Goal: Task Accomplishment & Management: Complete application form

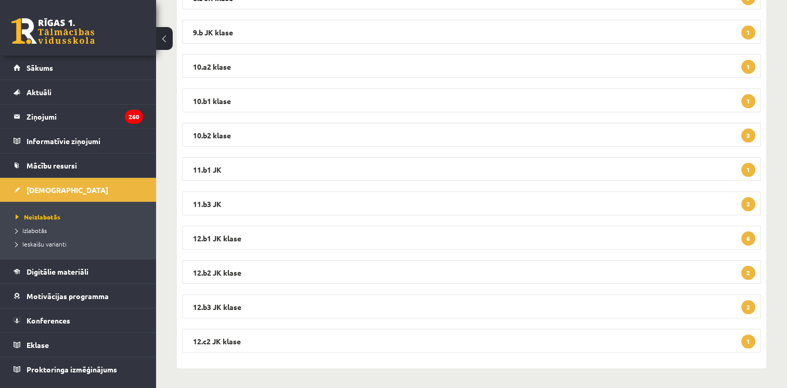
scroll to position [40, 0]
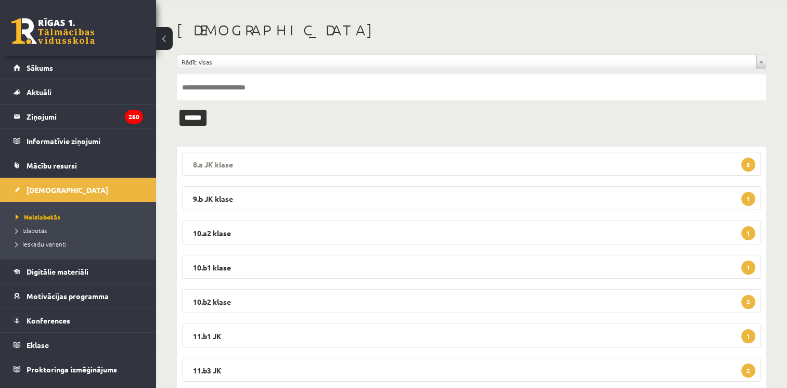
click at [254, 160] on legend "8.a JK klase 5" at bounding box center [471, 164] width 579 height 24
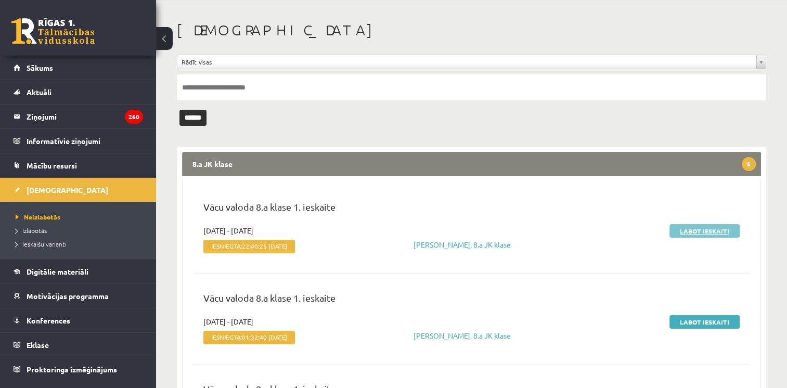
click at [688, 234] on link "Labot ieskaiti" at bounding box center [704, 231] width 70 height 14
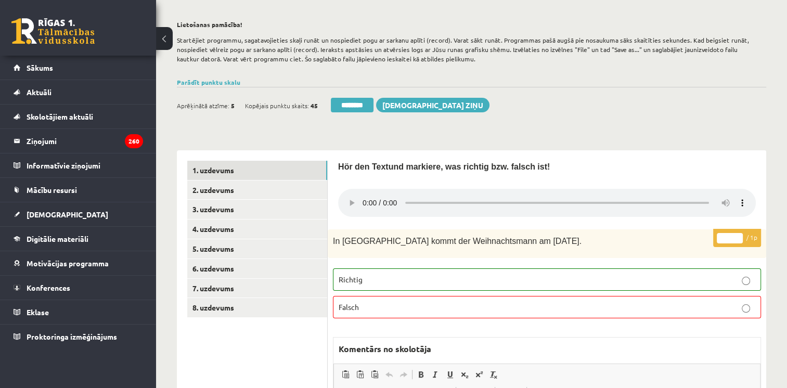
scroll to position [173, 0]
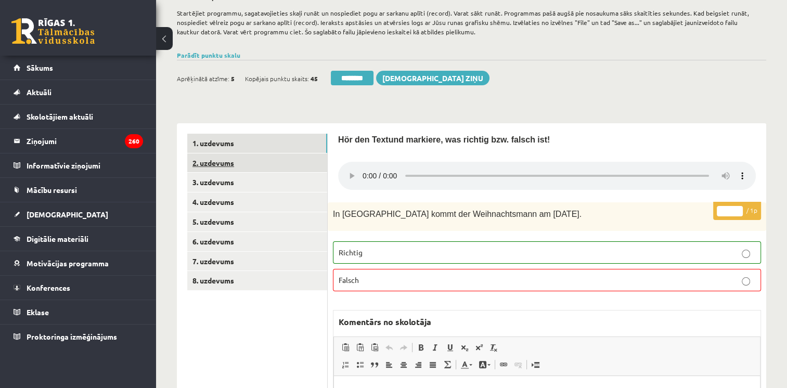
click at [250, 163] on link "2. uzdevums" at bounding box center [257, 162] width 140 height 19
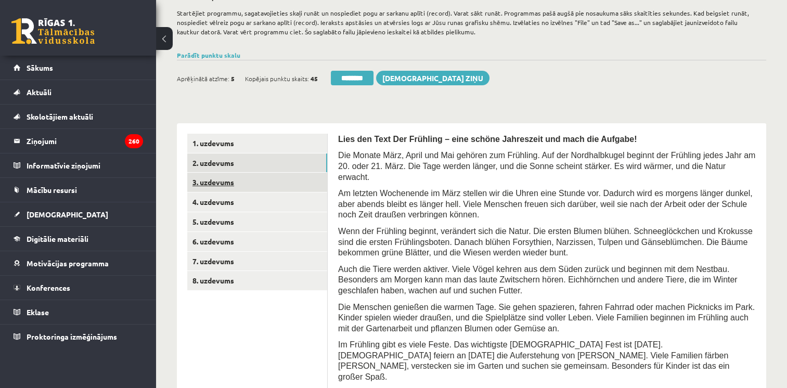
click at [226, 184] on link "3. uzdevums" at bounding box center [257, 182] width 140 height 19
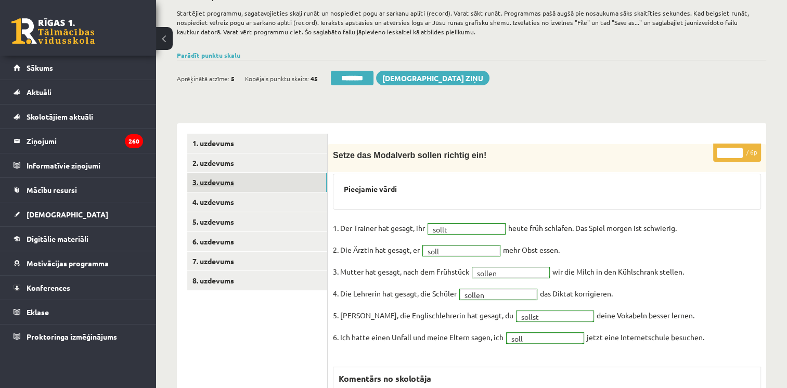
scroll to position [0, 0]
click at [220, 204] on link "4. uzdevums" at bounding box center [257, 201] width 140 height 19
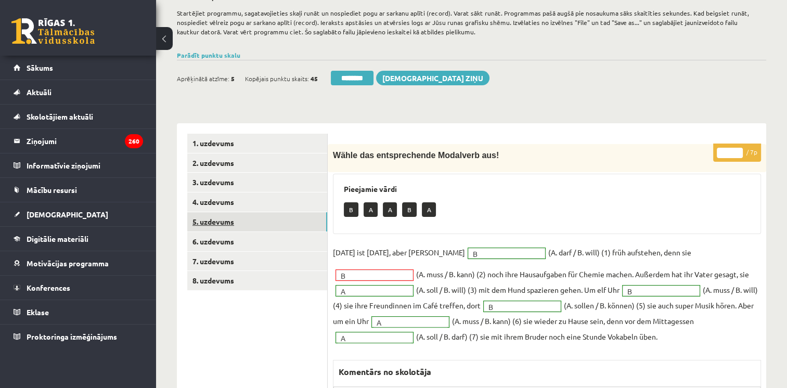
click at [220, 223] on link "5. uzdevums" at bounding box center [257, 221] width 140 height 19
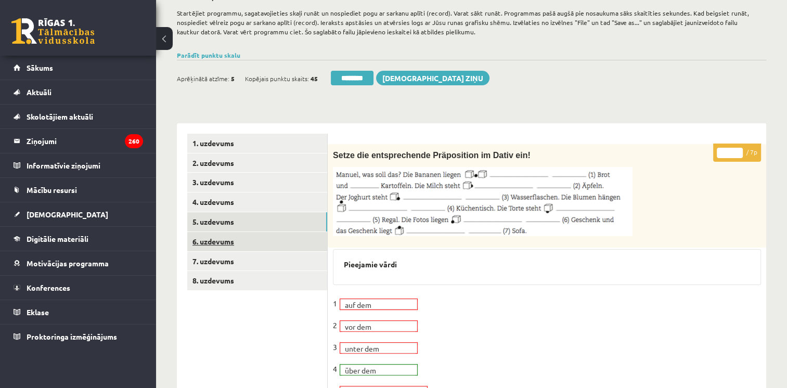
click at [223, 245] on link "6. uzdevums" at bounding box center [257, 241] width 140 height 19
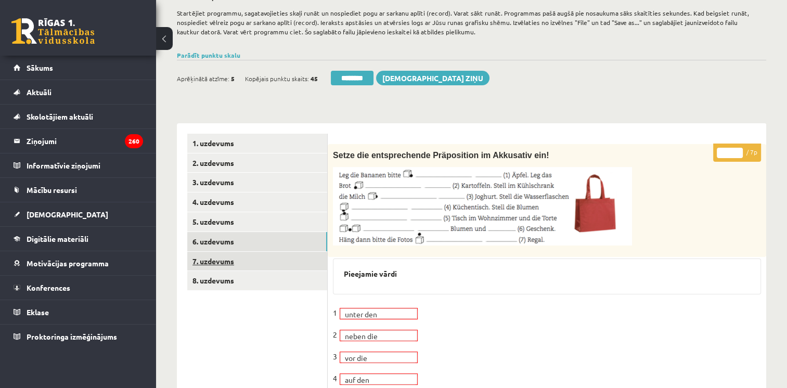
click at [224, 259] on link "7. uzdevums" at bounding box center [257, 261] width 140 height 19
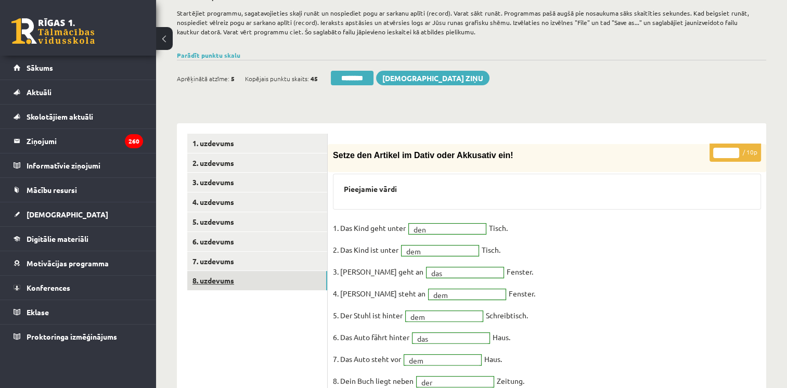
click at [215, 281] on link "8. uzdevums" at bounding box center [257, 280] width 140 height 19
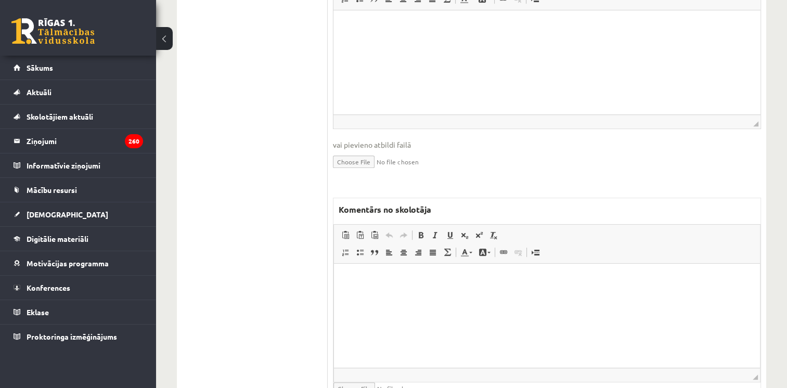
scroll to position [531, 0]
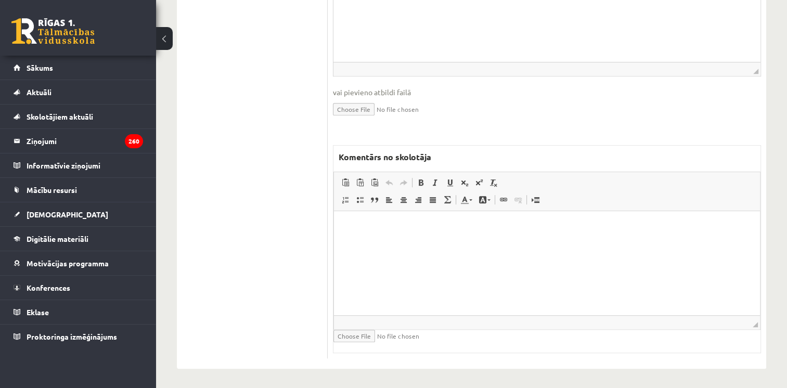
click at [505, 243] on html at bounding box center [547, 227] width 426 height 32
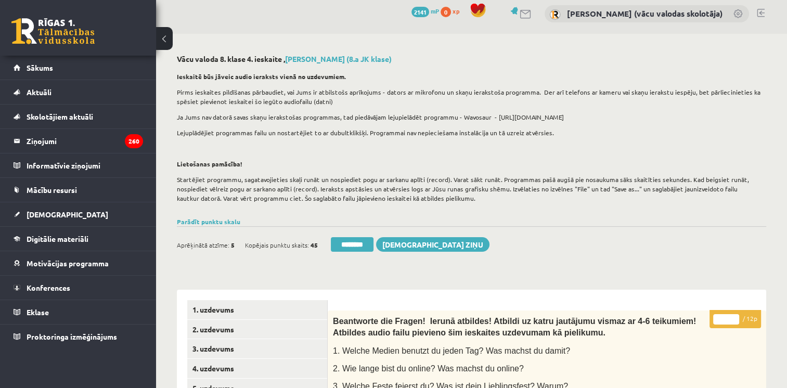
scroll to position [0, 0]
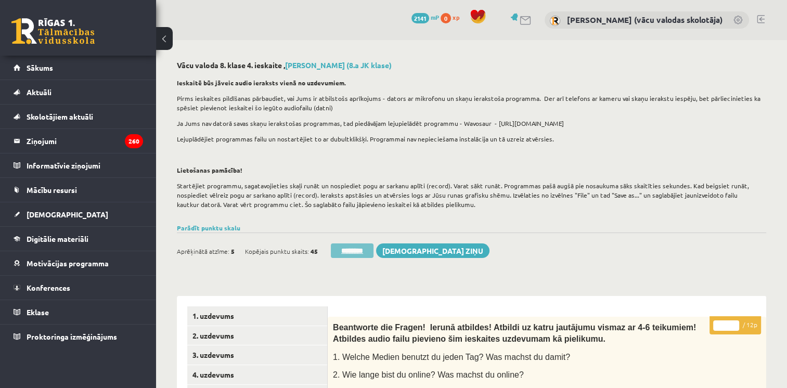
click at [356, 251] on input "********" at bounding box center [352, 250] width 43 height 15
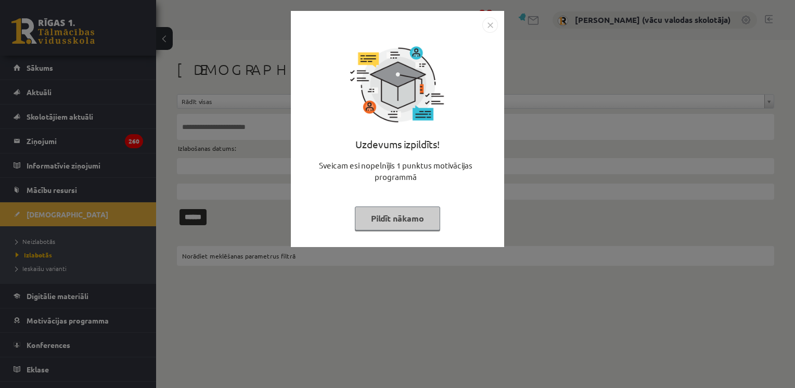
click at [412, 223] on button "Pildīt nākamo" at bounding box center [397, 218] width 85 height 24
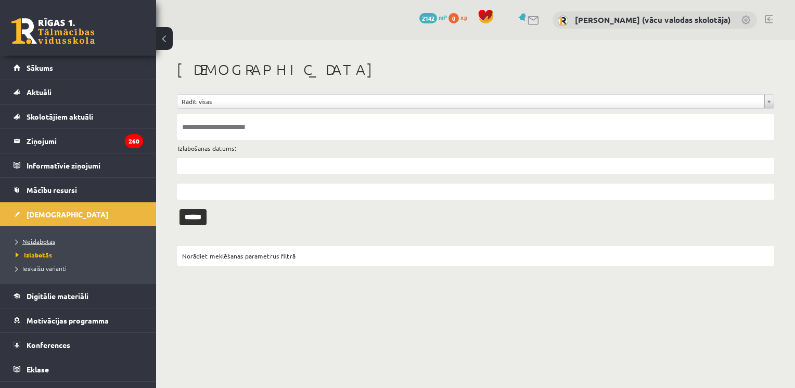
click at [40, 241] on span "Neizlabotās" at bounding box center [36, 241] width 40 height 8
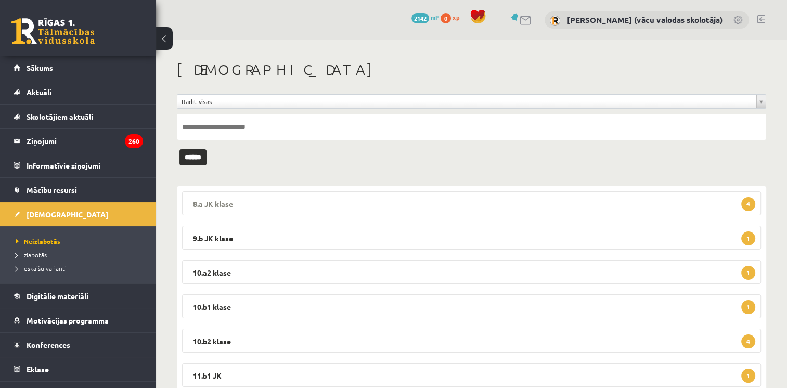
click at [357, 200] on legend "8.a JK klase 4" at bounding box center [471, 203] width 579 height 24
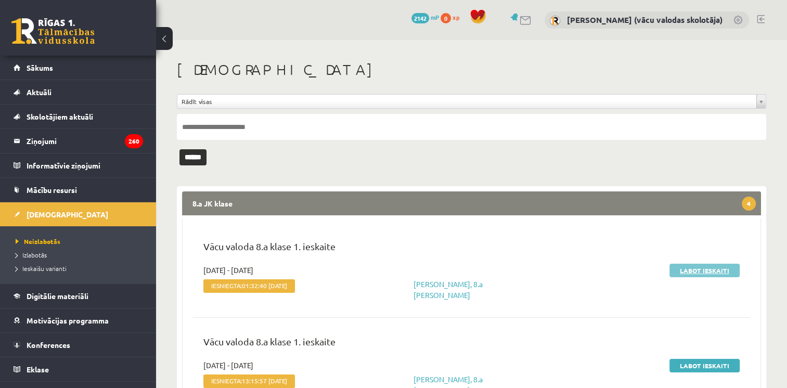
click at [683, 265] on link "Labot ieskaiti" at bounding box center [704, 271] width 70 height 14
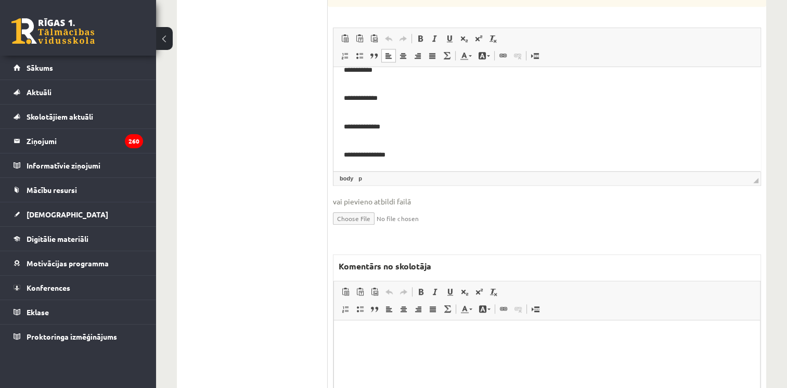
scroll to position [903, 0]
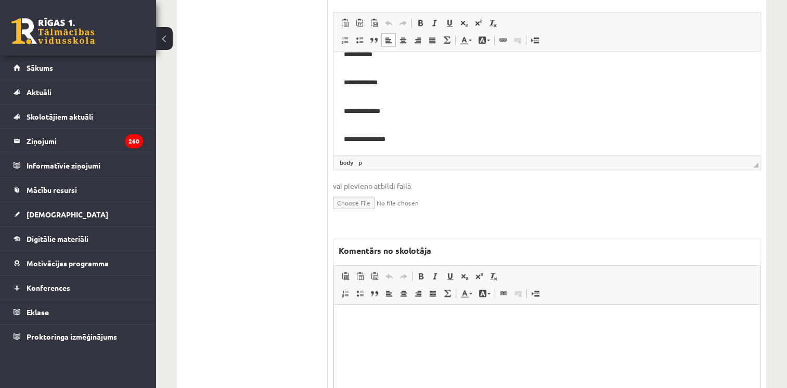
click at [384, 336] on html at bounding box center [547, 320] width 426 height 32
click at [359, 318] on p "**********" at bounding box center [547, 320] width 406 height 11
click at [402, 321] on p "**********" at bounding box center [547, 320] width 406 height 11
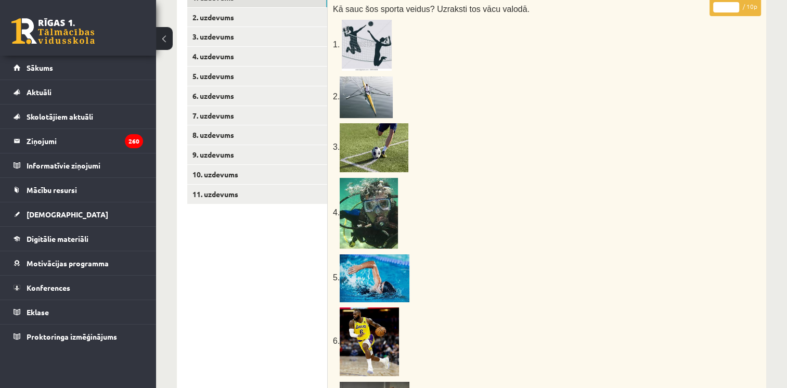
scroll to position [105, 0]
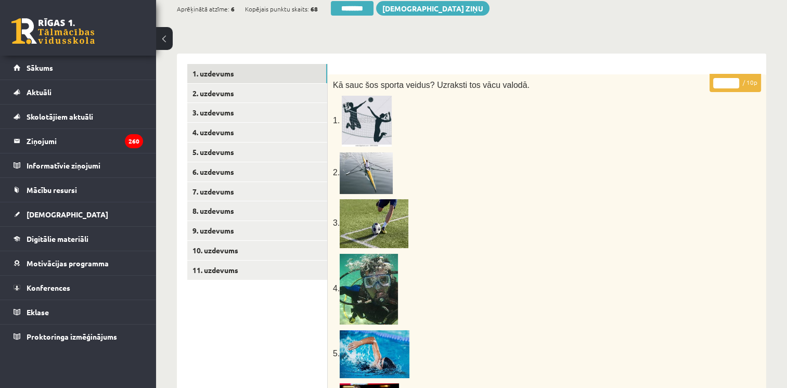
click at [733, 81] on input "*" at bounding box center [726, 83] width 26 height 10
type input "*"
click at [736, 83] on input "*" at bounding box center [726, 83] width 26 height 10
click at [221, 95] on link "2. uzdevums" at bounding box center [257, 93] width 140 height 19
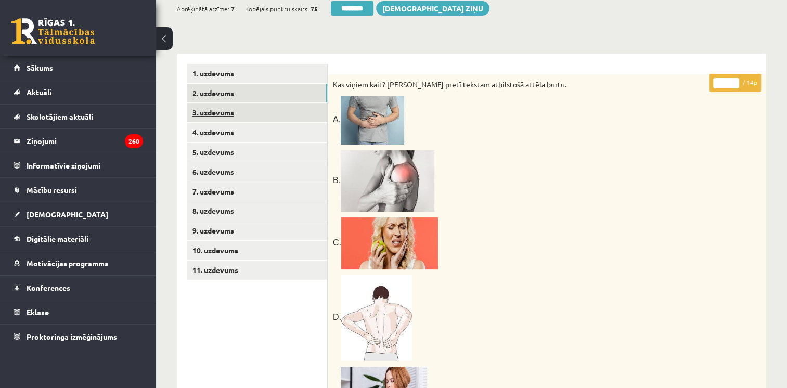
scroll to position [0, 0]
click at [218, 115] on link "3. uzdevums" at bounding box center [257, 112] width 140 height 19
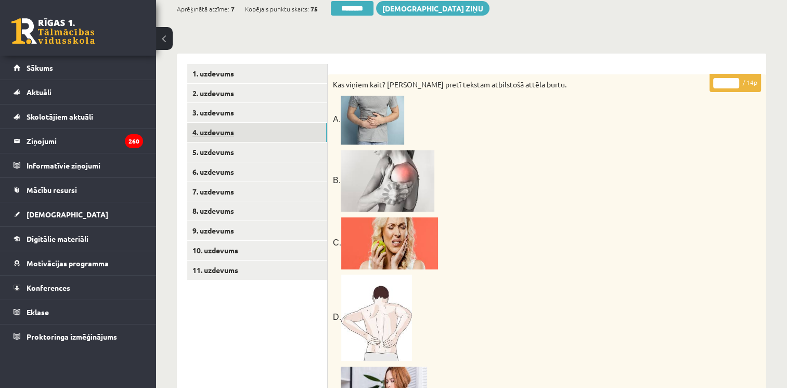
click at [216, 132] on link "4. uzdevums" at bounding box center [257, 132] width 140 height 19
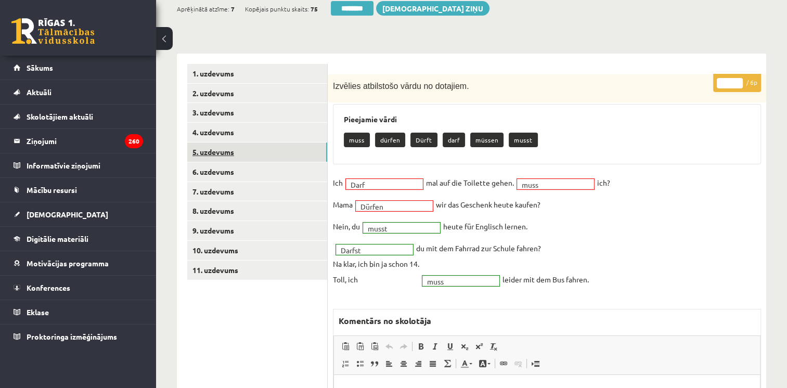
click at [208, 158] on link "5. uzdevums" at bounding box center [257, 152] width 140 height 19
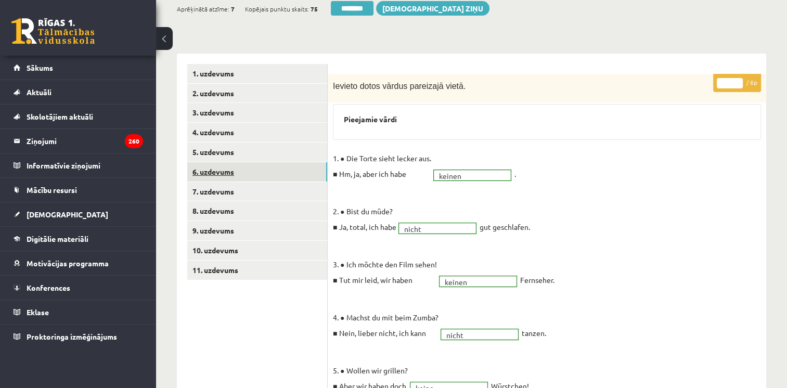
click at [233, 172] on link "6. uzdevums" at bounding box center [257, 171] width 140 height 19
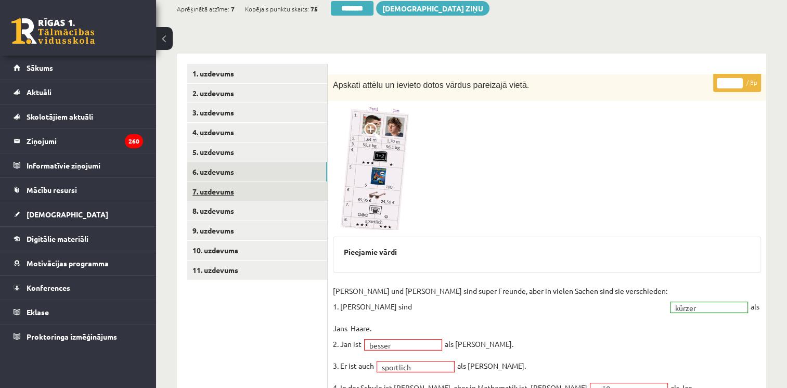
click at [232, 190] on link "7. uzdevums" at bounding box center [257, 191] width 140 height 19
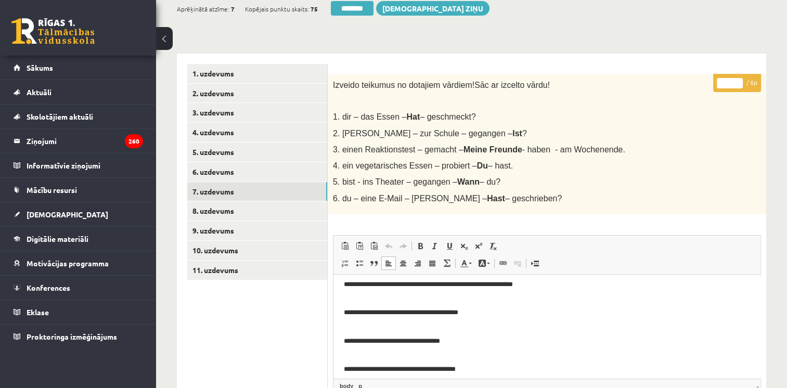
scroll to position [69, 0]
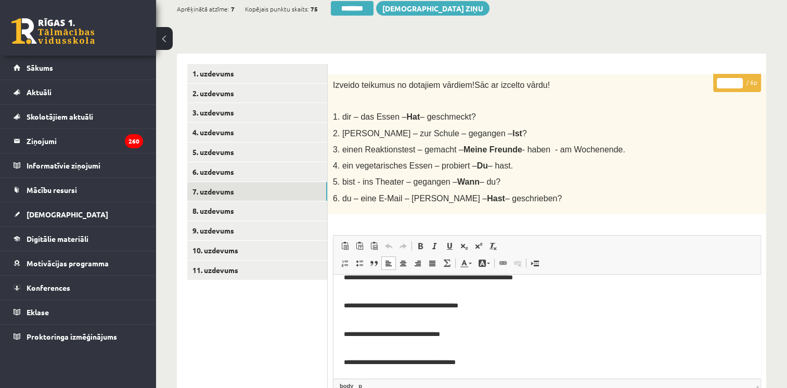
type input "*"
click at [737, 80] on input "*" at bounding box center [730, 83] width 26 height 10
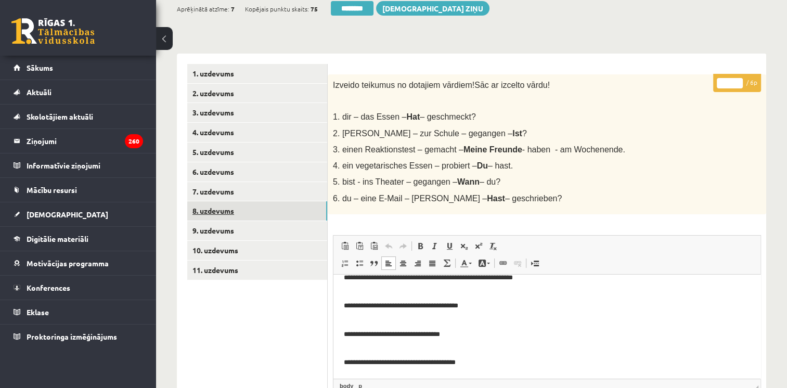
click at [218, 211] on link "8. uzdevums" at bounding box center [257, 210] width 140 height 19
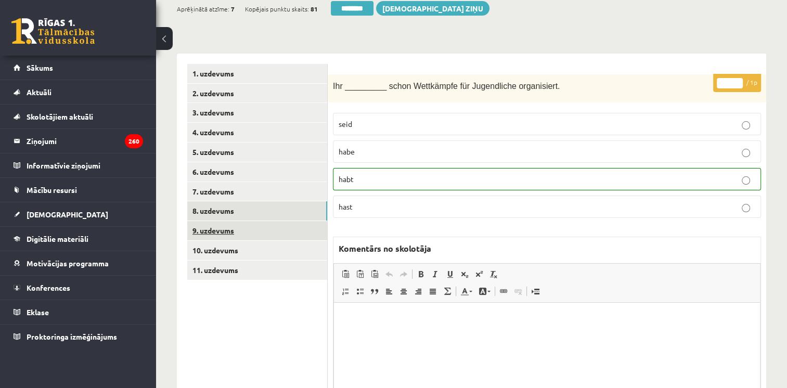
scroll to position [0, 0]
click at [217, 231] on link "9. uzdevums" at bounding box center [257, 230] width 140 height 19
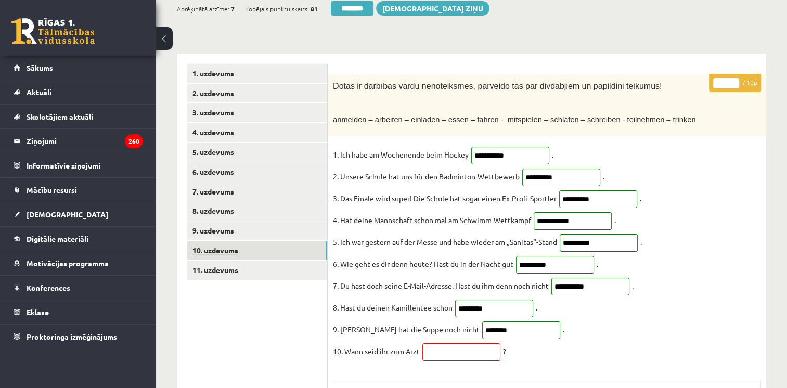
click at [214, 250] on link "10. uzdevums" at bounding box center [257, 250] width 140 height 19
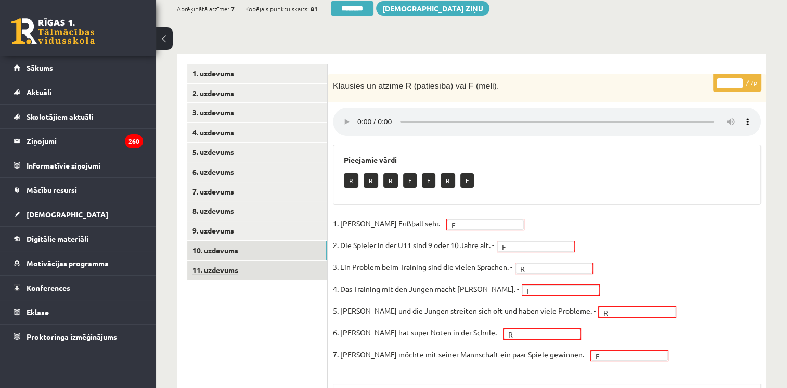
click at [214, 268] on link "11. uzdevums" at bounding box center [257, 270] width 140 height 19
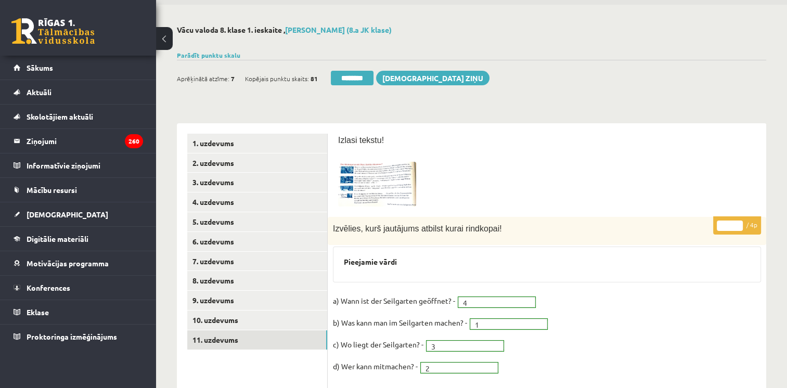
scroll to position [22, 0]
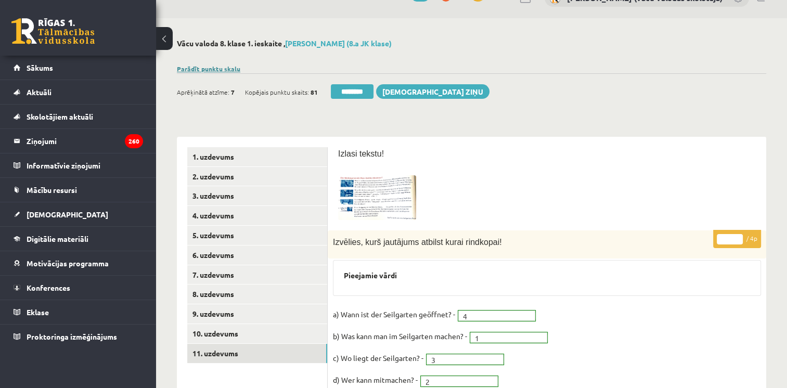
click at [216, 67] on link "Parādīt punktu skalu" at bounding box center [208, 68] width 63 height 8
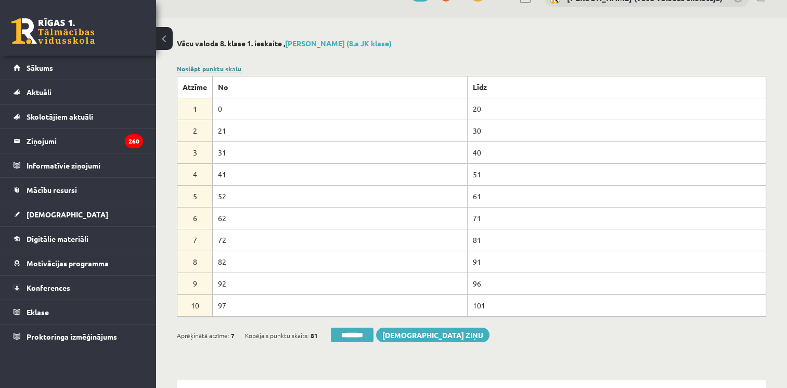
click at [216, 67] on link "Noslēpt punktu skalu" at bounding box center [209, 68] width 64 height 8
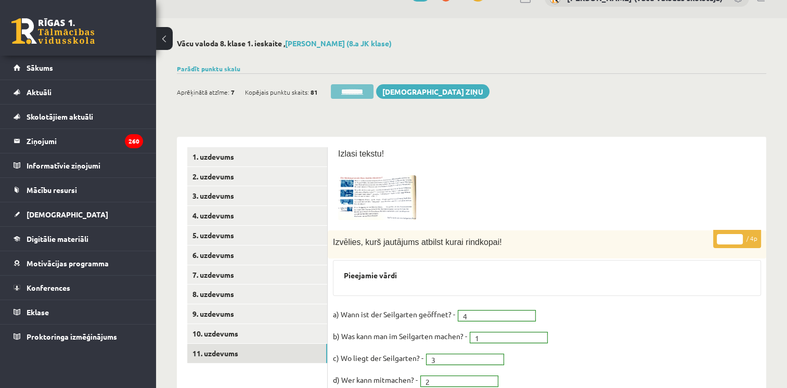
click at [364, 88] on input "********" at bounding box center [352, 91] width 43 height 15
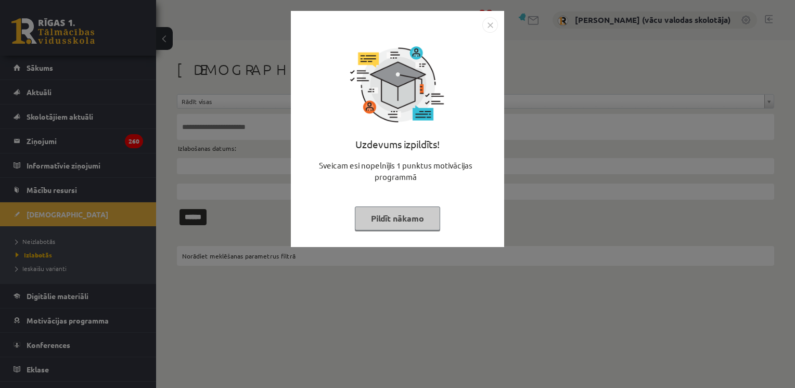
click at [37, 243] on div "Uzdevums izpildīts! Sveicam esi nopelnījis 1 punktus motivācijas programmā Pild…" at bounding box center [397, 194] width 795 height 388
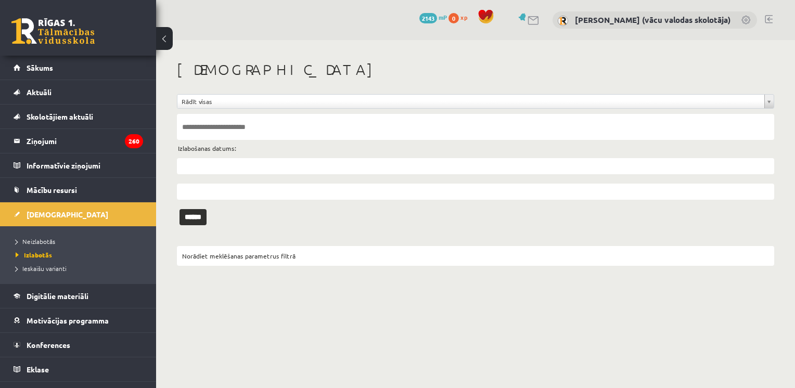
click at [37, 243] on span "Neizlabotās" at bounding box center [36, 241] width 40 height 8
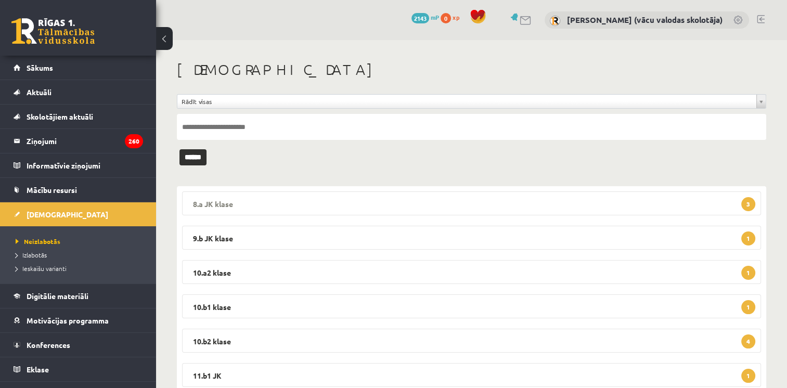
click at [264, 201] on legend "8.a JK klase 3" at bounding box center [471, 203] width 579 height 24
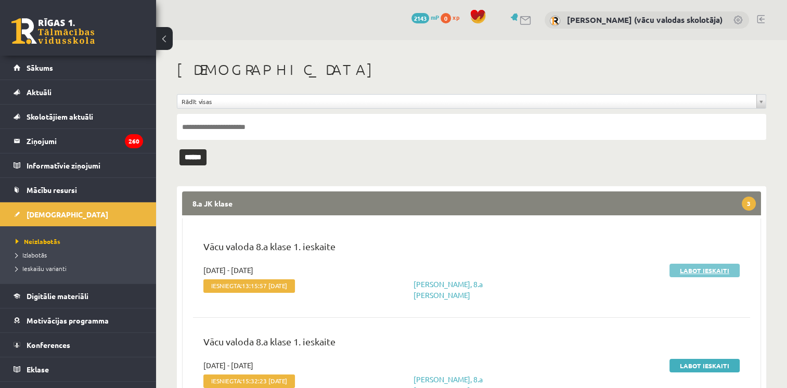
click at [705, 271] on link "Labot ieskaiti" at bounding box center [704, 271] width 70 height 14
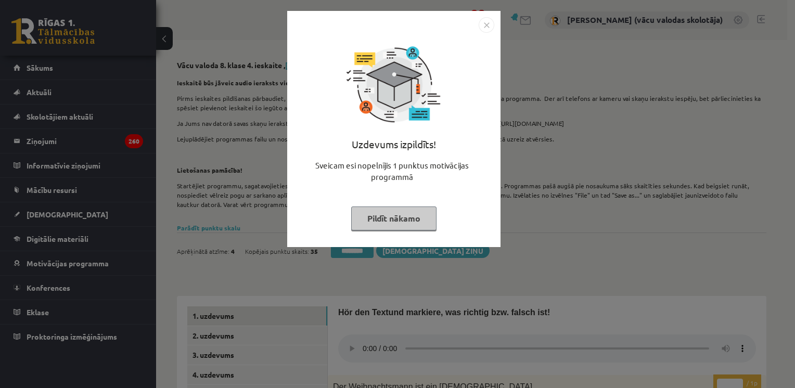
click at [408, 224] on button "Pildīt nākamo" at bounding box center [393, 218] width 85 height 24
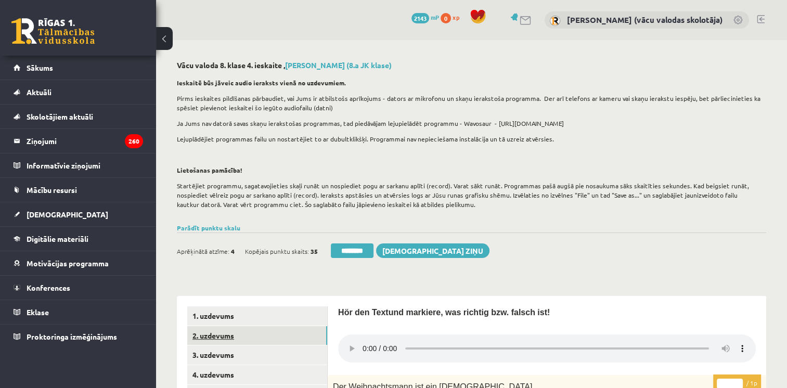
click at [215, 339] on link "2. uzdevums" at bounding box center [257, 335] width 140 height 19
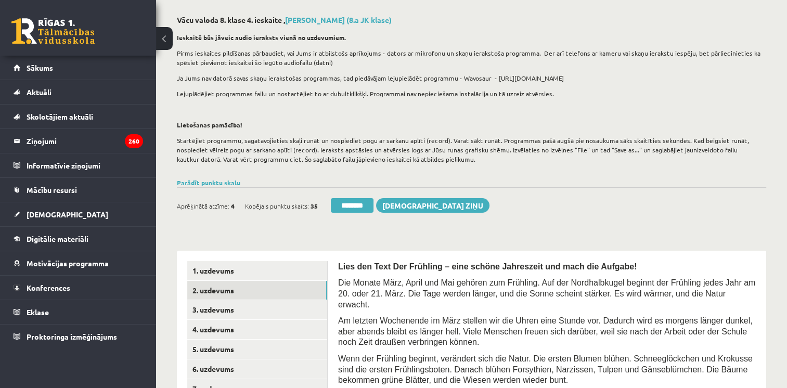
scroll to position [29, 0]
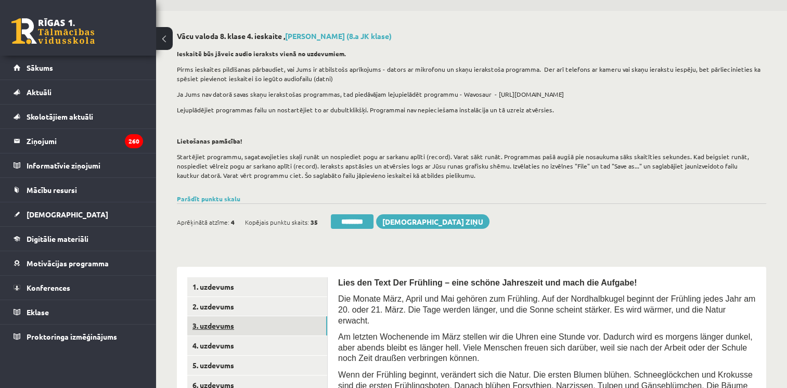
click at [225, 327] on link "3. uzdevums" at bounding box center [257, 325] width 140 height 19
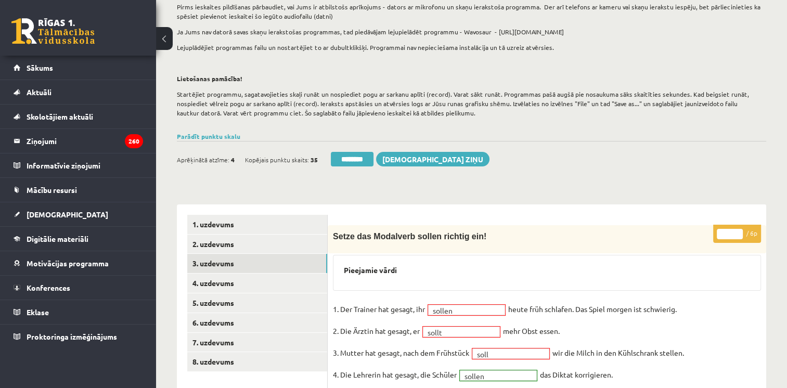
scroll to position [0, 0]
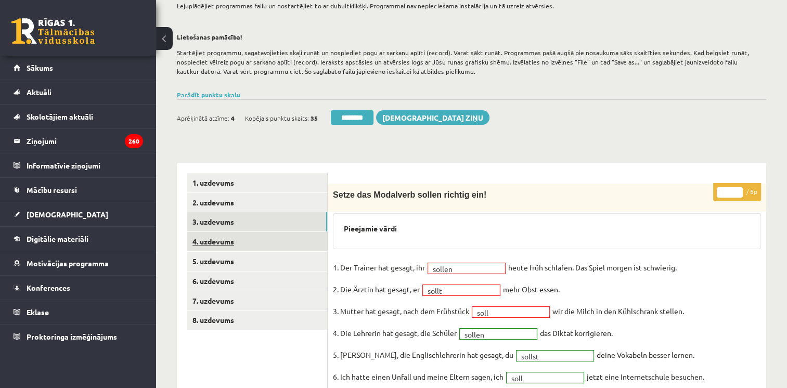
click at [217, 245] on link "4. uzdevums" at bounding box center [257, 241] width 140 height 19
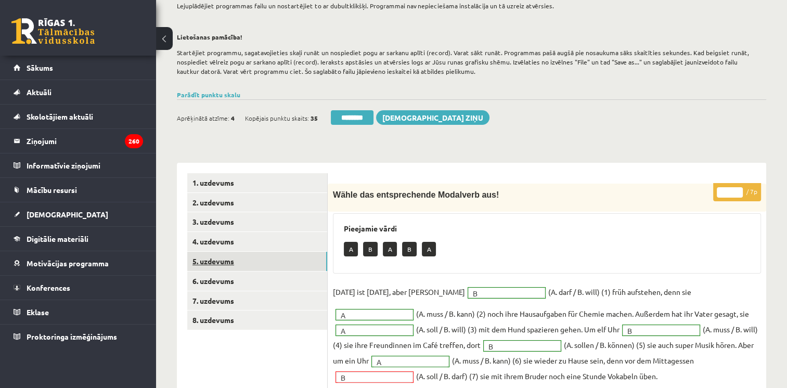
click at [213, 260] on link "5. uzdevums" at bounding box center [257, 261] width 140 height 19
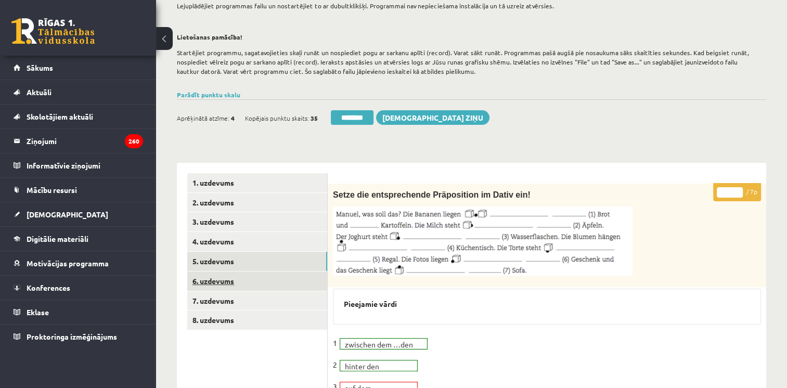
click at [213, 281] on link "6. uzdevums" at bounding box center [257, 281] width 140 height 19
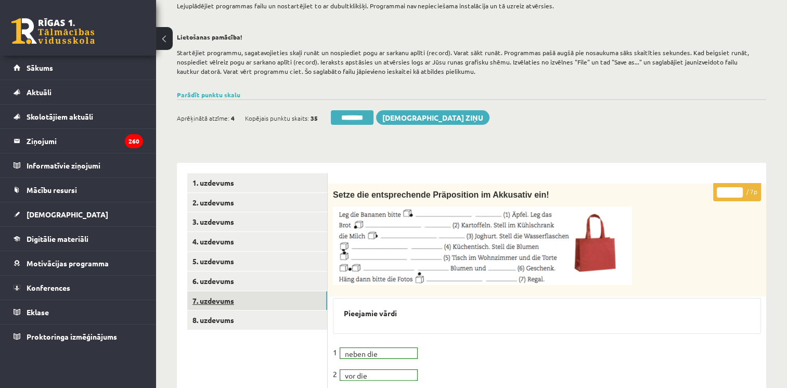
click at [213, 300] on link "7. uzdevums" at bounding box center [257, 300] width 140 height 19
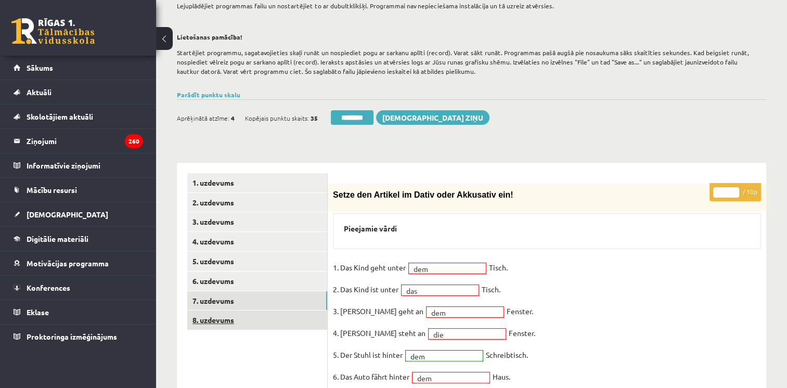
click at [222, 315] on link "8. uzdevums" at bounding box center [257, 320] width 140 height 19
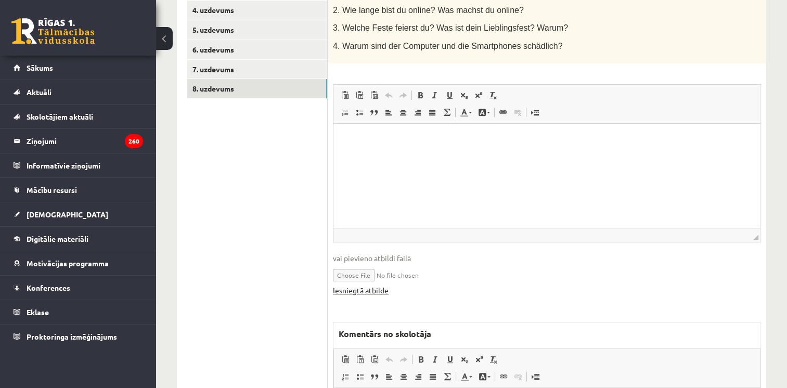
click at [379, 292] on link "Iesniegtā atbilde" at bounding box center [361, 290] width 56 height 11
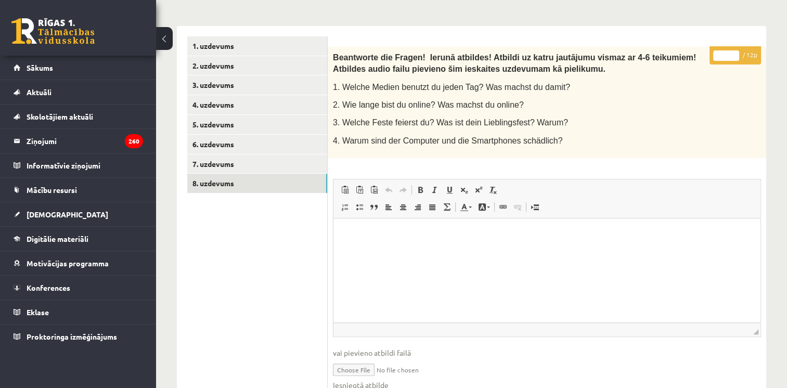
scroll to position [261, 0]
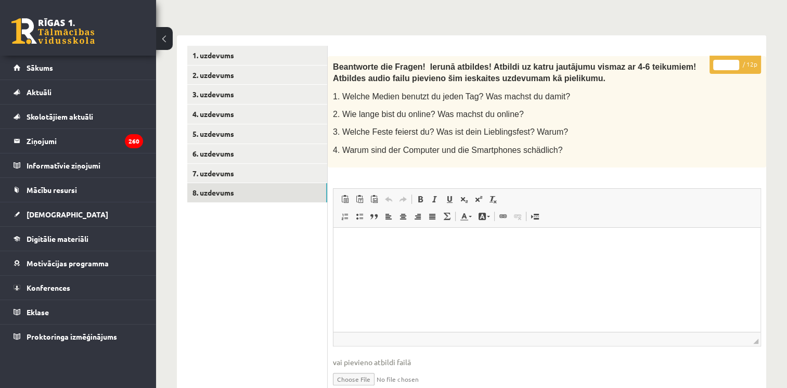
type input "**"
click at [736, 63] on input "**" at bounding box center [726, 65] width 26 height 10
click at [249, 180] on link "7. uzdevums" at bounding box center [257, 173] width 140 height 19
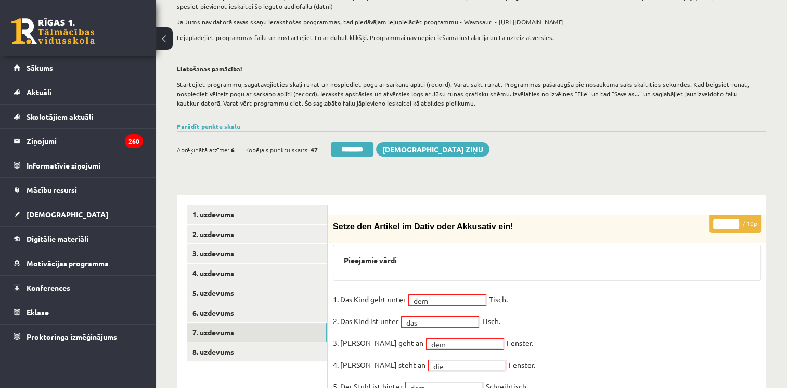
scroll to position [0, 0]
click at [358, 147] on input "********" at bounding box center [352, 149] width 43 height 15
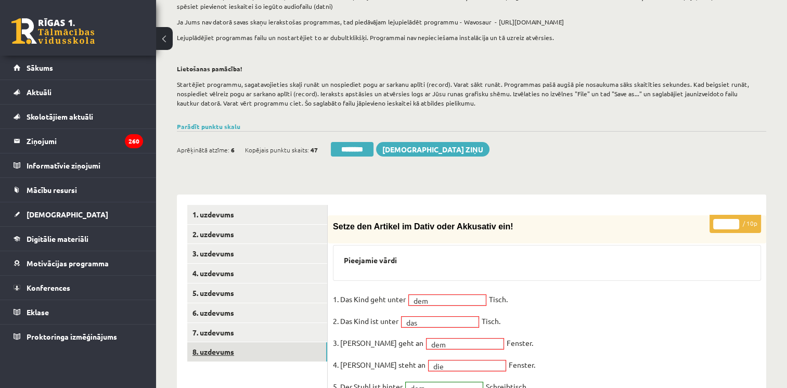
click at [209, 351] on link "8. uzdevums" at bounding box center [257, 351] width 140 height 19
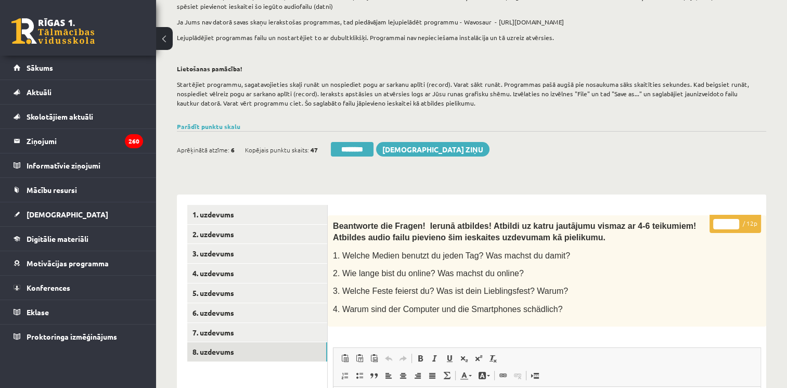
click at [729, 219] on input "**" at bounding box center [726, 224] width 26 height 10
type input "**"
click at [206, 334] on link "7. uzdevums" at bounding box center [257, 332] width 140 height 19
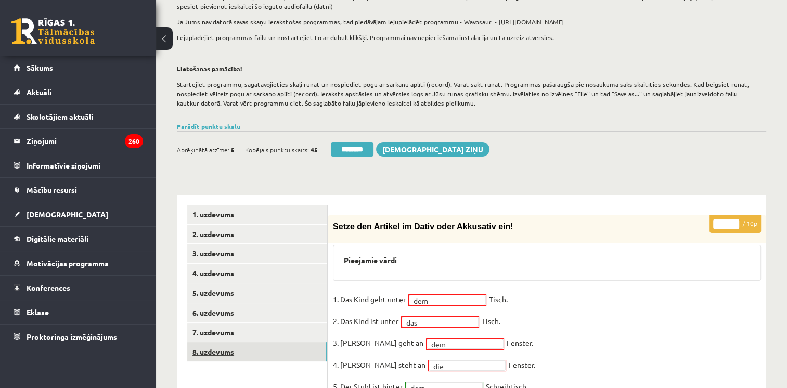
click at [226, 350] on link "8. uzdevums" at bounding box center [257, 351] width 140 height 19
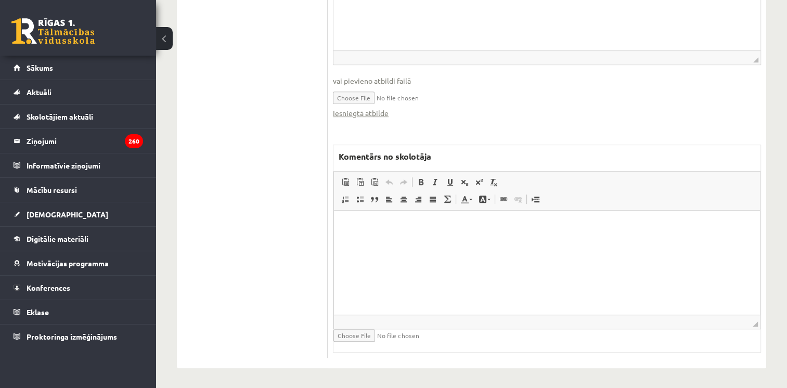
scroll to position [521, 0]
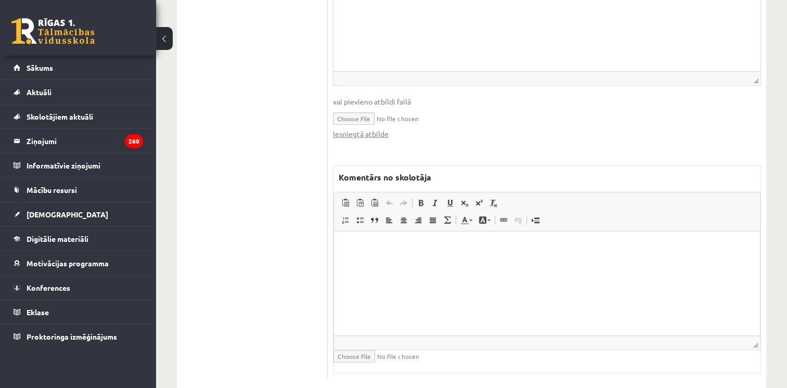
click at [369, 263] on html at bounding box center [547, 247] width 426 height 32
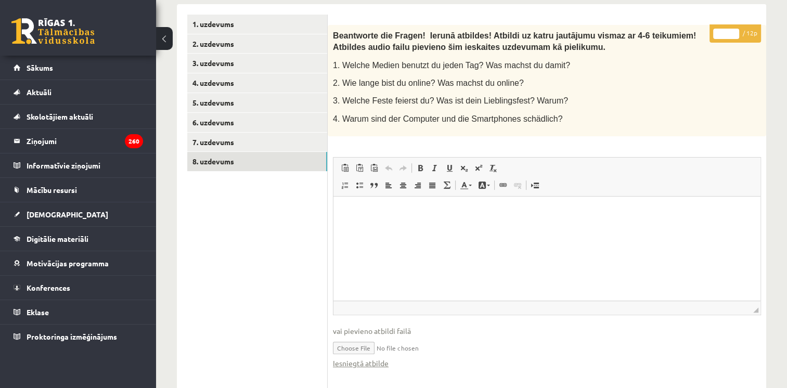
scroll to position [175, 0]
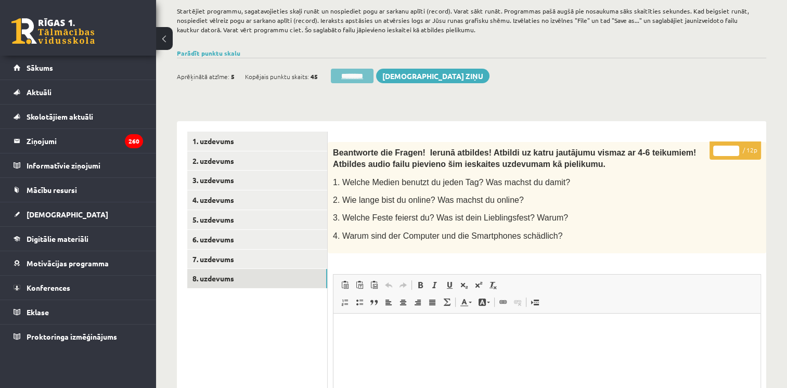
click at [350, 70] on input "********" at bounding box center [352, 76] width 43 height 15
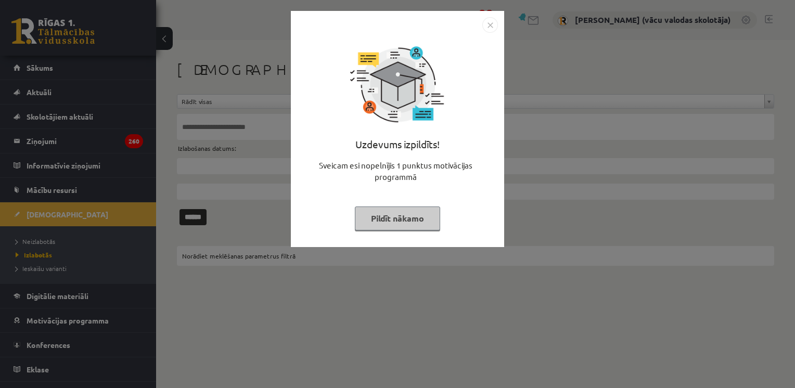
click at [490, 24] on img "Close" at bounding box center [490, 25] width 16 height 16
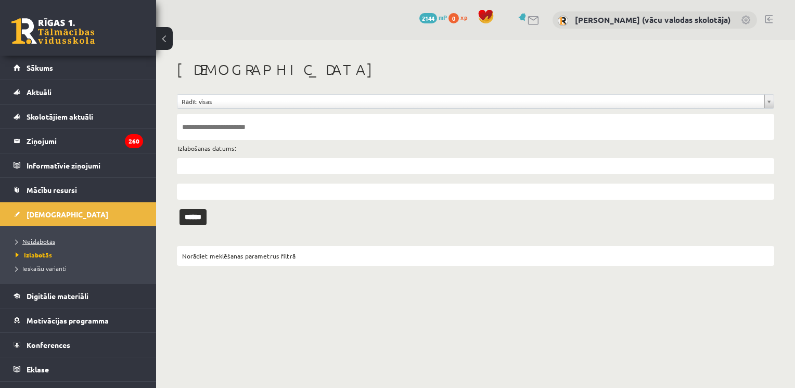
click at [38, 243] on span "Neizlabotās" at bounding box center [36, 241] width 40 height 8
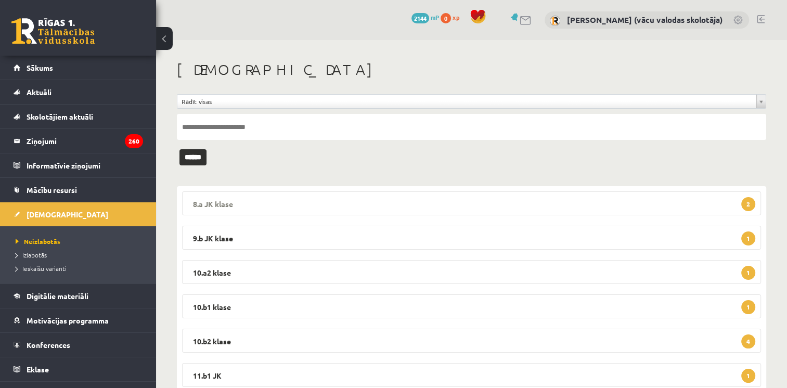
click at [275, 203] on legend "8.a JK klase 2" at bounding box center [471, 203] width 579 height 24
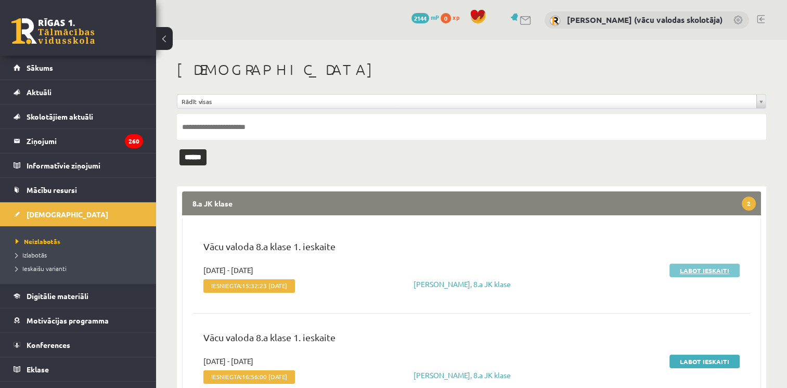
click at [694, 266] on link "Labot ieskaiti" at bounding box center [704, 271] width 70 height 14
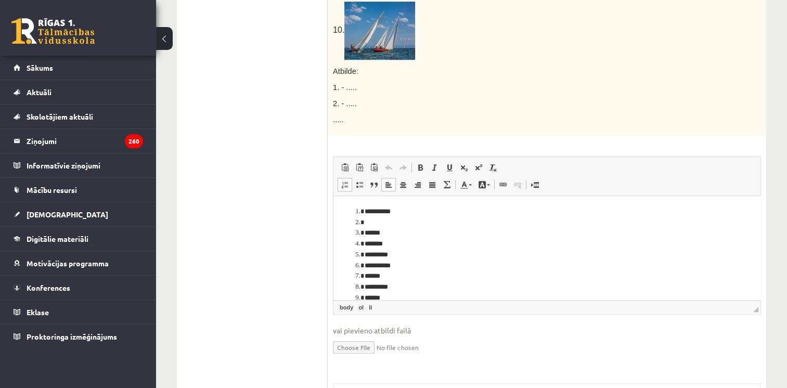
drag, startPoint x: 755, startPoint y: 228, endPoint x: 1088, endPoint y: 371, distance: 361.8
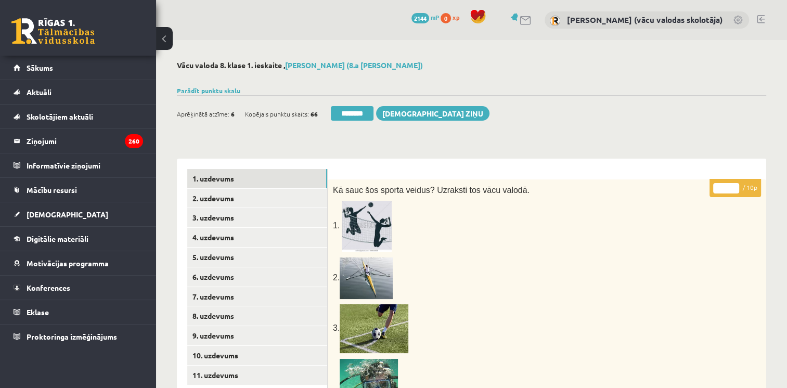
click at [735, 187] on input "**" at bounding box center [726, 188] width 26 height 10
type input "*"
click at [734, 191] on input "*" at bounding box center [726, 188] width 26 height 10
click at [213, 202] on link "2. uzdevums" at bounding box center [257, 198] width 140 height 19
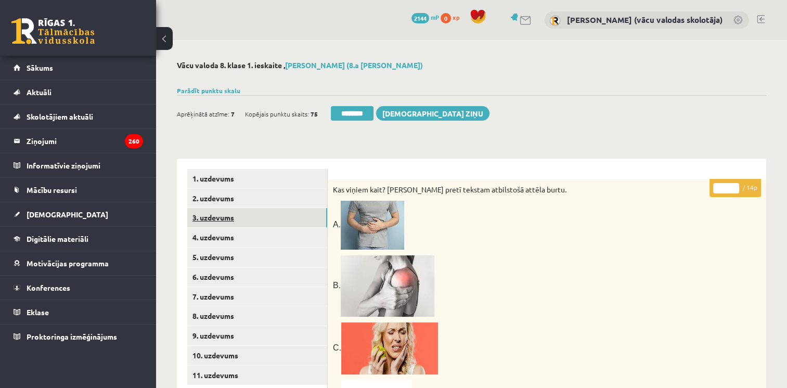
click at [215, 216] on link "3. uzdevums" at bounding box center [257, 217] width 140 height 19
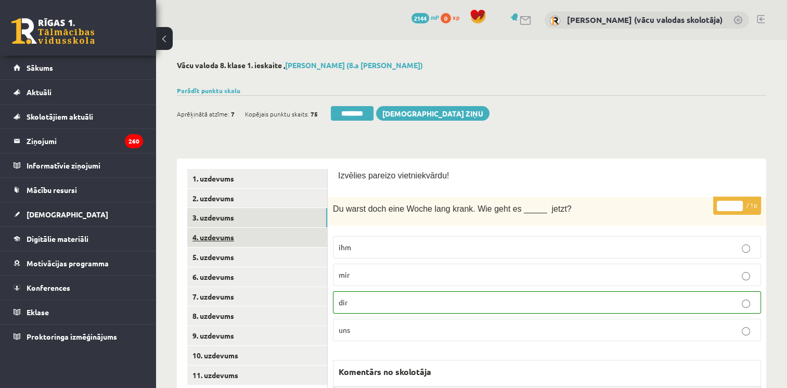
click at [219, 238] on link "4. uzdevums" at bounding box center [257, 237] width 140 height 19
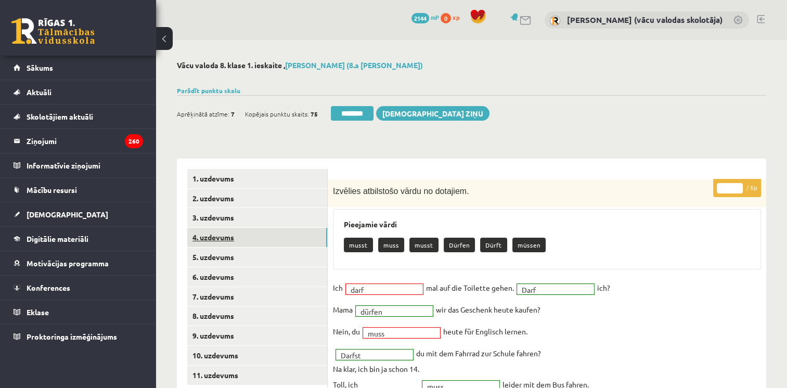
click at [219, 238] on link "4. uzdevums" at bounding box center [257, 237] width 140 height 19
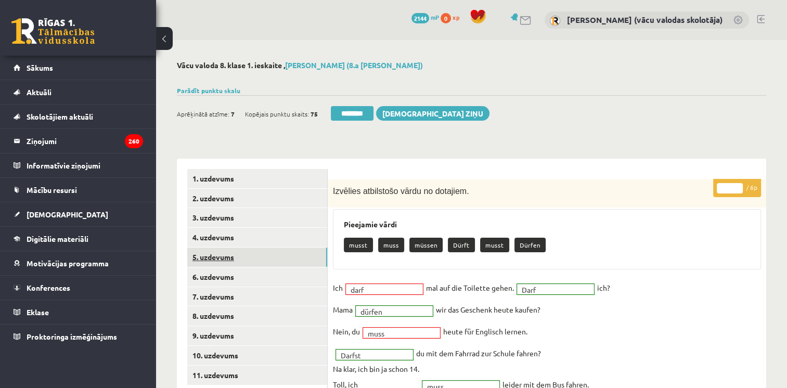
click at [216, 255] on link "5. uzdevums" at bounding box center [257, 257] width 140 height 19
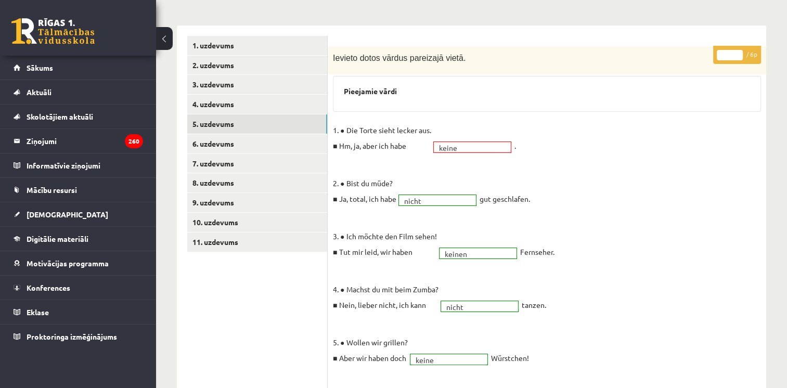
scroll to position [131, 0]
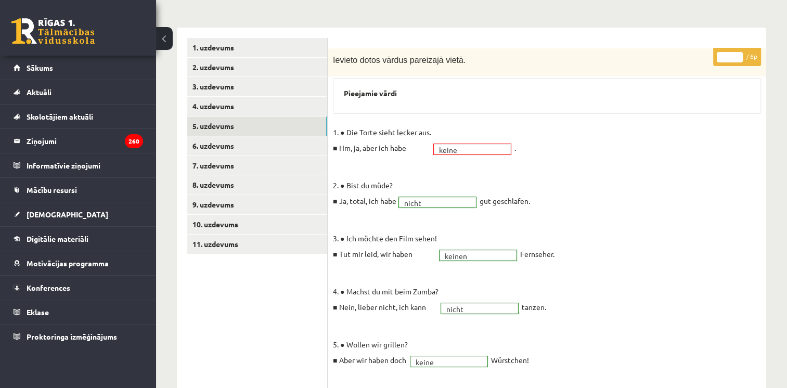
type input "*"
click at [739, 53] on input "*" at bounding box center [730, 57] width 26 height 10
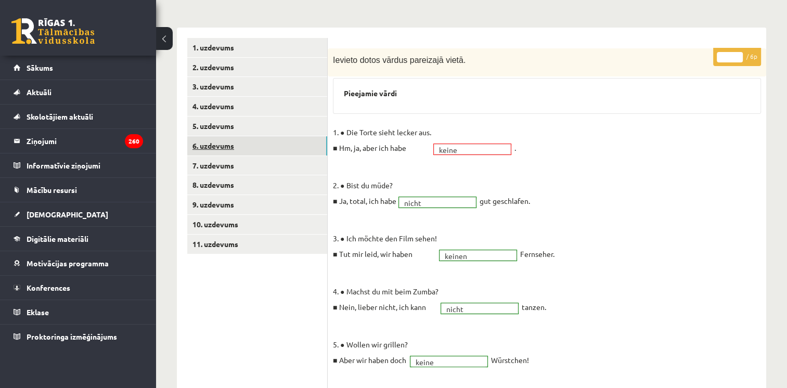
click at [217, 145] on link "6. uzdevums" at bounding box center [257, 145] width 140 height 19
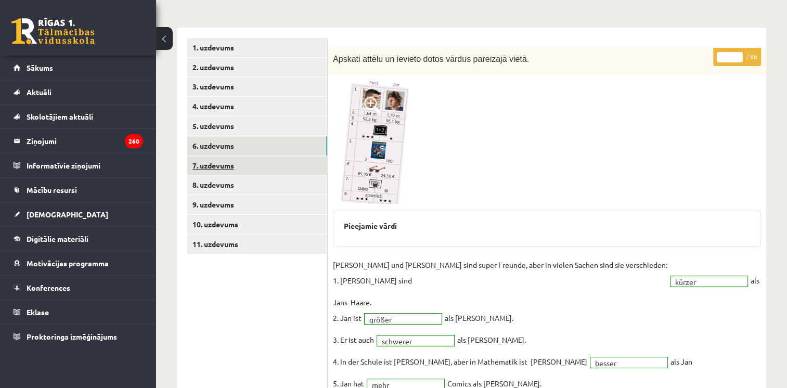
scroll to position [0, 0]
click at [215, 167] on link "7. uzdevums" at bounding box center [257, 165] width 140 height 19
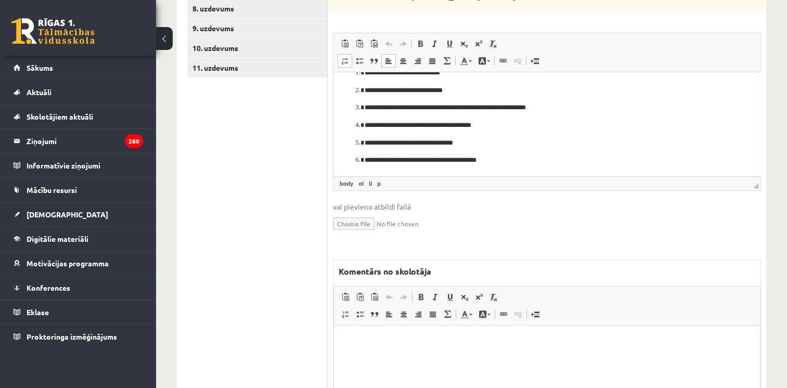
scroll to position [316, 0]
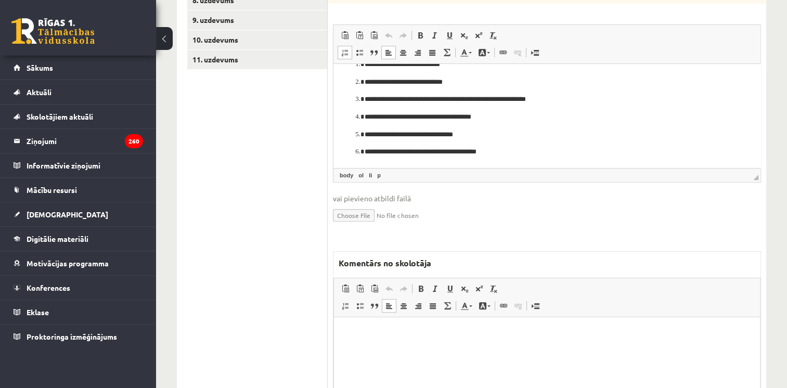
click at [451, 332] on p "Bagātinātā teksta redaktors, wiswyg-editor-47434012480400-1760542425-593" at bounding box center [546, 332] width 405 height 11
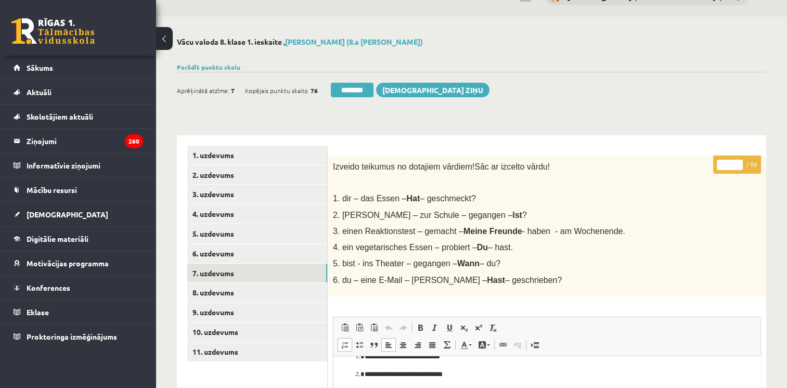
scroll to position [3, 0]
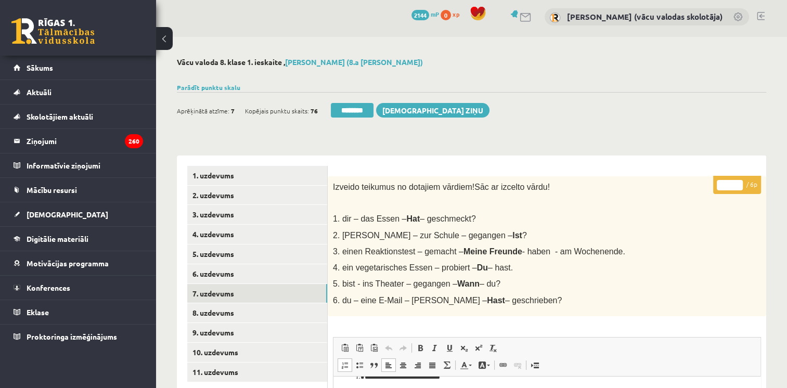
type input "*"
click at [738, 183] on input "*" at bounding box center [730, 185] width 26 height 10
click at [235, 317] on link "8. uzdevums" at bounding box center [257, 312] width 140 height 19
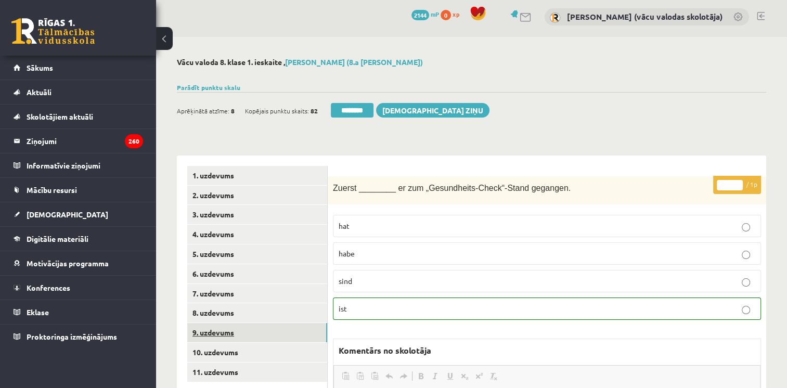
click at [227, 333] on link "9. uzdevums" at bounding box center [257, 332] width 140 height 19
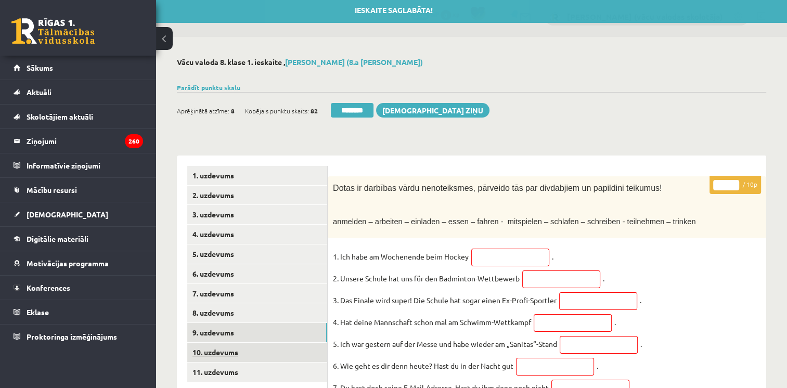
scroll to position [0, 0]
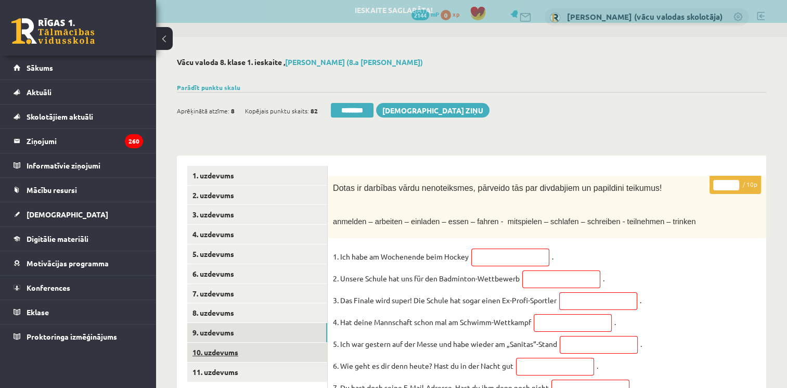
click at [228, 356] on link "10. uzdevums" at bounding box center [257, 352] width 140 height 19
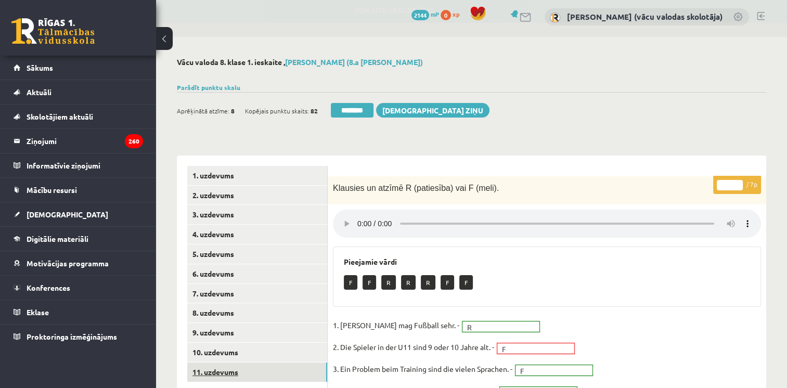
click at [232, 373] on link "11. uzdevums" at bounding box center [257, 372] width 140 height 19
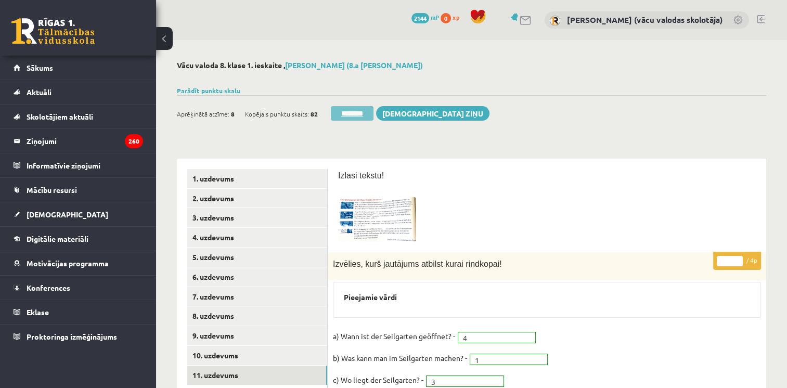
click at [354, 114] on input "********" at bounding box center [352, 113] width 43 height 15
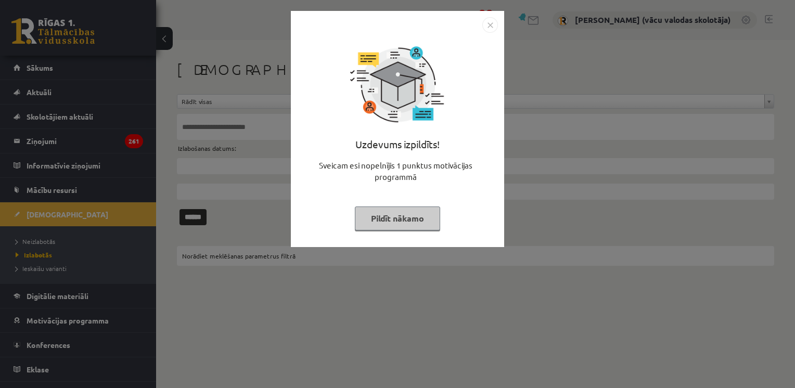
click at [398, 218] on button "Pildīt nākamo" at bounding box center [397, 218] width 85 height 24
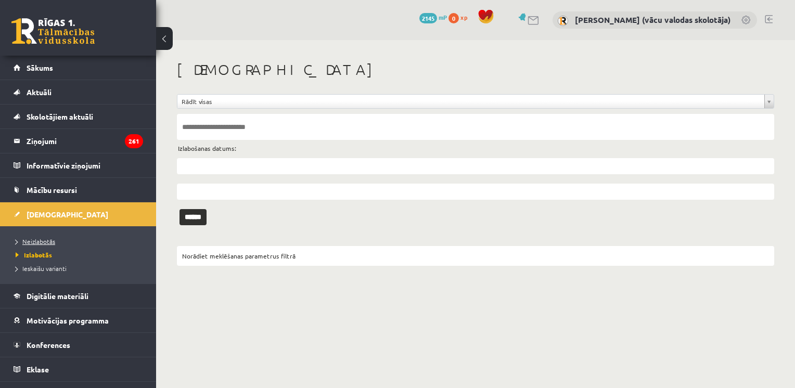
click at [46, 238] on span "Neizlabotās" at bounding box center [36, 241] width 40 height 8
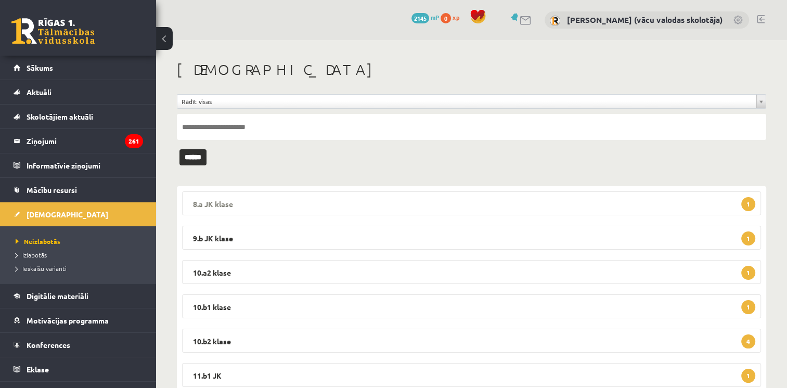
click at [254, 201] on legend "8.a JK klase 1" at bounding box center [471, 203] width 579 height 24
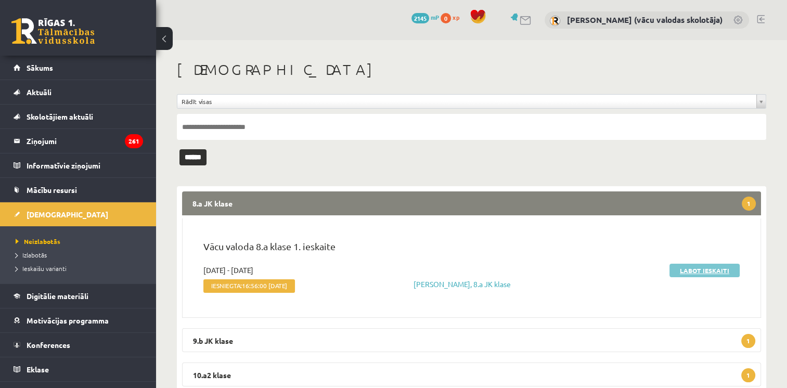
click at [693, 271] on link "Labot ieskaiti" at bounding box center [704, 271] width 70 height 14
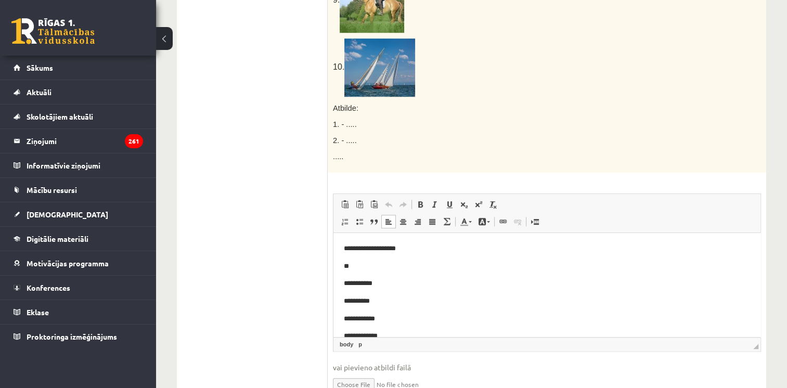
drag, startPoint x: 758, startPoint y: 259, endPoint x: 1093, endPoint y: 452, distance: 386.6
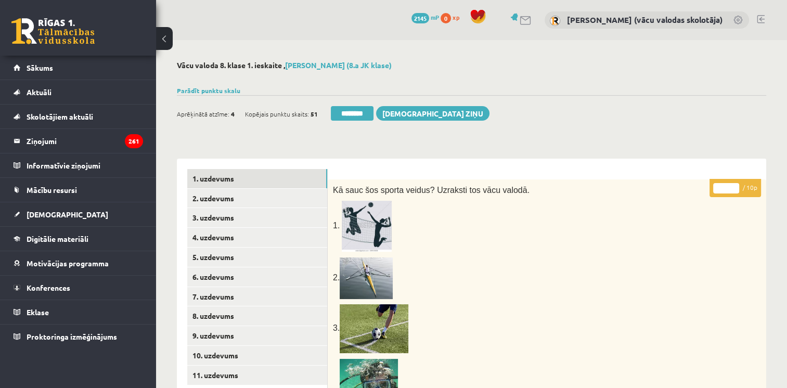
click at [734, 184] on input "*" at bounding box center [726, 188] width 26 height 10
type input "*"
click at [734, 184] on input "*" at bounding box center [726, 188] width 26 height 10
click at [218, 203] on link "2. uzdevums" at bounding box center [257, 198] width 140 height 19
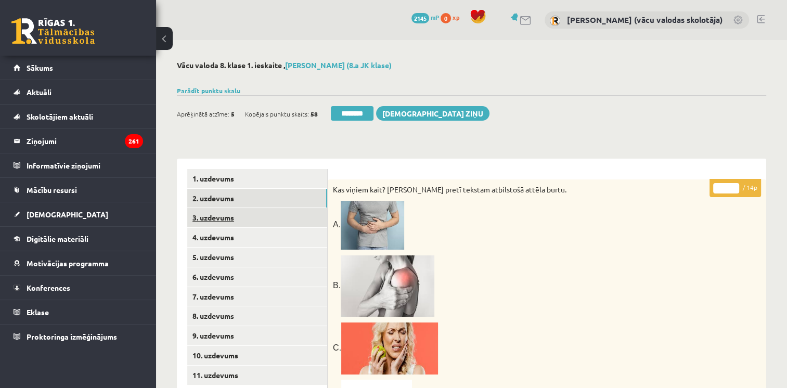
click at [215, 218] on link "3. uzdevums" at bounding box center [257, 217] width 140 height 19
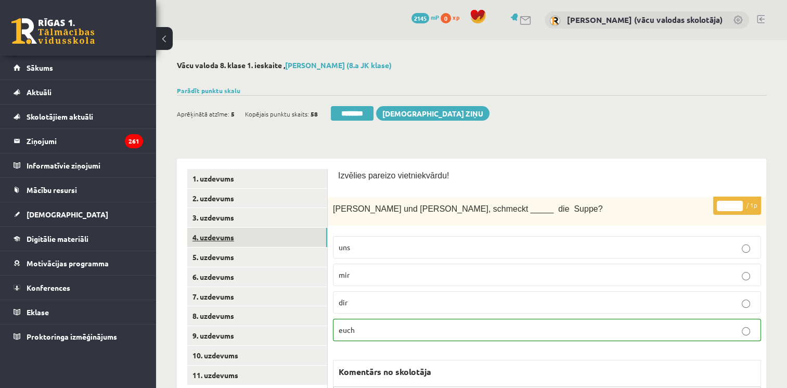
click at [213, 242] on link "4. uzdevums" at bounding box center [257, 237] width 140 height 19
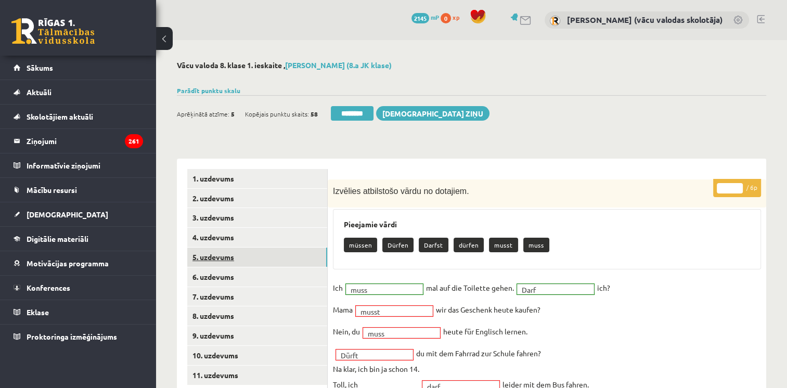
click at [213, 259] on link "5. uzdevums" at bounding box center [257, 257] width 140 height 19
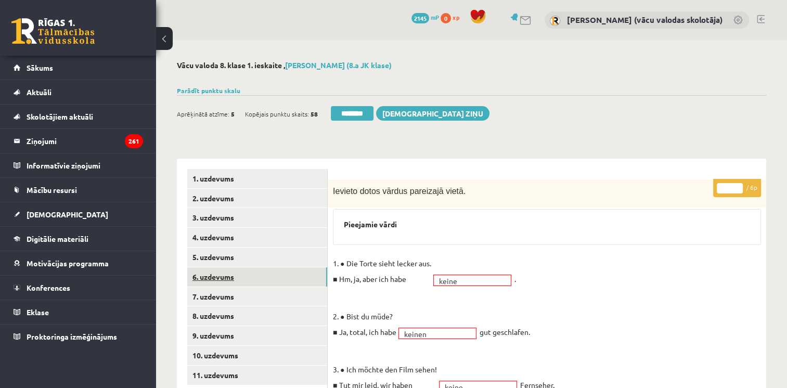
click at [215, 280] on link "6. uzdevums" at bounding box center [257, 276] width 140 height 19
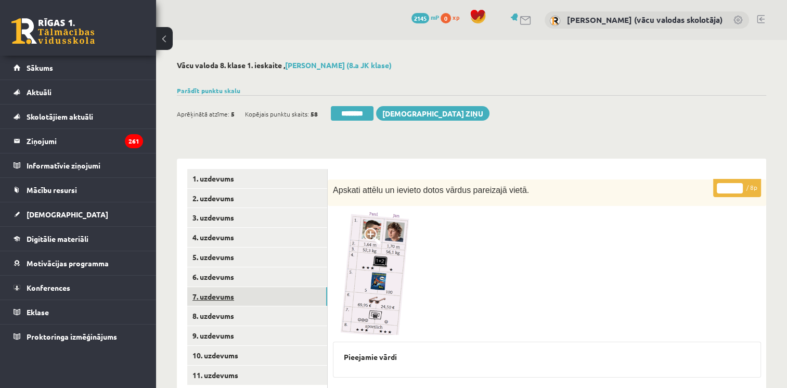
click at [214, 296] on link "7. uzdevums" at bounding box center [257, 296] width 140 height 19
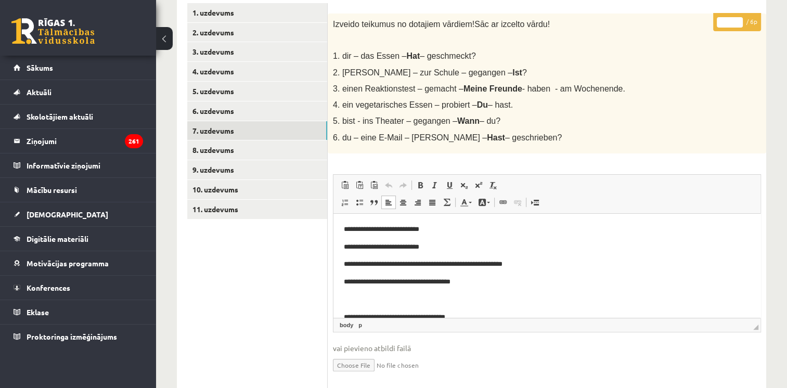
type input "*"
click at [739, 20] on input "*" at bounding box center [730, 22] width 26 height 10
click at [235, 150] on link "8. uzdevums" at bounding box center [257, 149] width 140 height 19
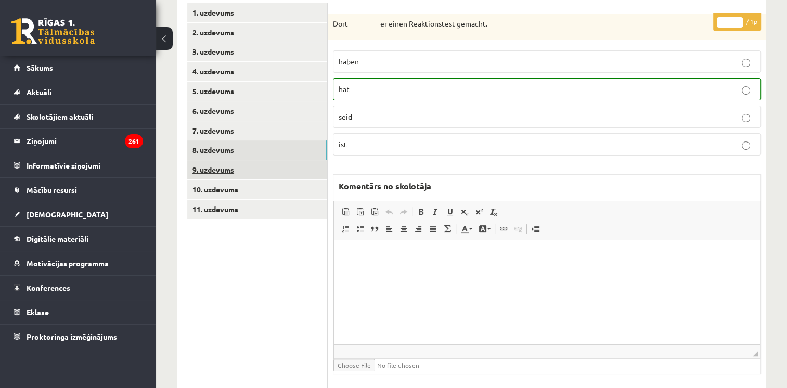
click at [226, 170] on link "9. uzdevums" at bounding box center [257, 169] width 140 height 19
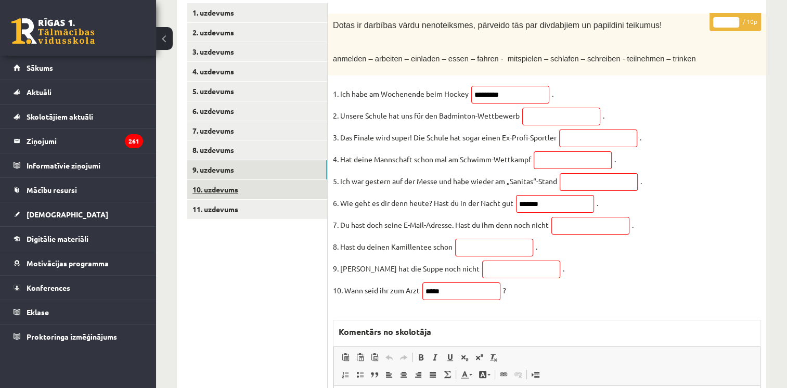
click at [226, 188] on link "10. uzdevums" at bounding box center [257, 189] width 140 height 19
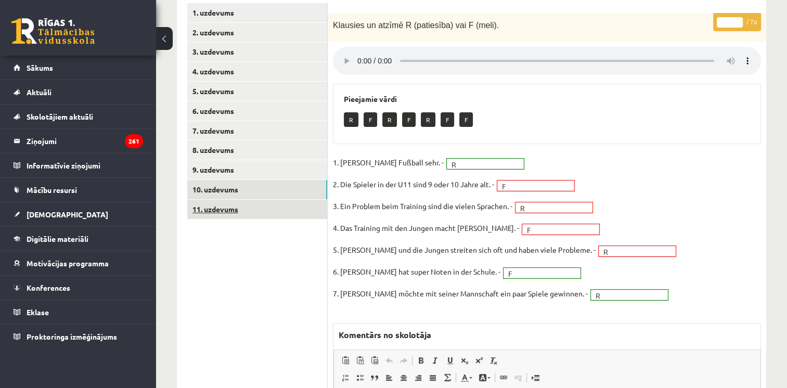
click at [226, 210] on link "11. uzdevums" at bounding box center [257, 209] width 140 height 19
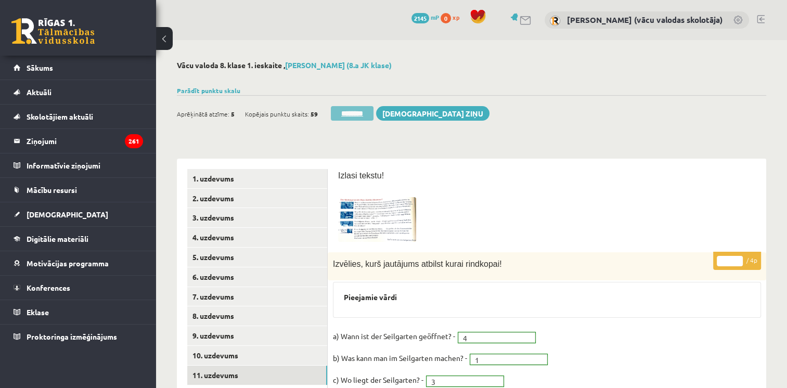
click at [351, 111] on input "********" at bounding box center [352, 113] width 43 height 15
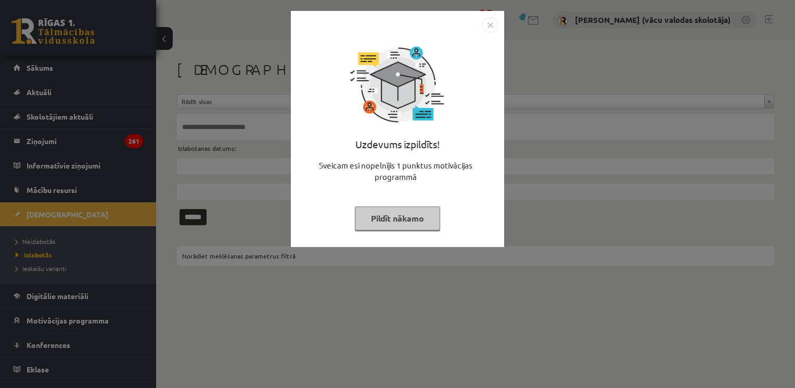
click at [388, 217] on button "Pildīt nākamo" at bounding box center [397, 218] width 85 height 24
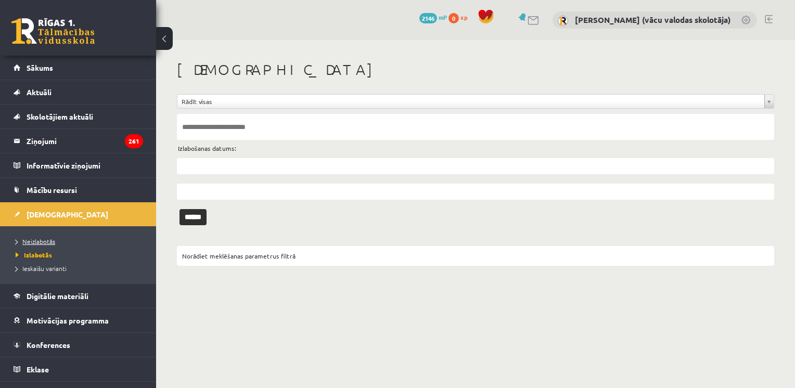
click at [45, 242] on span "Neizlabotās" at bounding box center [36, 241] width 40 height 8
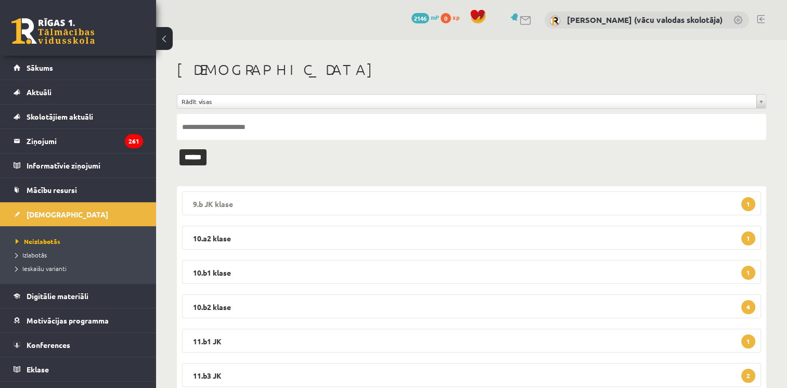
click at [261, 205] on legend "9.b JK klase 1" at bounding box center [471, 203] width 579 height 24
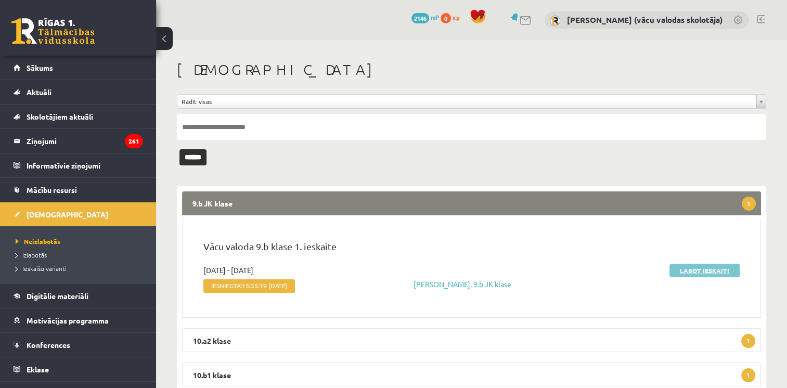
click at [684, 271] on link "Labot ieskaiti" at bounding box center [704, 271] width 70 height 14
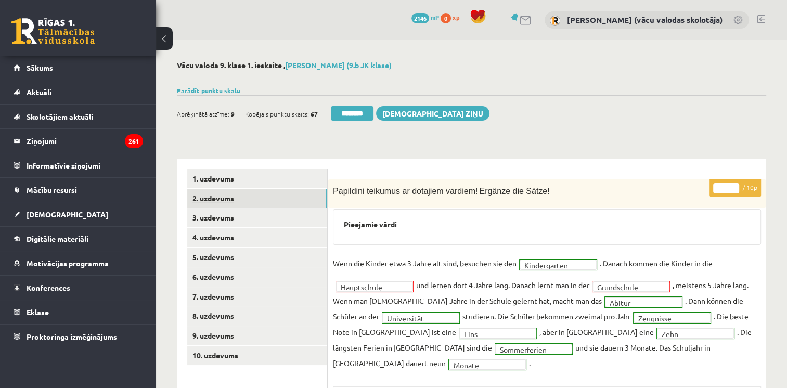
click at [216, 199] on link "2. uzdevums" at bounding box center [257, 198] width 140 height 19
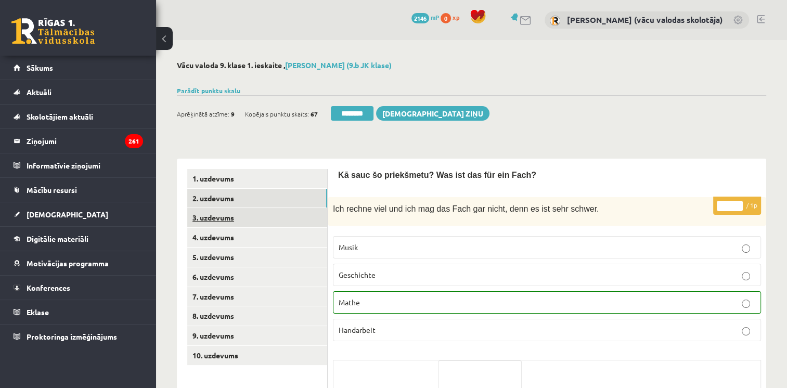
click at [221, 216] on link "3. uzdevums" at bounding box center [257, 217] width 140 height 19
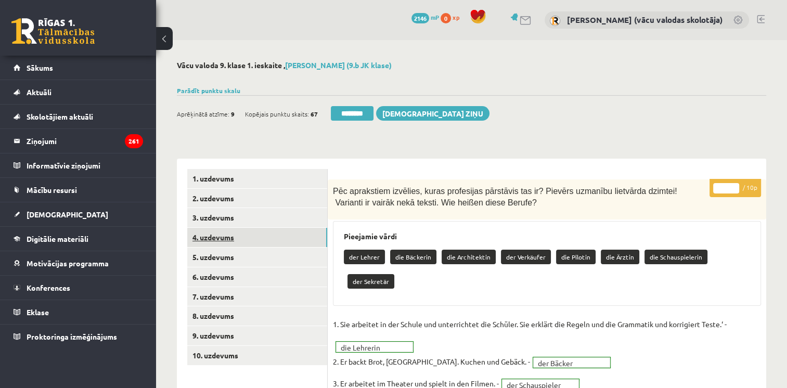
click at [218, 239] on link "4. uzdevums" at bounding box center [257, 237] width 140 height 19
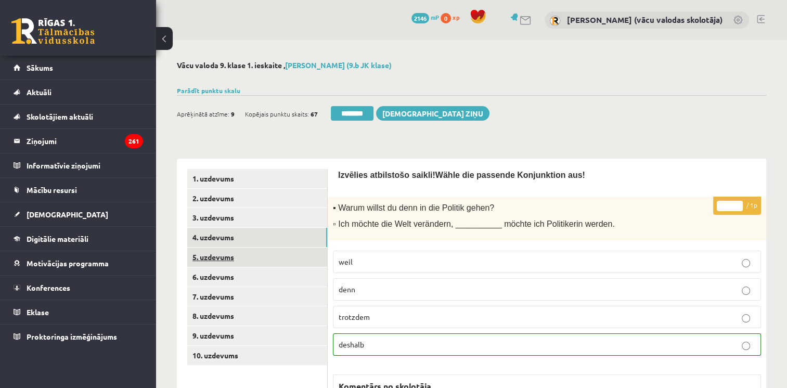
click at [217, 257] on link "5. uzdevums" at bounding box center [257, 257] width 140 height 19
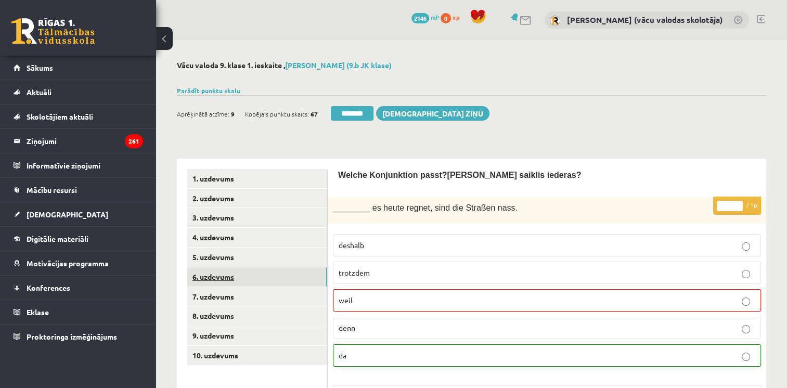
click at [216, 278] on link "6. uzdevums" at bounding box center [257, 276] width 140 height 19
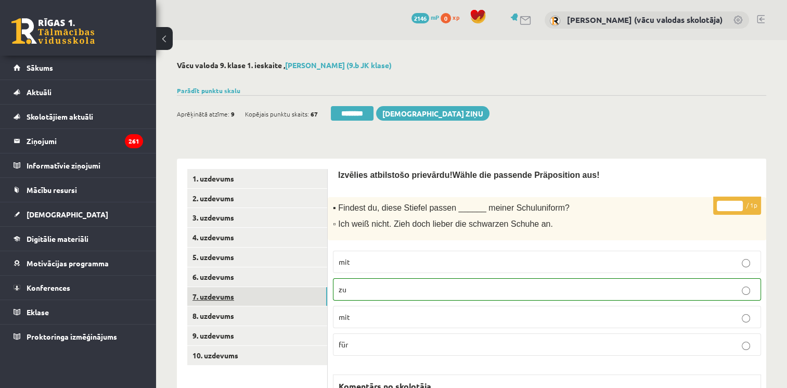
click at [214, 300] on link "7. uzdevums" at bounding box center [257, 296] width 140 height 19
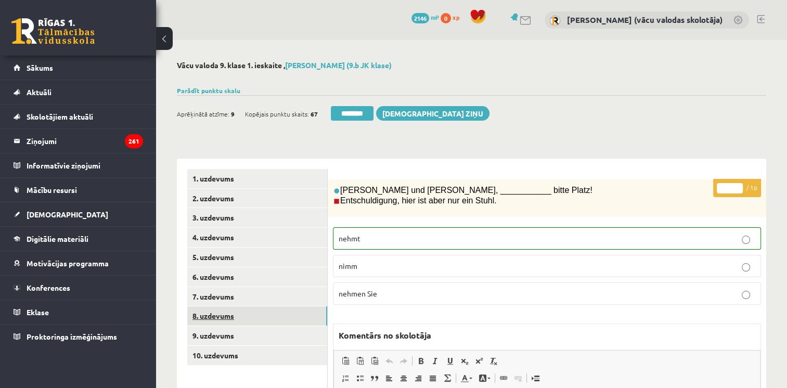
click at [210, 318] on link "8. uzdevums" at bounding box center [257, 315] width 140 height 19
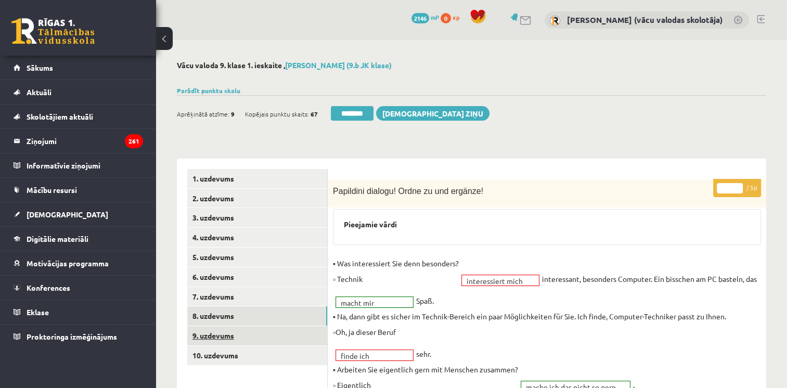
click at [211, 337] on link "9. uzdevums" at bounding box center [257, 335] width 140 height 19
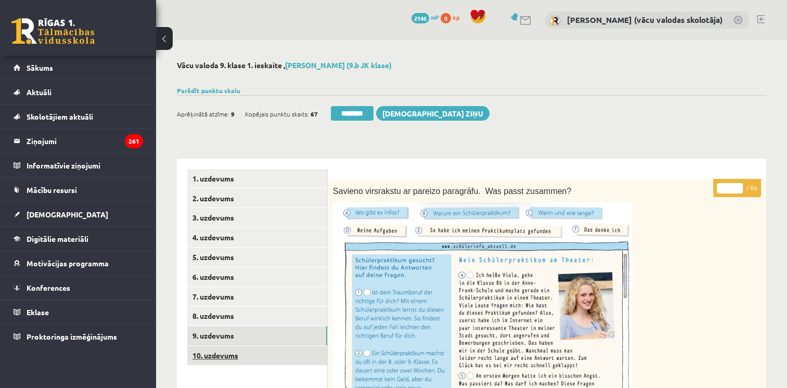
click at [236, 357] on link "10. uzdevums" at bounding box center [257, 355] width 140 height 19
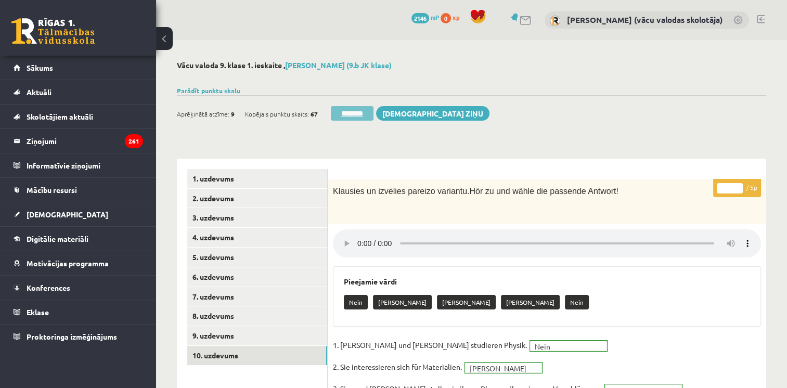
click at [349, 109] on input "********" at bounding box center [352, 113] width 43 height 15
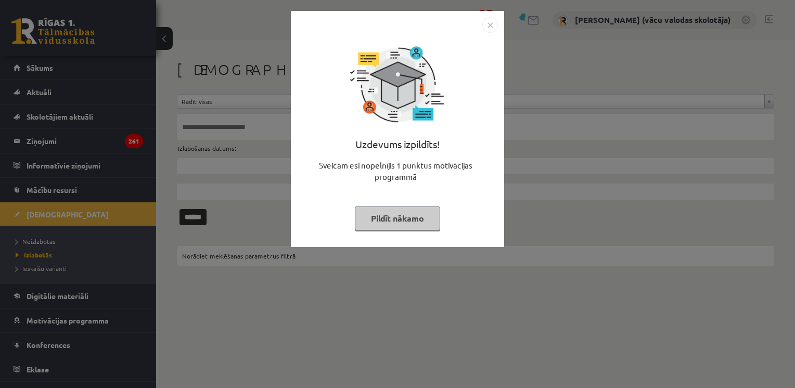
click at [401, 214] on button "Pildīt nākamo" at bounding box center [397, 218] width 85 height 24
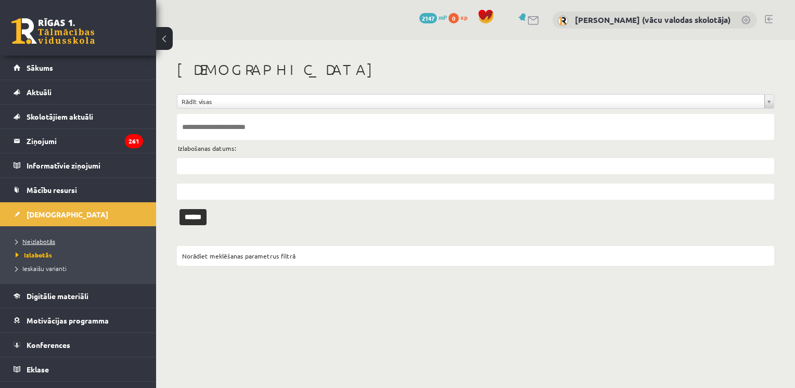
click at [35, 242] on span "Neizlabotās" at bounding box center [36, 241] width 40 height 8
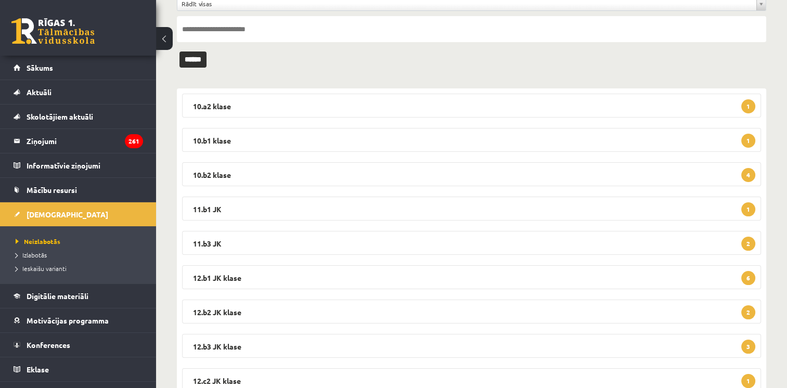
scroll to position [137, 0]
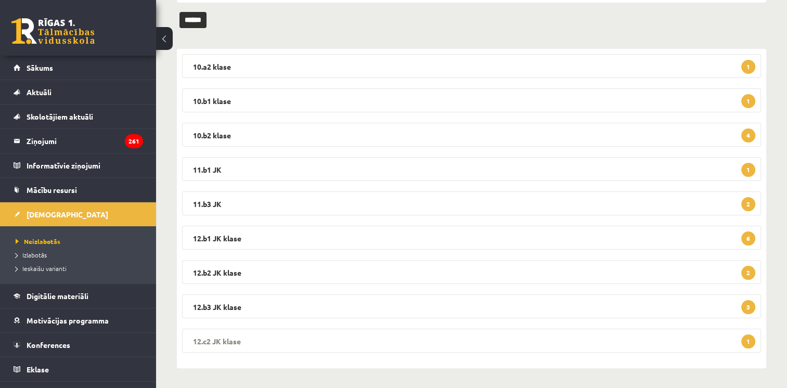
click at [547, 339] on legend "12.c2 JK klase 1" at bounding box center [471, 341] width 579 height 24
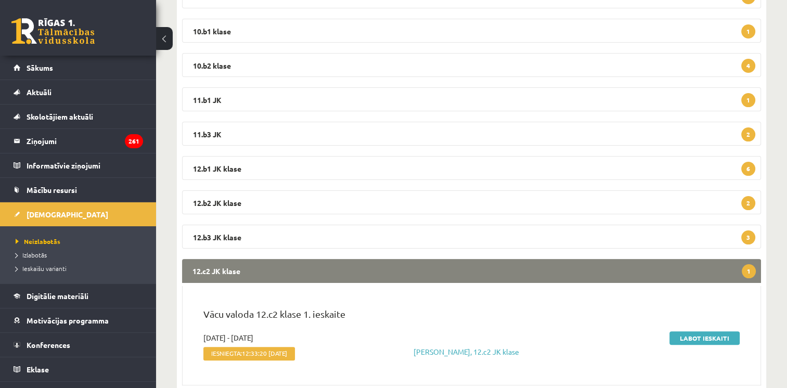
scroll to position [240, 0]
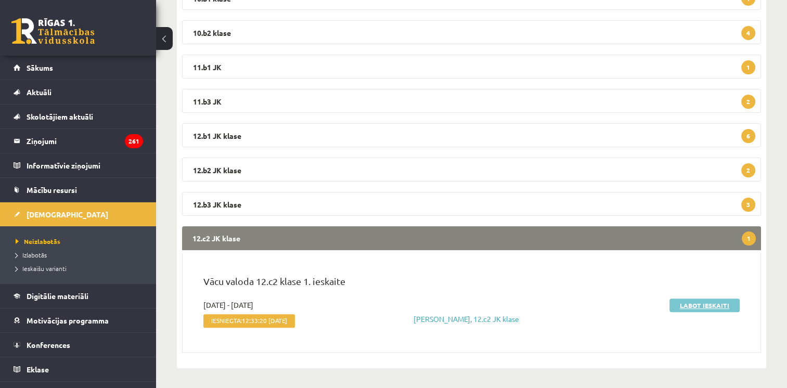
click at [689, 305] on link "Labot ieskaiti" at bounding box center [704, 306] width 70 height 14
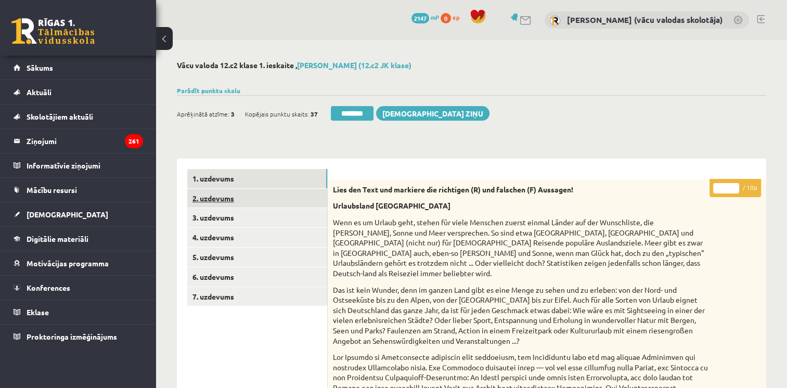
click at [214, 196] on link "2. uzdevums" at bounding box center [257, 198] width 140 height 19
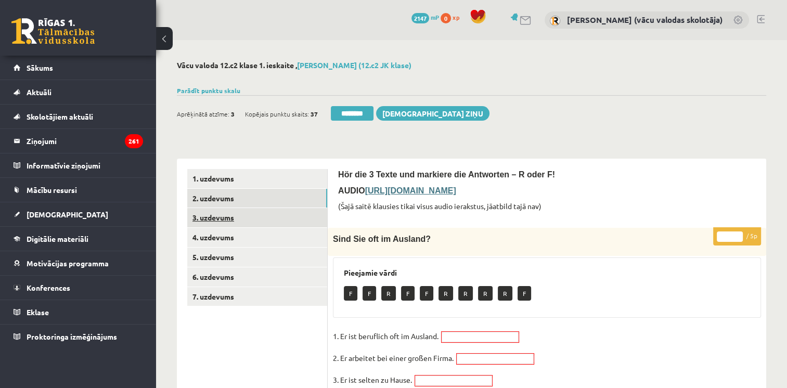
click at [214, 220] on link "3. uzdevums" at bounding box center [257, 217] width 140 height 19
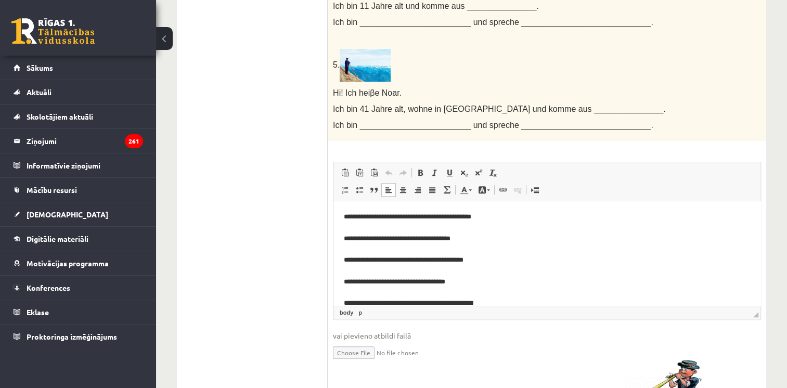
drag, startPoint x: 759, startPoint y: 225, endPoint x: 1112, endPoint y: 255, distance: 353.4
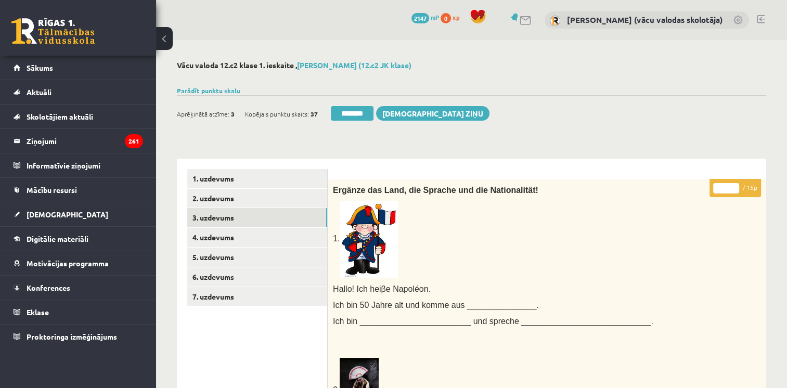
click at [734, 186] on input "*" at bounding box center [726, 188] width 26 height 10
click at [734, 186] on input "**" at bounding box center [726, 188] width 26 height 10
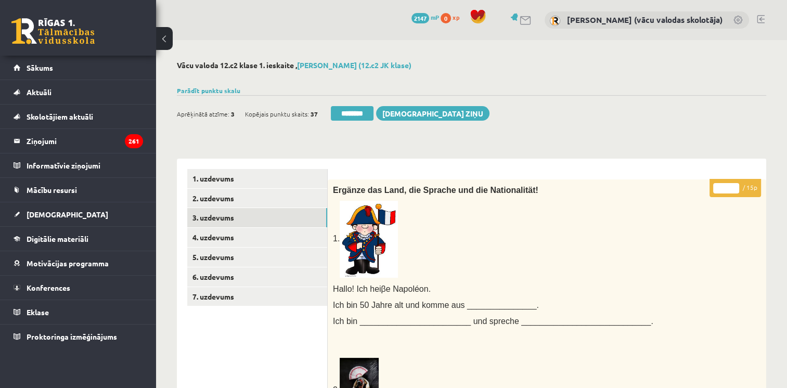
click at [734, 186] on input "**" at bounding box center [726, 188] width 26 height 10
type input "**"
click at [734, 186] on input "**" at bounding box center [726, 188] width 26 height 10
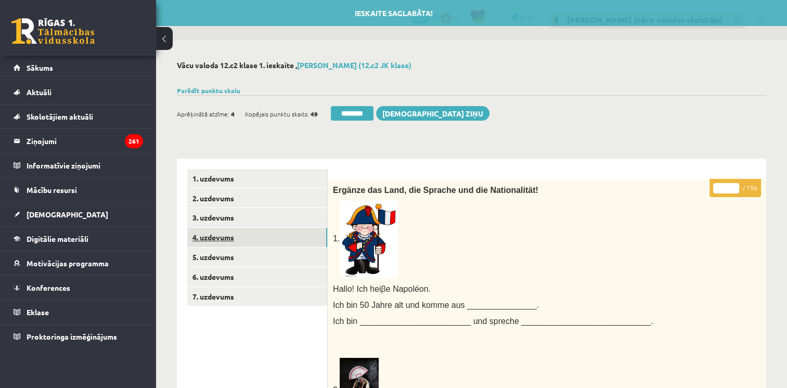
click at [228, 240] on link "4. uzdevums" at bounding box center [257, 237] width 140 height 19
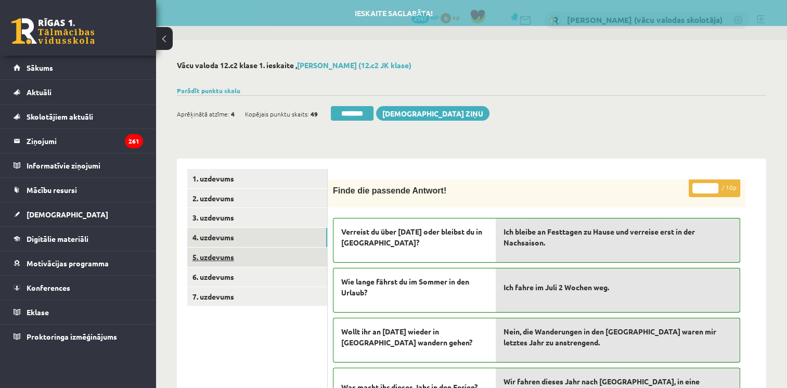
click at [227, 257] on link "5. uzdevums" at bounding box center [257, 257] width 140 height 19
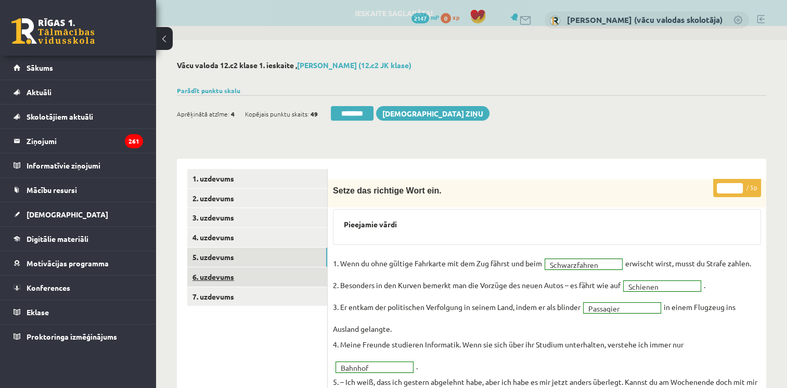
click at [229, 276] on link "6. uzdevums" at bounding box center [257, 276] width 140 height 19
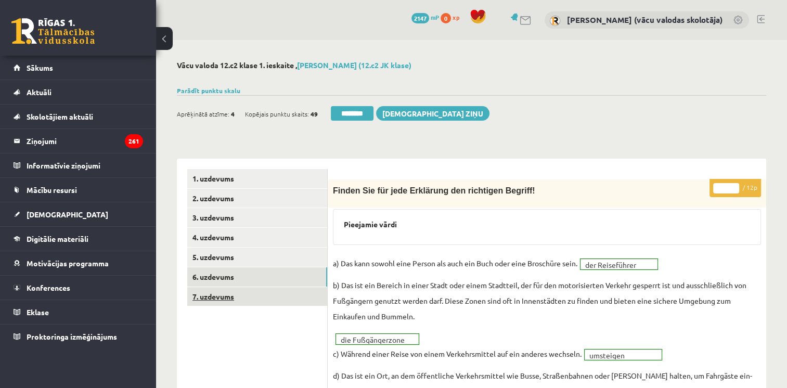
click at [225, 295] on link "7. uzdevums" at bounding box center [257, 296] width 140 height 19
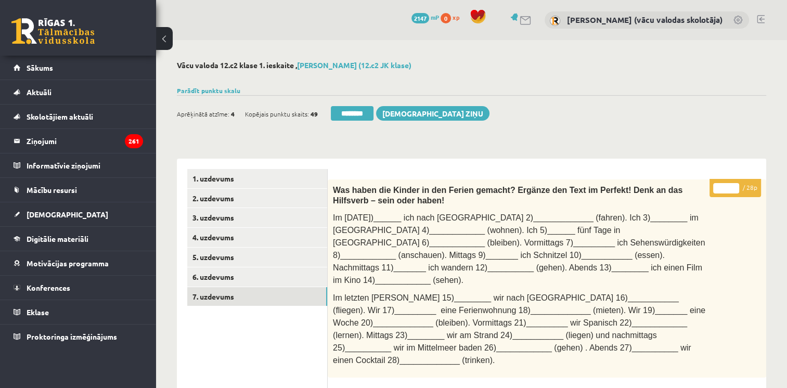
click at [736, 186] on input "**" at bounding box center [726, 188] width 26 height 10
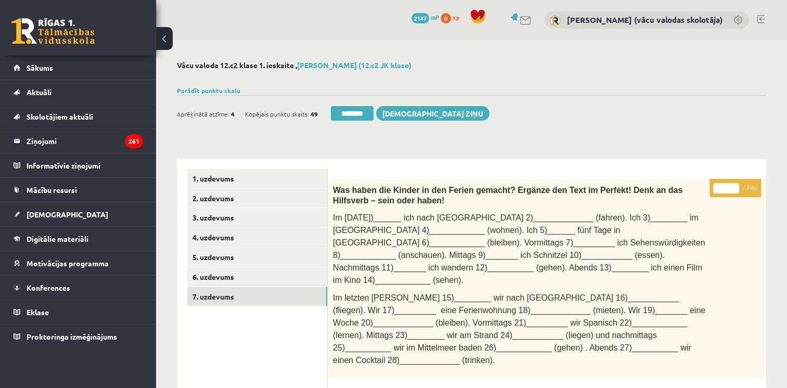
click at [736, 186] on input "**" at bounding box center [726, 188] width 26 height 10
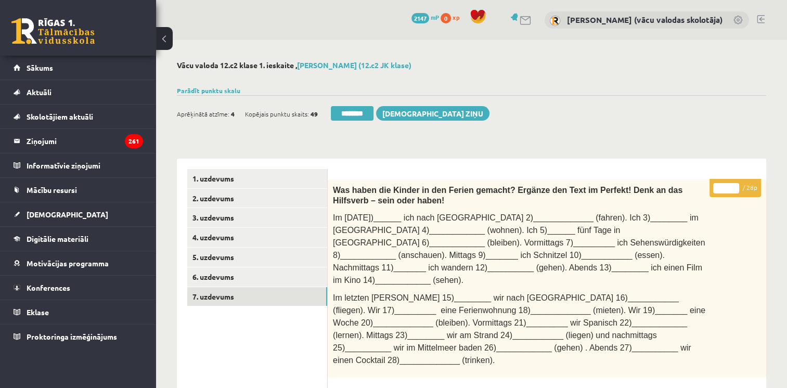
click at [736, 186] on input "**" at bounding box center [726, 188] width 26 height 10
type input "**"
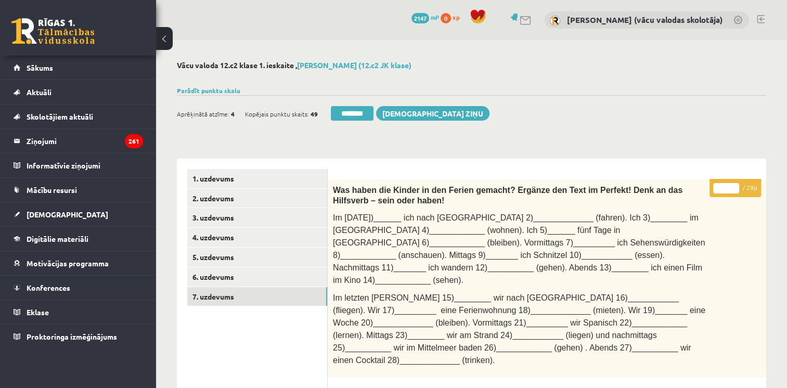
click at [736, 186] on input "**" at bounding box center [726, 188] width 26 height 10
click at [242, 277] on link "6. uzdevums" at bounding box center [257, 276] width 140 height 19
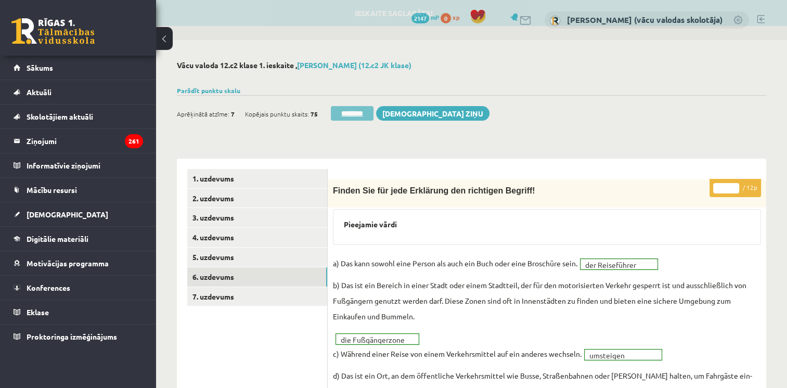
click at [345, 110] on input "********" at bounding box center [352, 113] width 43 height 15
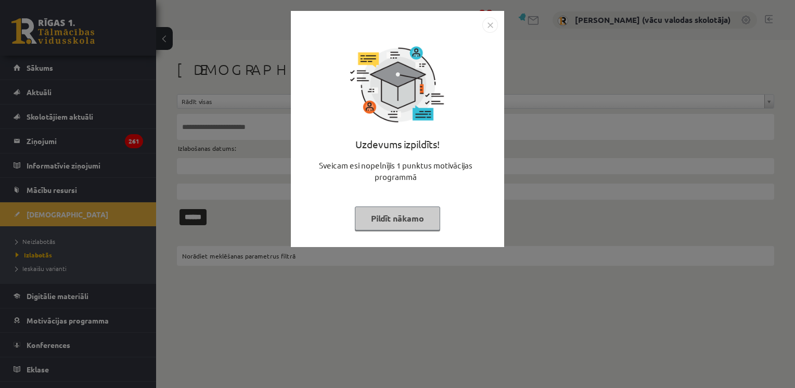
click at [386, 216] on button "Pildīt nākamo" at bounding box center [397, 218] width 85 height 24
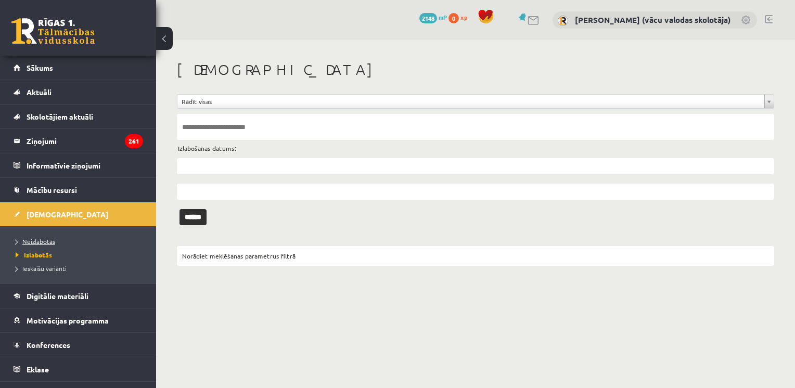
click at [43, 243] on span "Neizlabotās" at bounding box center [36, 241] width 40 height 8
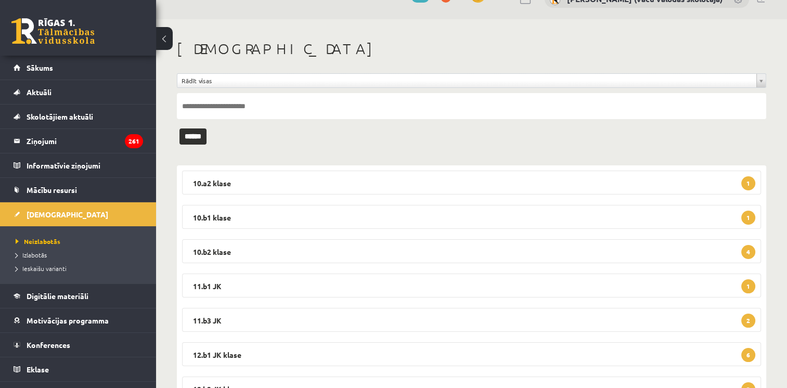
scroll to position [104, 0]
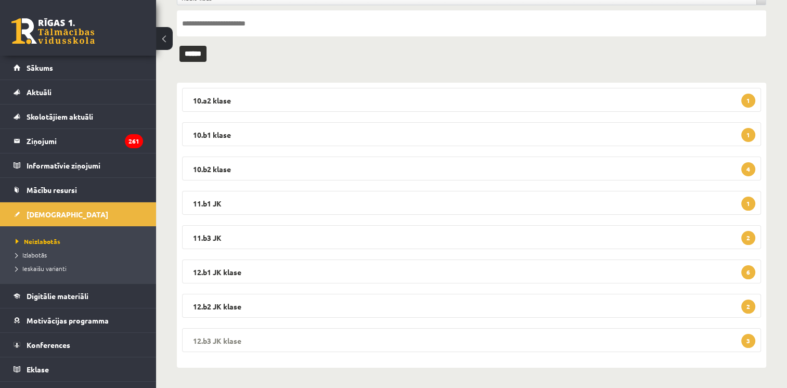
click at [689, 337] on legend "12.b3 JK klase 3" at bounding box center [471, 340] width 579 height 24
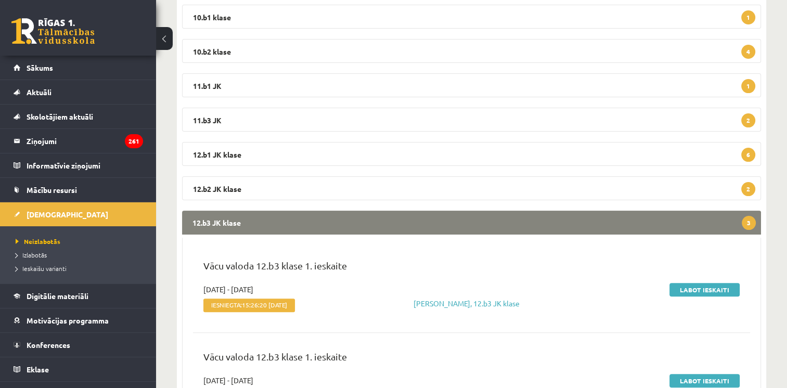
scroll to position [256, 0]
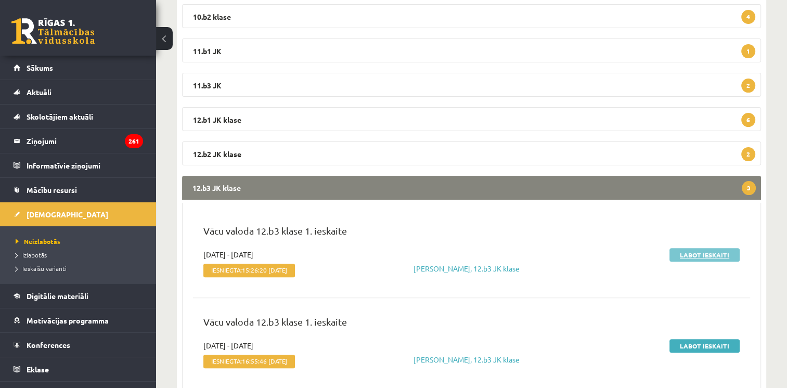
click at [693, 255] on link "Labot ieskaiti" at bounding box center [704, 255] width 70 height 14
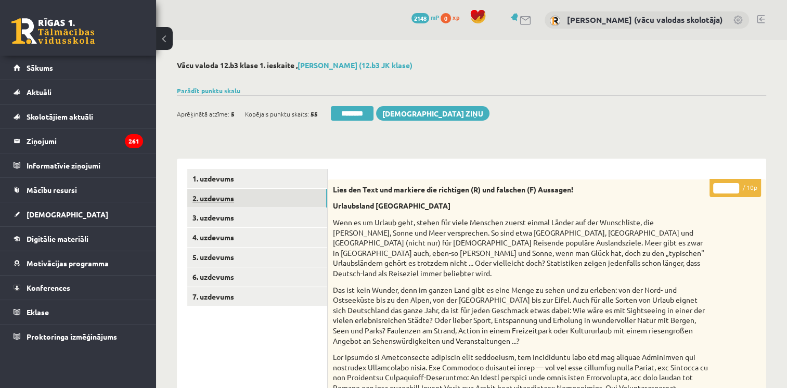
click at [237, 199] on link "2. uzdevums" at bounding box center [257, 198] width 140 height 19
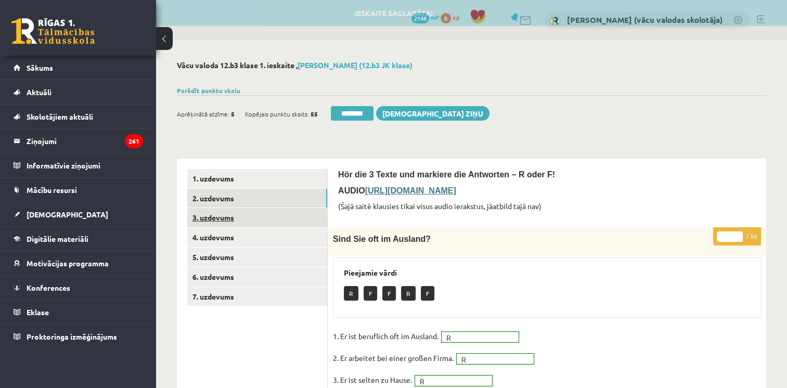
click at [225, 217] on link "3. uzdevums" at bounding box center [257, 217] width 140 height 19
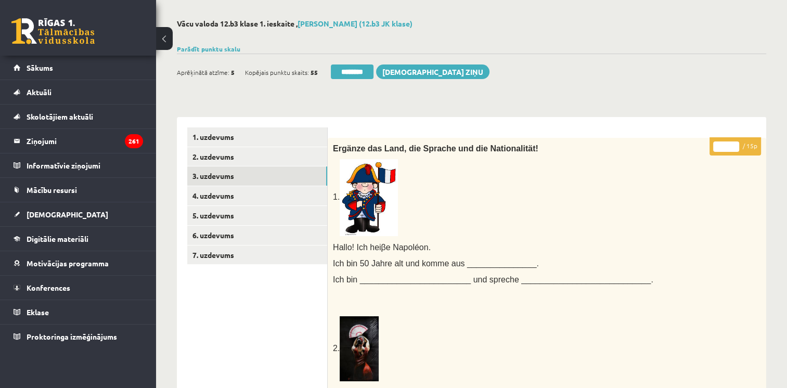
scroll to position [27, 0]
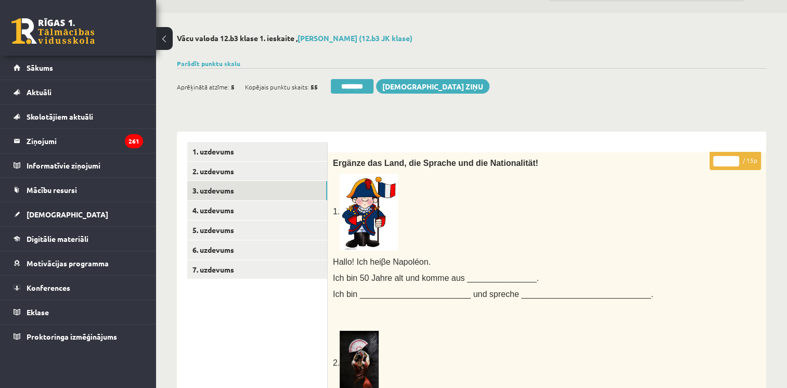
type input "**"
click at [734, 157] on input "**" at bounding box center [726, 161] width 26 height 10
click at [231, 262] on link "7. uzdevums" at bounding box center [257, 269] width 140 height 19
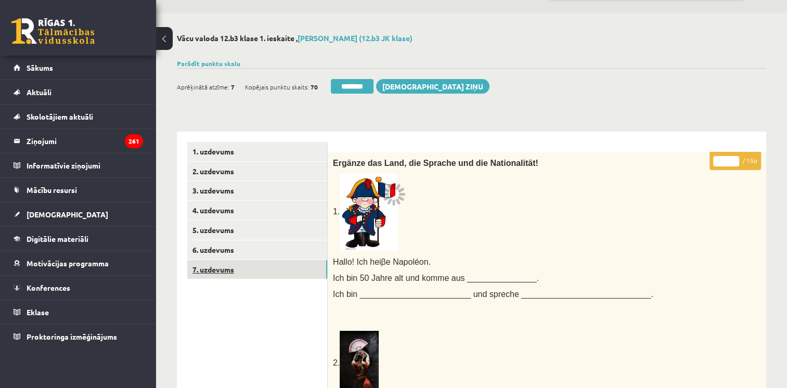
click at [225, 266] on link "7. uzdevums" at bounding box center [257, 269] width 140 height 19
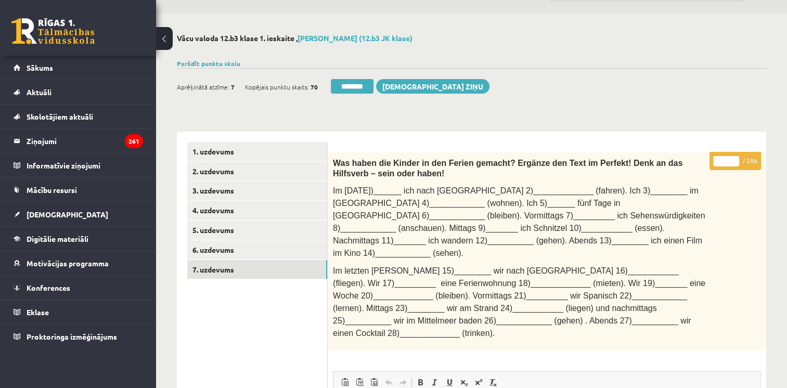
scroll to position [0, 0]
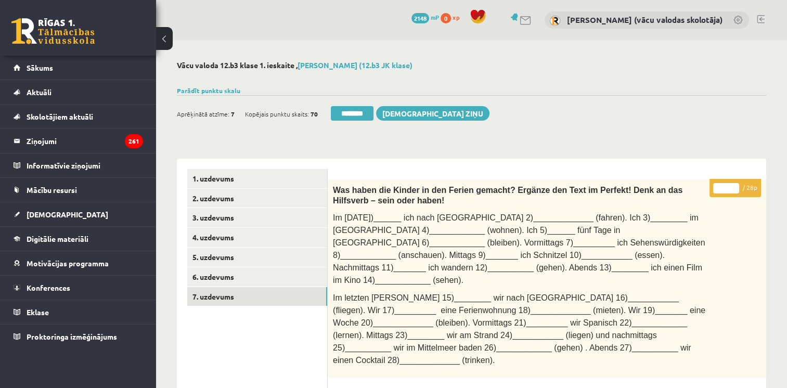
click at [734, 185] on input "**" at bounding box center [726, 188] width 26 height 10
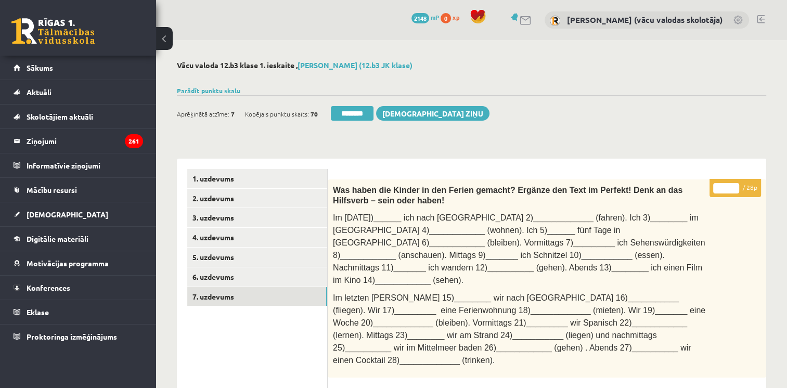
click at [734, 185] on input "**" at bounding box center [726, 188] width 26 height 10
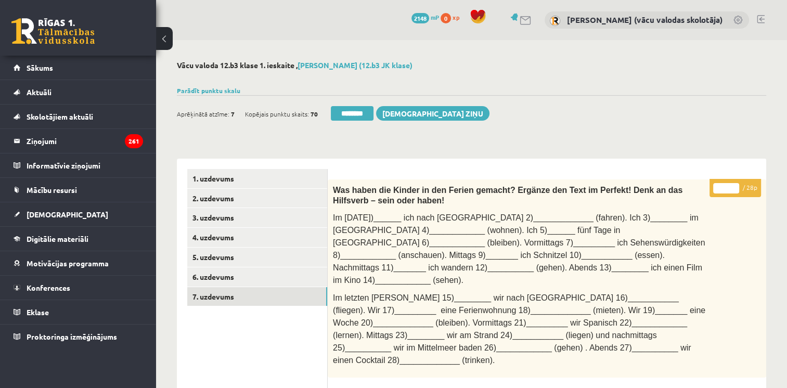
click at [734, 185] on input "**" at bounding box center [726, 188] width 26 height 10
type input "**"
click at [734, 185] on input "**" at bounding box center [726, 188] width 26 height 10
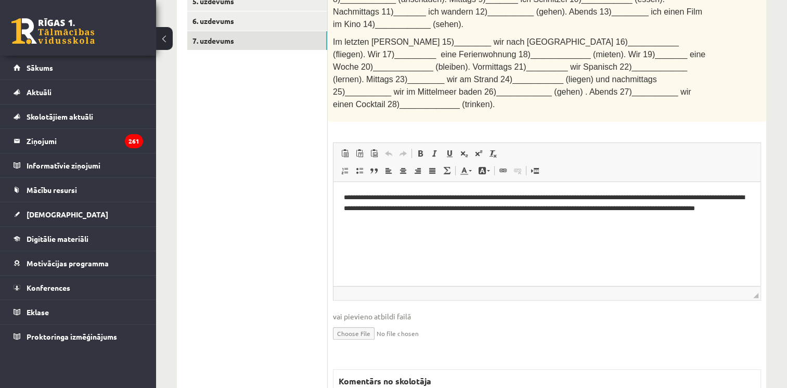
scroll to position [456, 0]
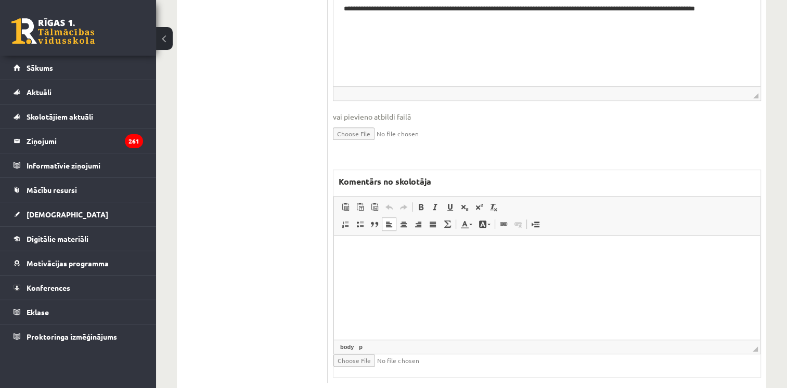
click at [619, 267] on html at bounding box center [547, 252] width 426 height 32
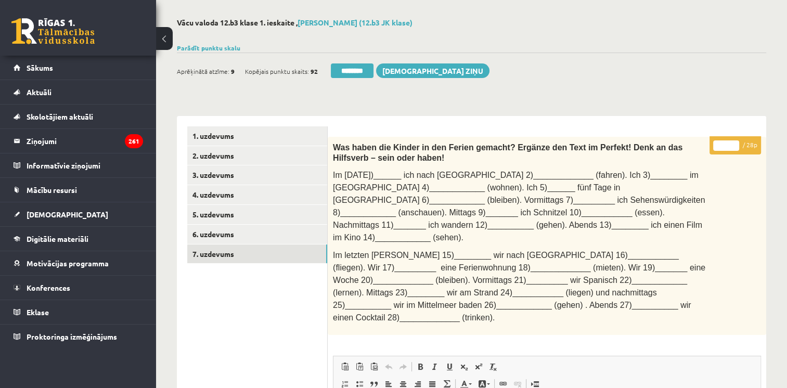
scroll to position [0, 0]
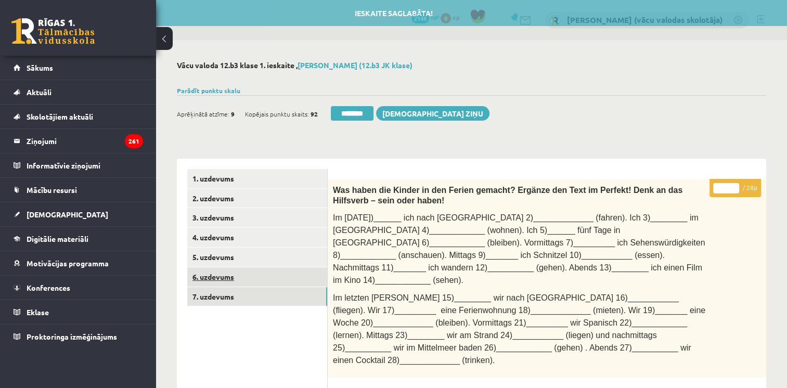
click at [281, 279] on link "6. uzdevums" at bounding box center [257, 276] width 140 height 19
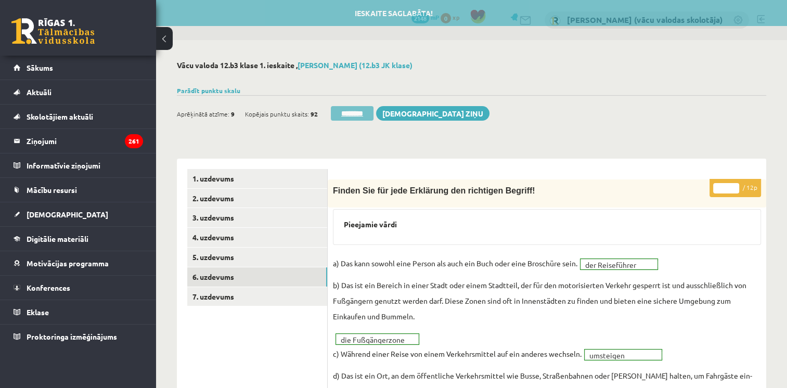
click at [360, 110] on input "********" at bounding box center [352, 113] width 43 height 15
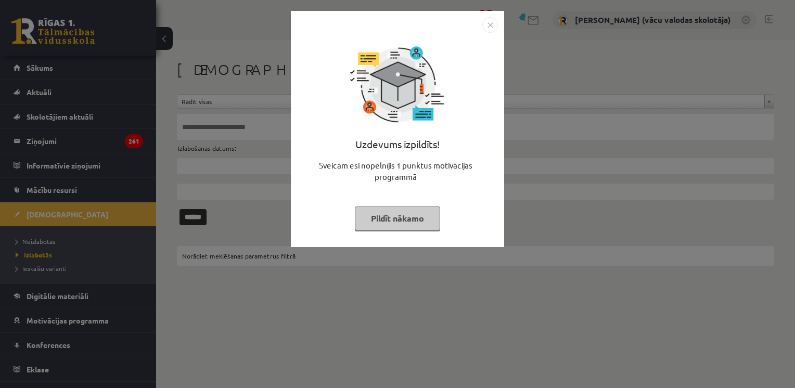
click at [489, 25] on img "Close" at bounding box center [490, 25] width 16 height 16
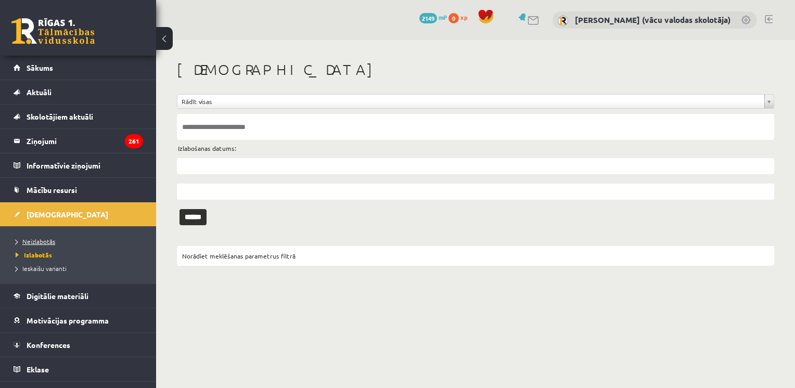
click at [38, 240] on span "Neizlabotās" at bounding box center [36, 241] width 40 height 8
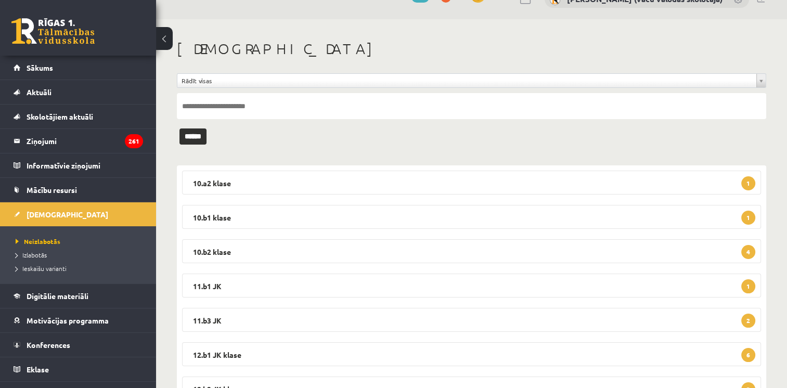
scroll to position [104, 0]
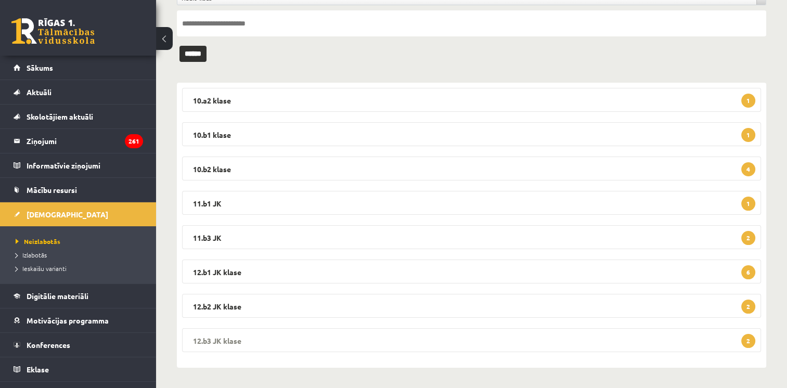
click at [331, 343] on legend "12.b3 JK klase 2" at bounding box center [471, 340] width 579 height 24
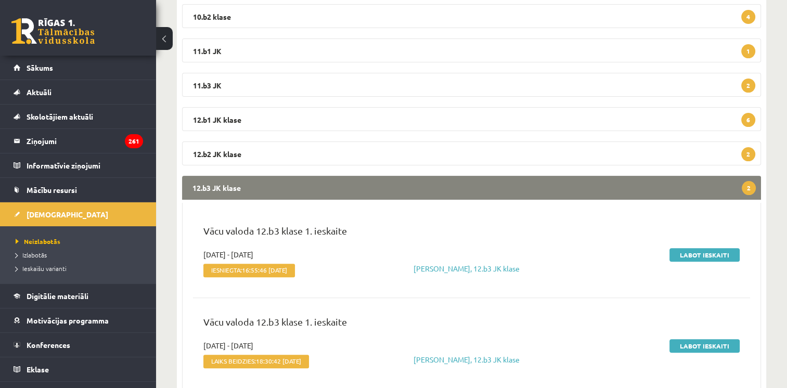
scroll to position [283, 0]
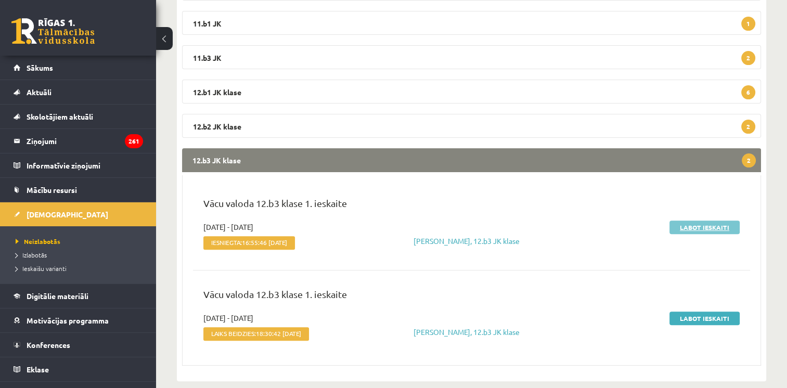
click at [703, 222] on link "Labot ieskaiti" at bounding box center [704, 228] width 70 height 14
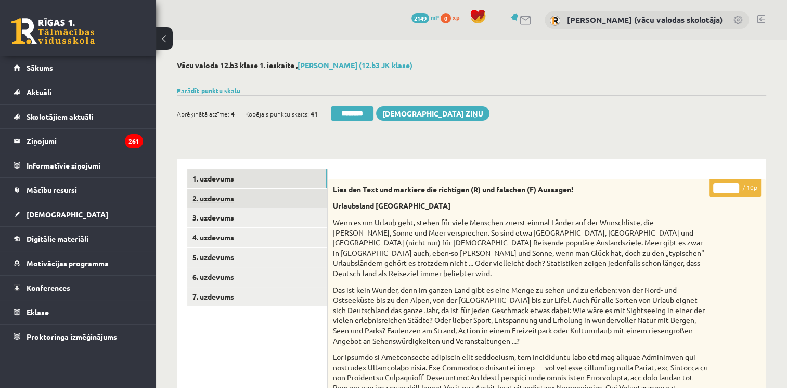
click at [210, 198] on link "2. uzdevums" at bounding box center [257, 198] width 140 height 19
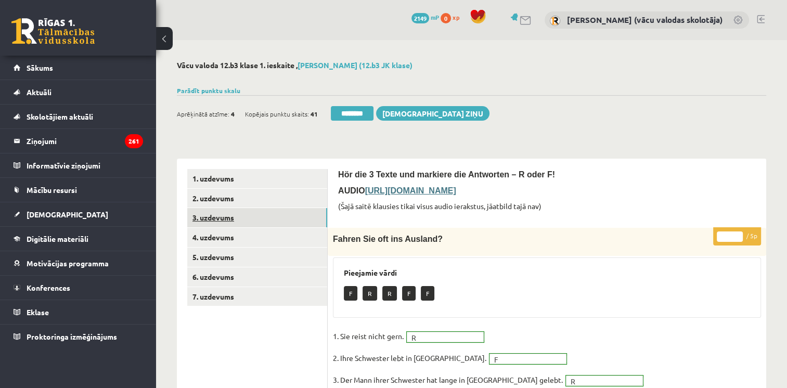
click at [208, 220] on link "3. uzdevums" at bounding box center [257, 217] width 140 height 19
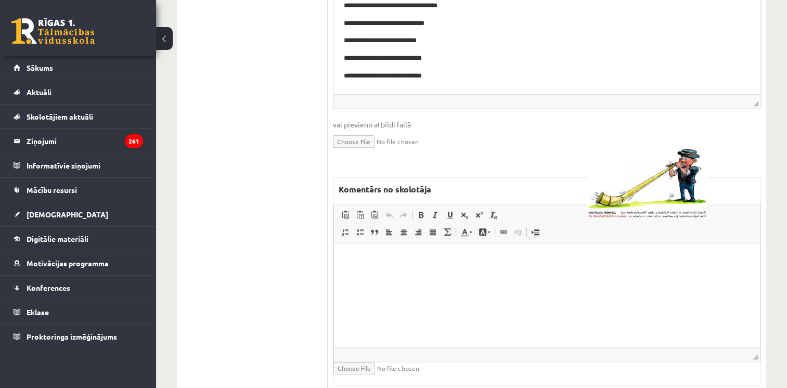
scroll to position [928, 0]
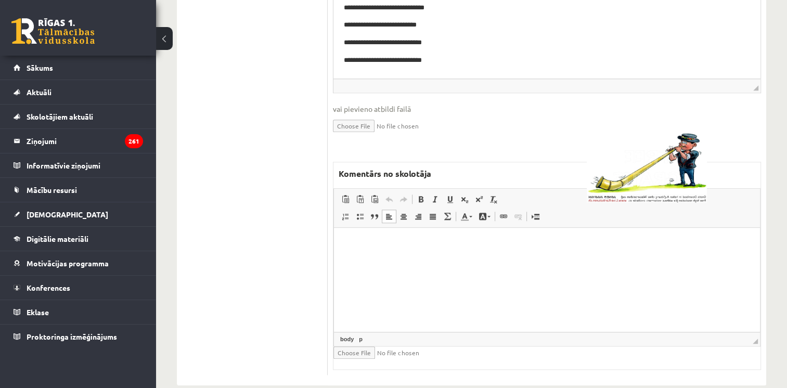
click at [640, 260] on html at bounding box center [547, 244] width 426 height 32
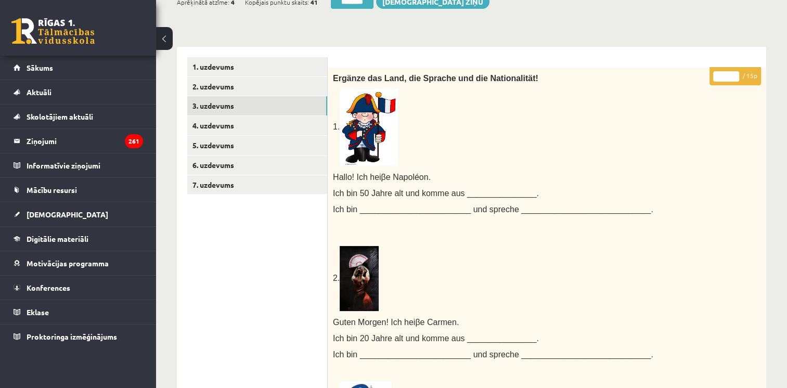
scroll to position [106, 0]
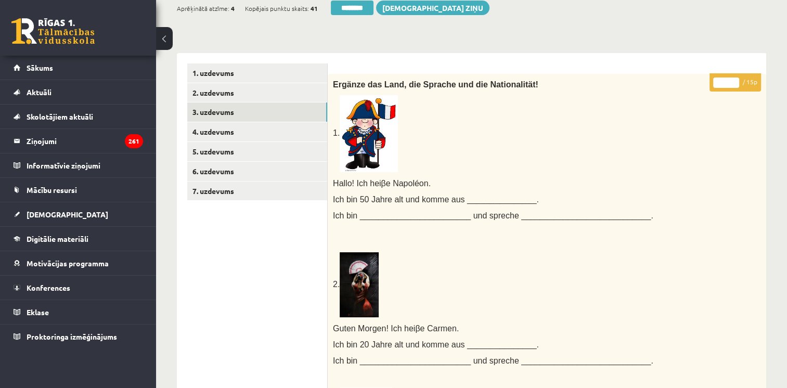
click at [735, 81] on input "*" at bounding box center [726, 82] width 26 height 10
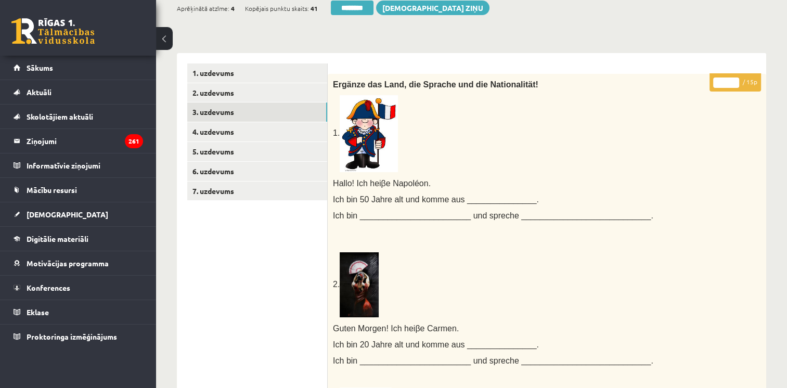
click at [732, 82] on input "*" at bounding box center [726, 82] width 26 height 10
click at [732, 82] on input "**" at bounding box center [726, 82] width 26 height 10
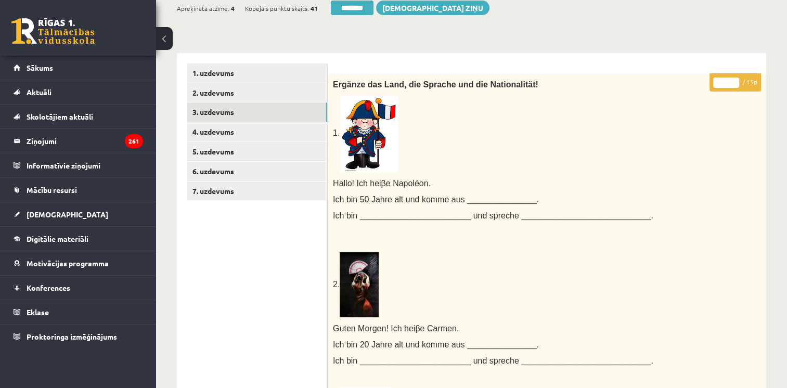
click at [732, 82] on input "**" at bounding box center [726, 82] width 26 height 10
type input "**"
click at [734, 79] on input "**" at bounding box center [726, 82] width 26 height 10
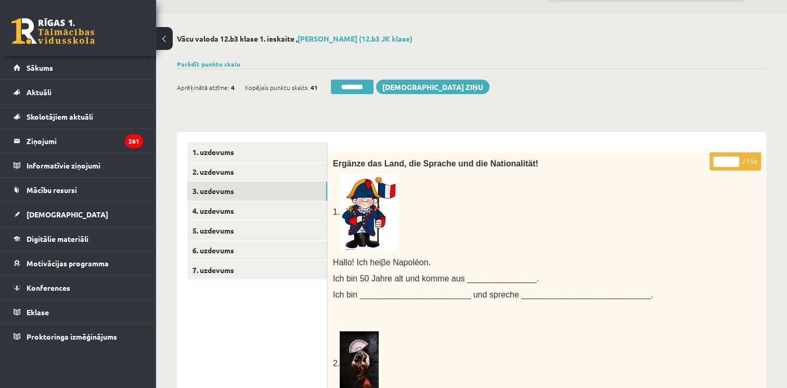
scroll to position [0, 0]
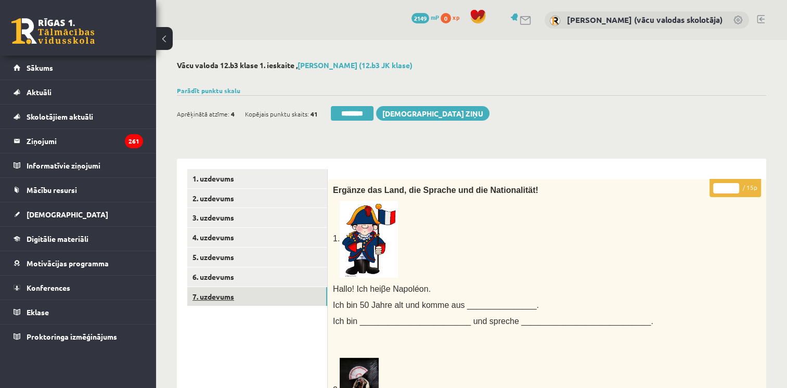
click at [216, 300] on link "7. uzdevums" at bounding box center [257, 296] width 140 height 19
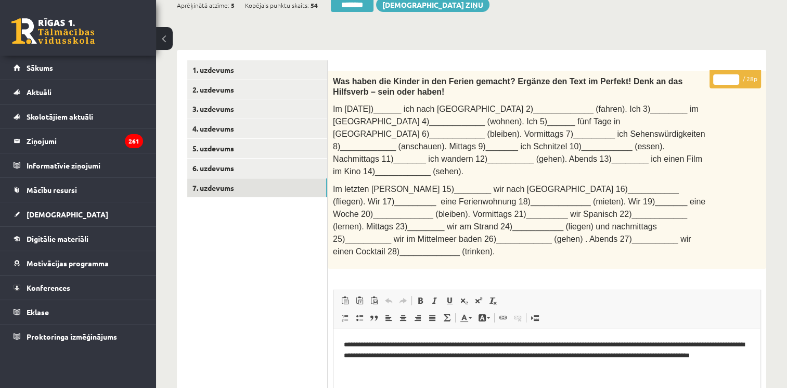
scroll to position [96, 0]
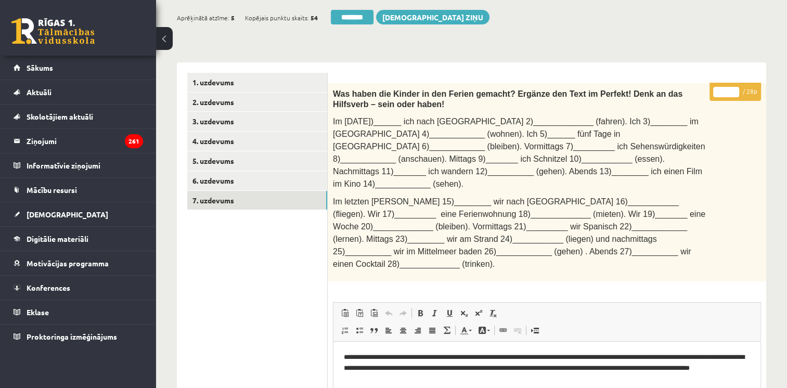
click at [734, 88] on input "**" at bounding box center [726, 92] width 26 height 10
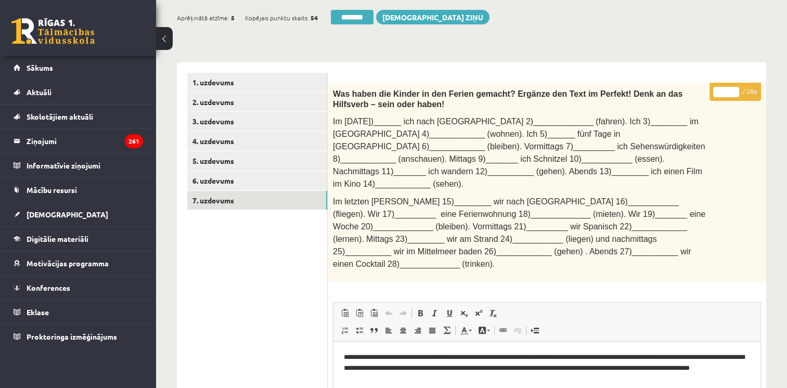
click at [734, 88] on input "**" at bounding box center [726, 92] width 26 height 10
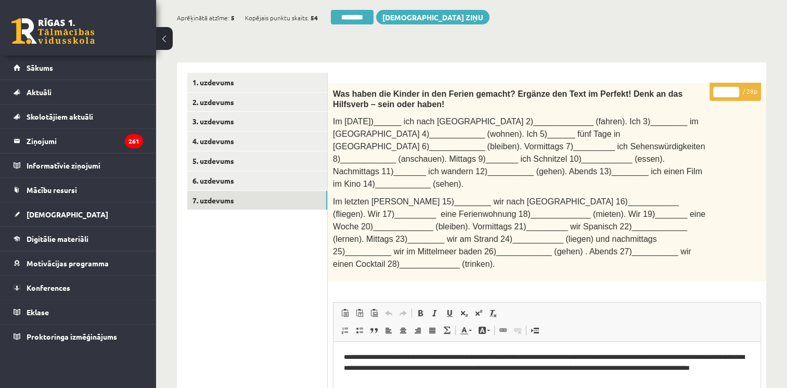
click at [734, 88] on input "**" at bounding box center [726, 92] width 26 height 10
type input "**"
click at [734, 88] on input "**" at bounding box center [726, 92] width 26 height 10
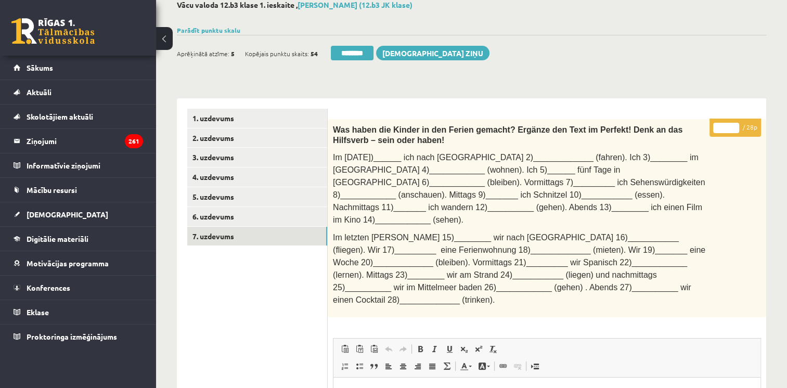
scroll to position [54, 0]
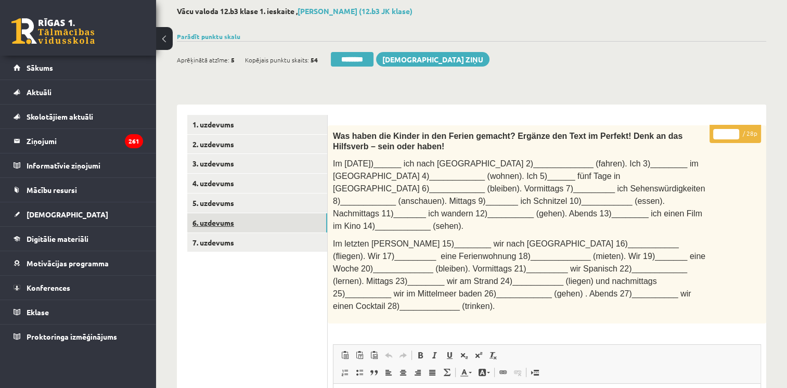
click at [235, 222] on link "6. uzdevums" at bounding box center [257, 222] width 140 height 19
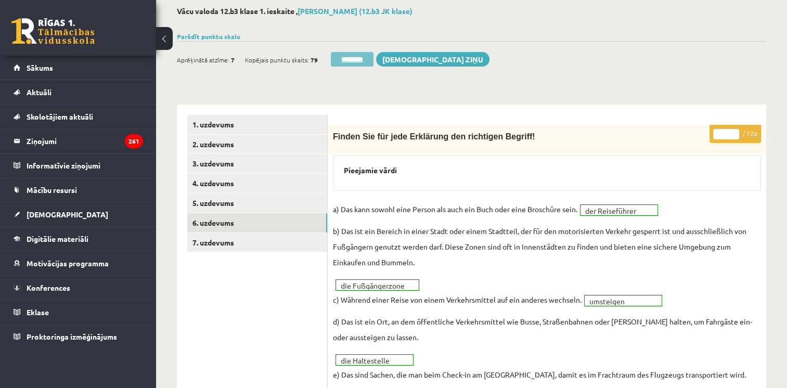
scroll to position [0, 0]
click at [357, 62] on input "********" at bounding box center [352, 59] width 43 height 15
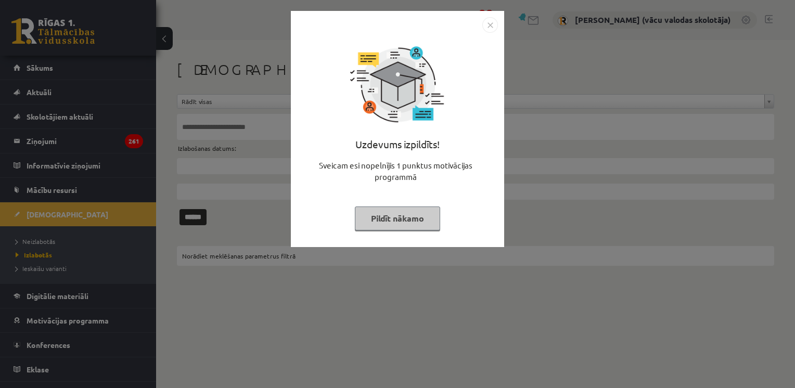
click at [391, 229] on button "Pildīt nākamo" at bounding box center [397, 218] width 85 height 24
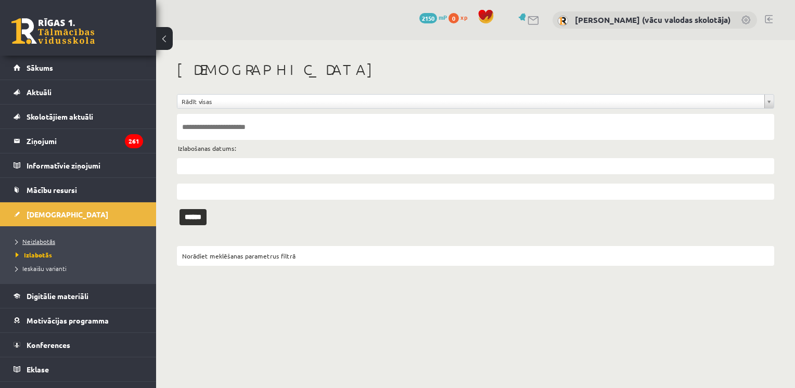
click at [42, 240] on span "Neizlabotās" at bounding box center [36, 241] width 40 height 8
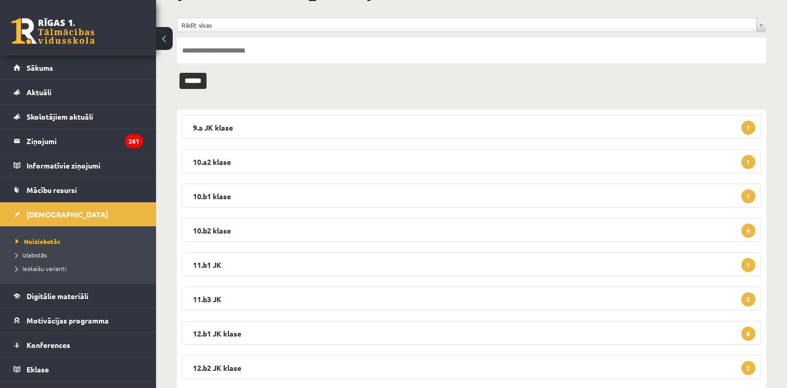
scroll to position [137, 0]
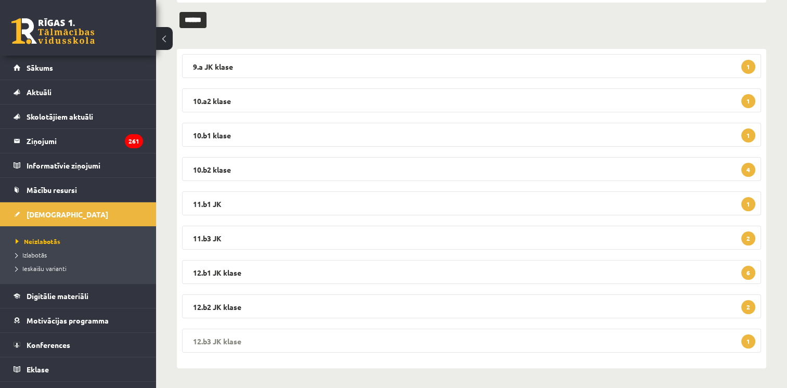
click at [610, 334] on legend "12.b3 JK klase 1" at bounding box center [471, 341] width 579 height 24
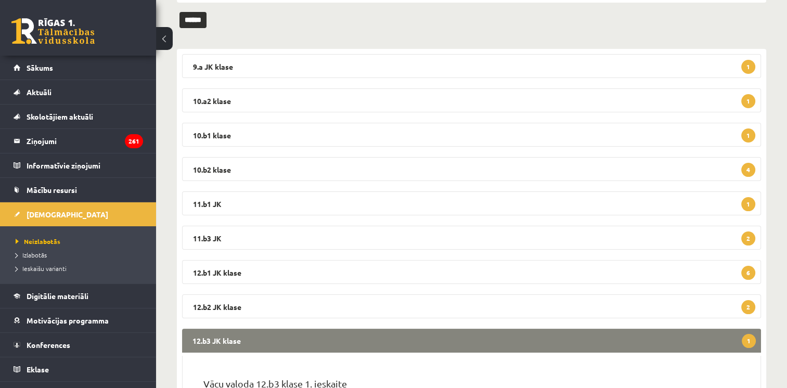
scroll to position [240, 0]
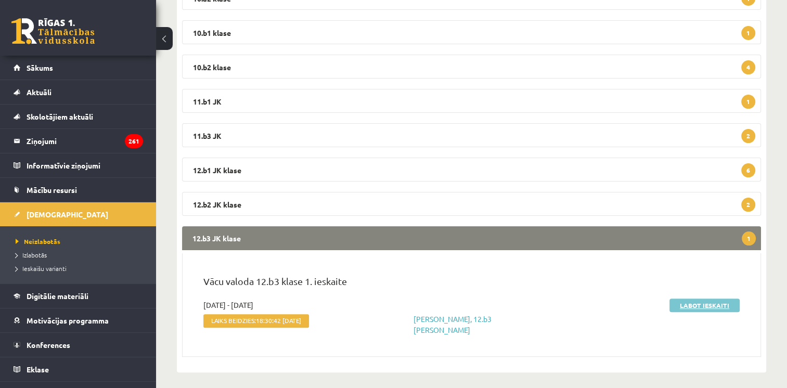
click at [700, 307] on link "Labot ieskaiti" at bounding box center [704, 306] width 70 height 14
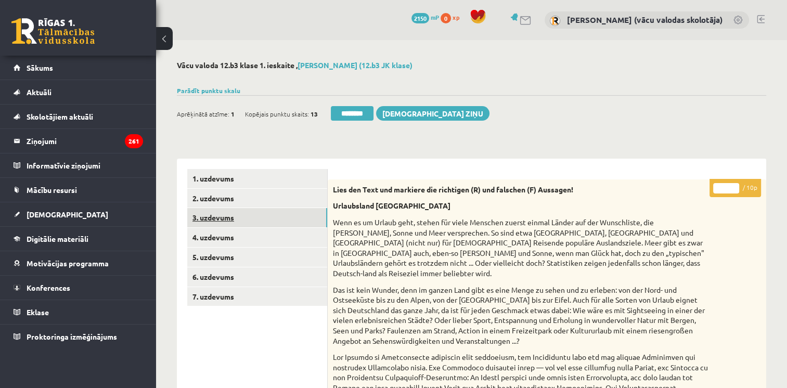
click at [202, 217] on link "3. uzdevums" at bounding box center [257, 217] width 140 height 19
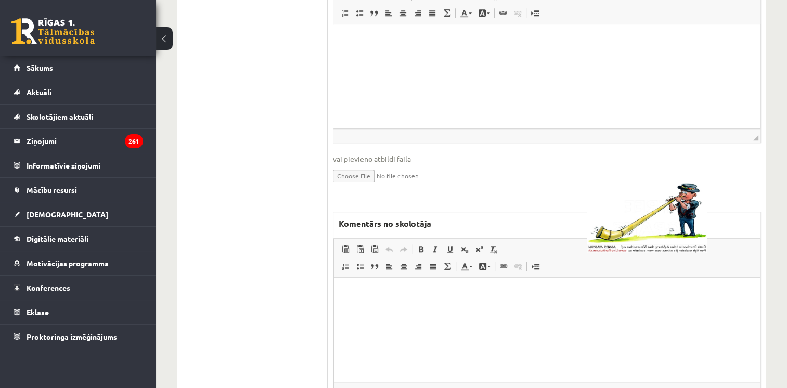
scroll to position [945, 0]
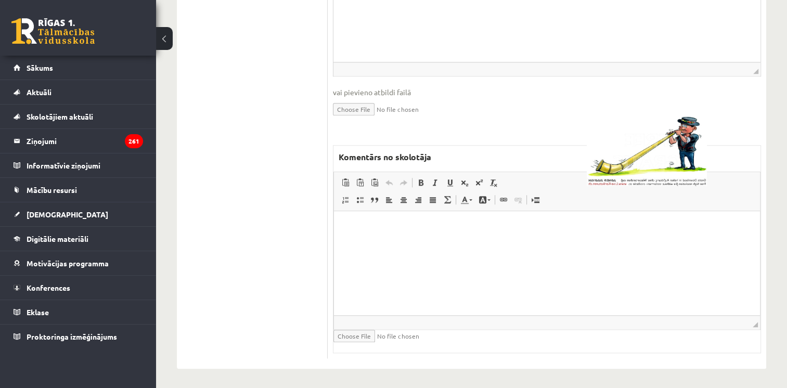
click at [618, 243] on html at bounding box center [547, 227] width 426 height 32
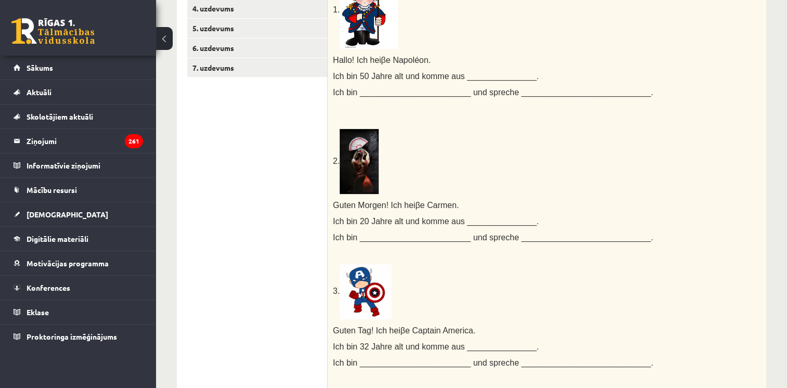
scroll to position [142, 0]
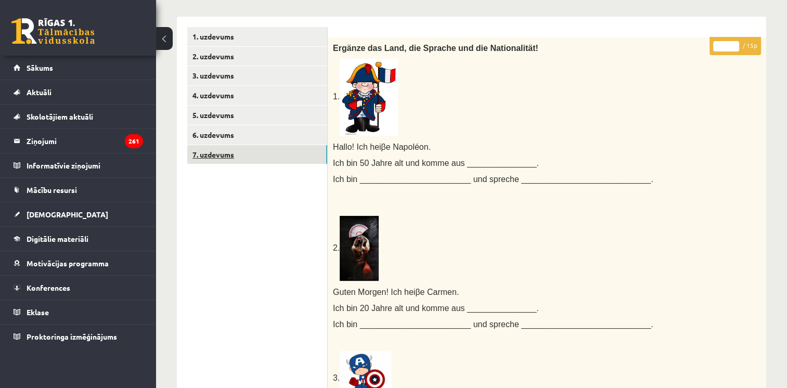
click at [207, 154] on link "7. uzdevums" at bounding box center [257, 154] width 140 height 19
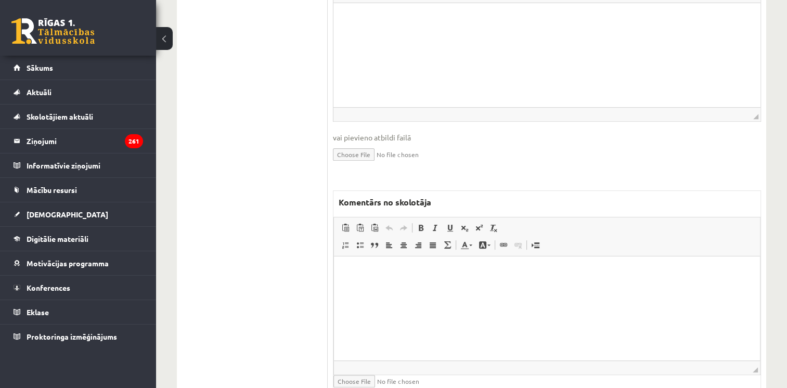
scroll to position [456, 0]
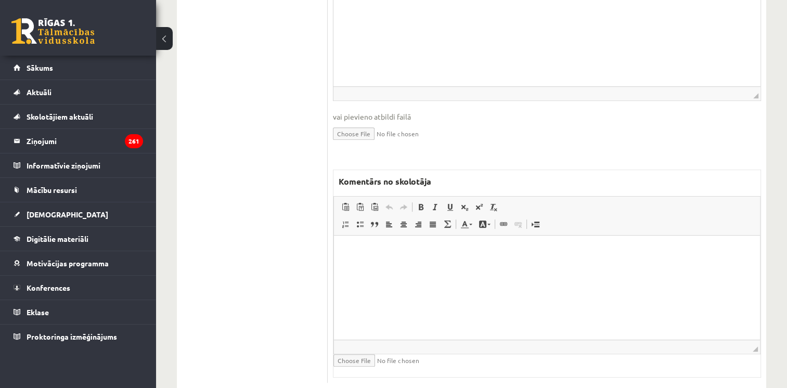
click at [549, 267] on html at bounding box center [547, 252] width 426 height 32
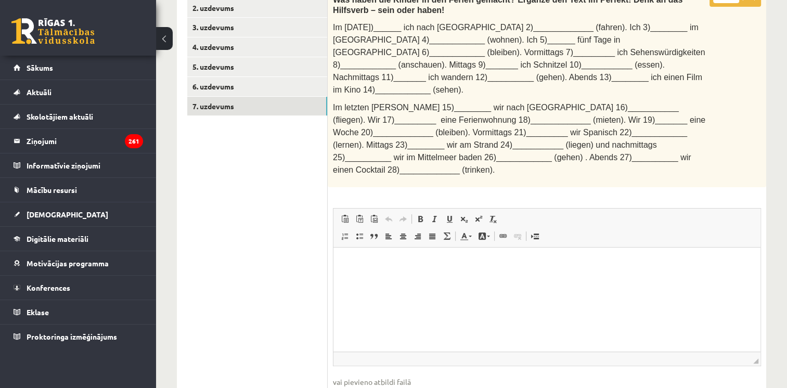
scroll to position [0, 0]
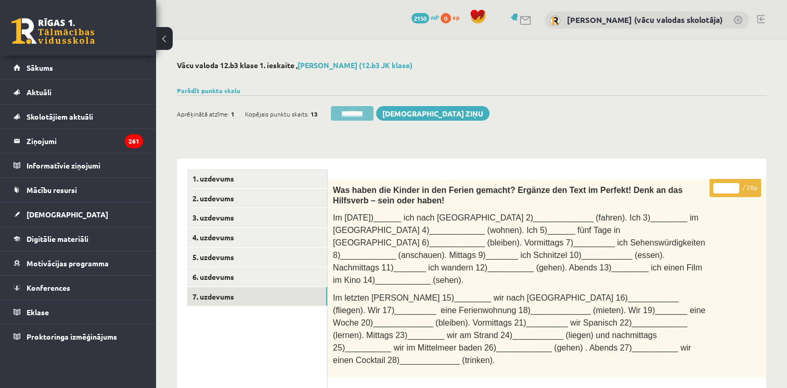
click at [355, 107] on input "********" at bounding box center [352, 113] width 43 height 15
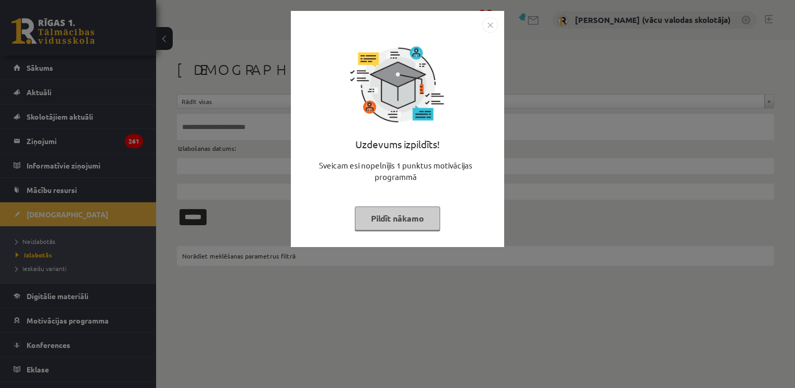
click at [383, 217] on button "Pildīt nākamo" at bounding box center [397, 218] width 85 height 24
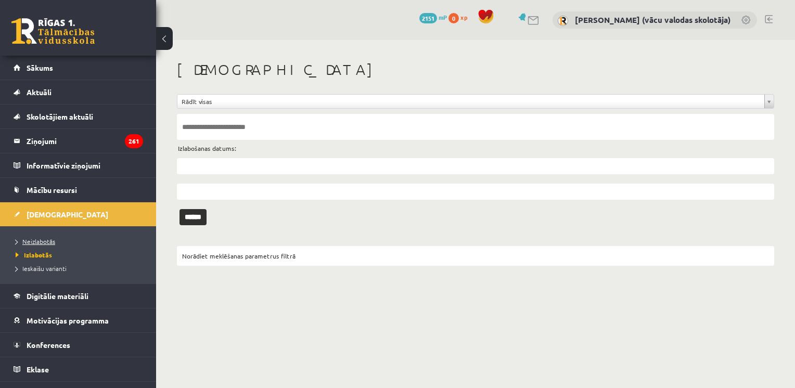
click at [48, 239] on span "Neizlabotās" at bounding box center [36, 241] width 40 height 8
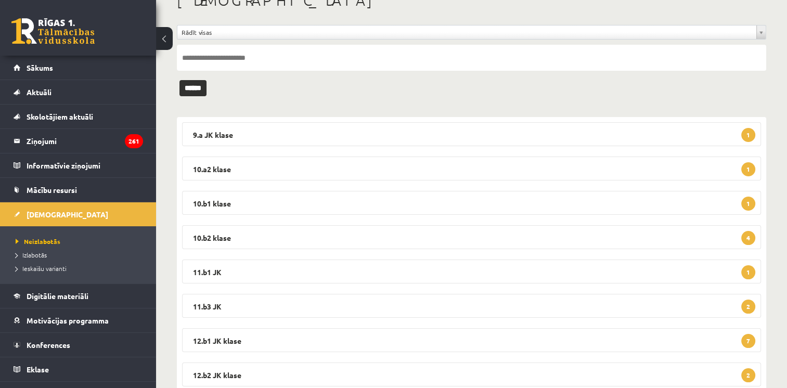
scroll to position [104, 0]
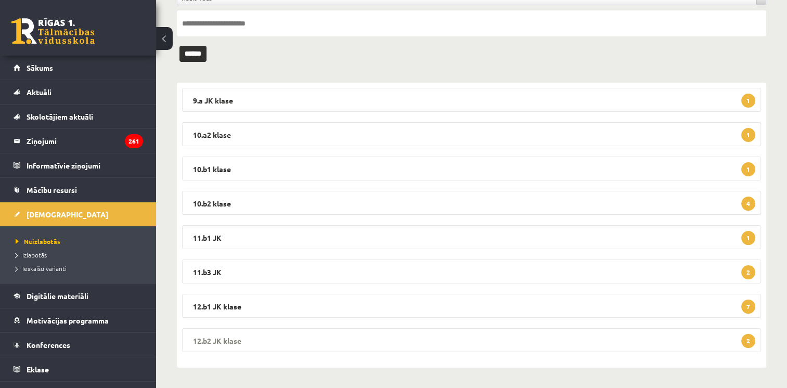
click at [539, 342] on legend "12.b2 JK klase 2" at bounding box center [471, 340] width 579 height 24
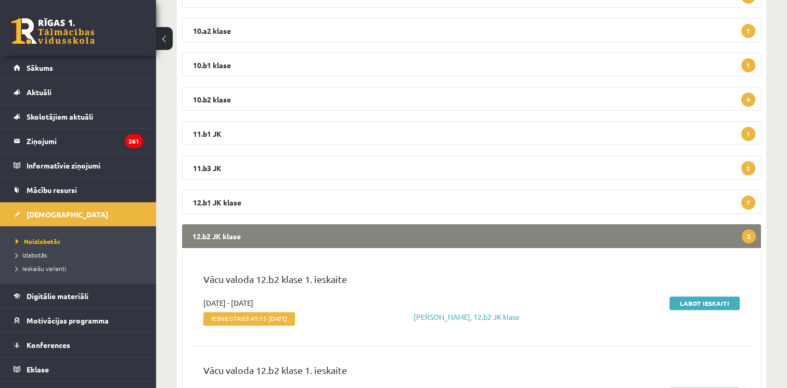
scroll to position [301, 0]
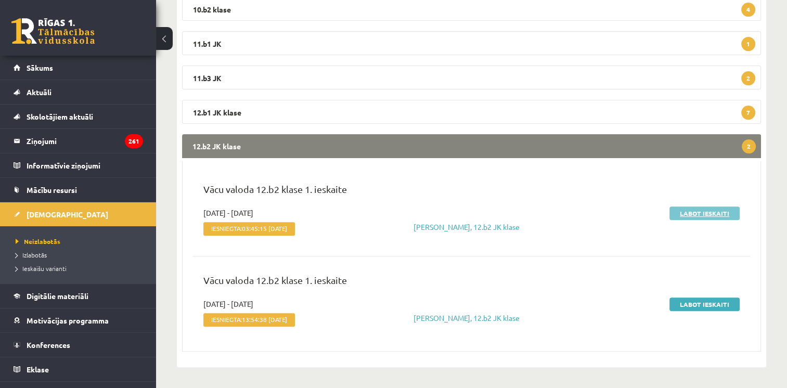
click at [703, 209] on link "Labot ieskaiti" at bounding box center [704, 213] width 70 height 14
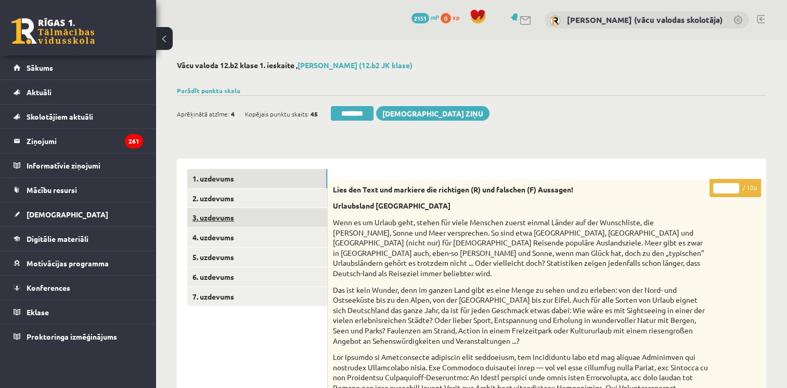
click at [227, 217] on link "3. uzdevums" at bounding box center [257, 217] width 140 height 19
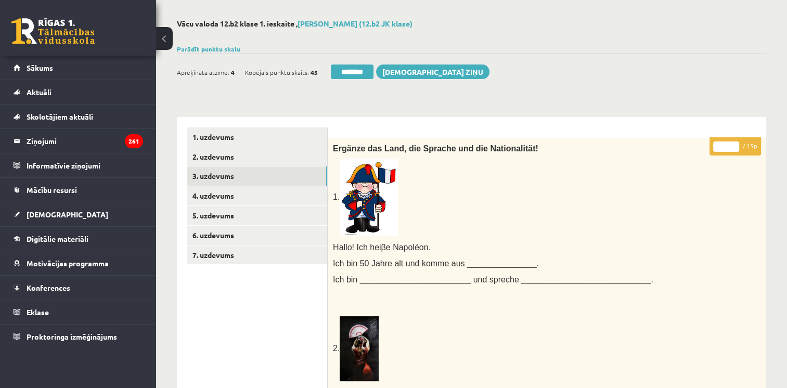
scroll to position [34, 0]
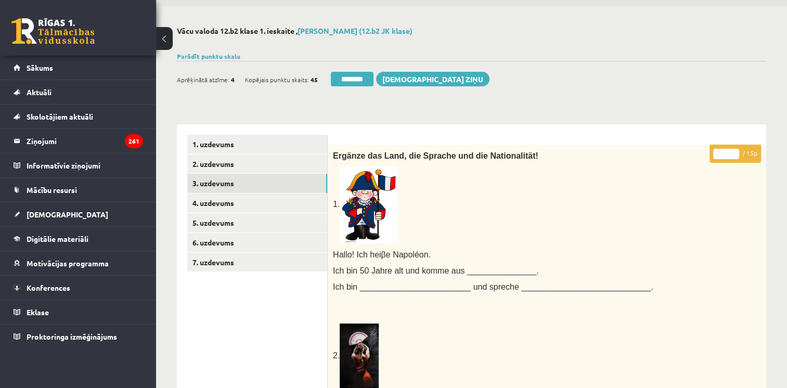
click at [735, 150] on input "*" at bounding box center [726, 154] width 26 height 10
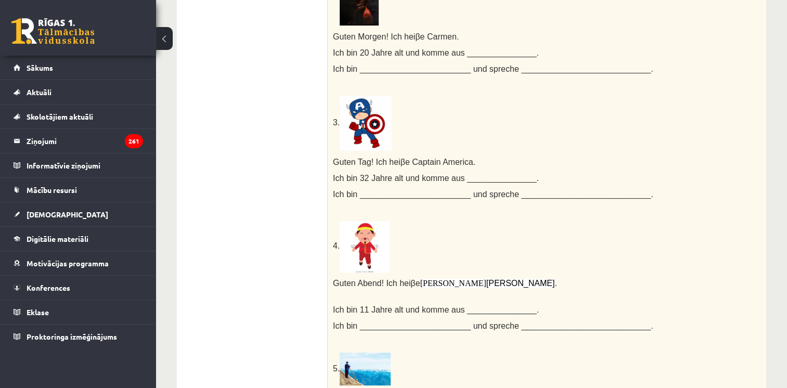
scroll to position [0, 0]
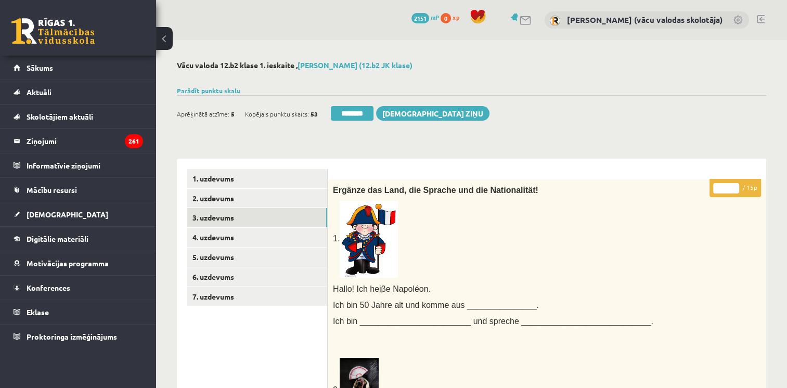
click at [733, 189] on input "*" at bounding box center [726, 188] width 26 height 10
type input "*"
click at [733, 189] on input "*" at bounding box center [726, 188] width 26 height 10
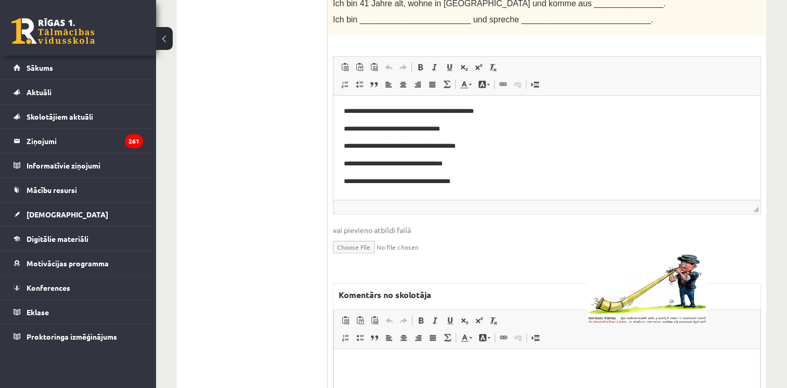
scroll to position [945, 0]
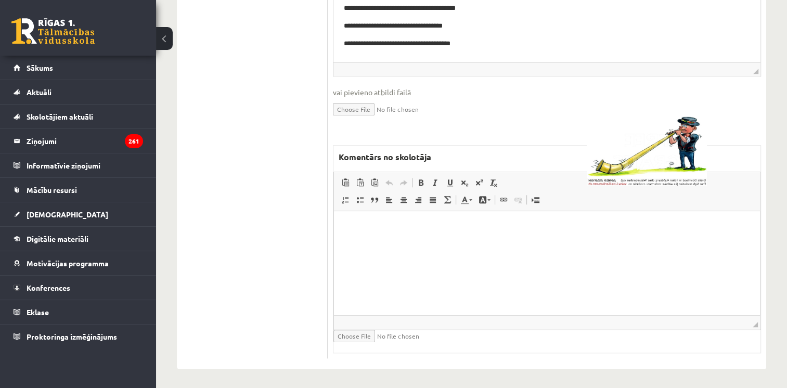
click at [509, 243] on html at bounding box center [547, 227] width 426 height 32
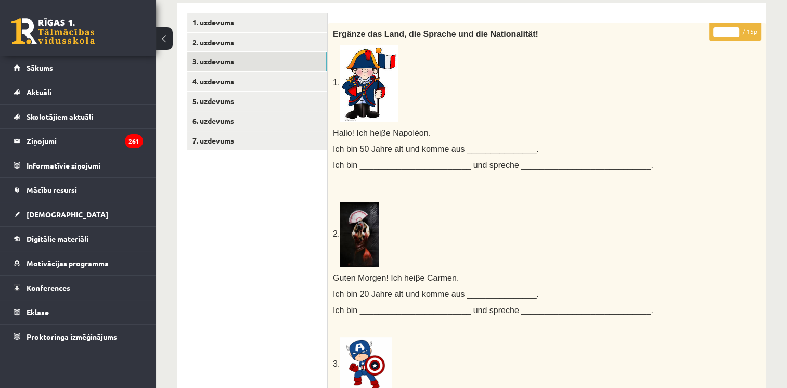
scroll to position [75, 0]
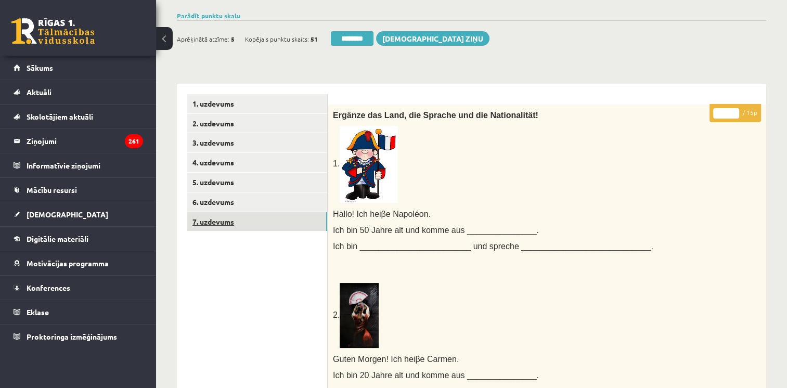
click at [218, 223] on link "7. uzdevums" at bounding box center [257, 221] width 140 height 19
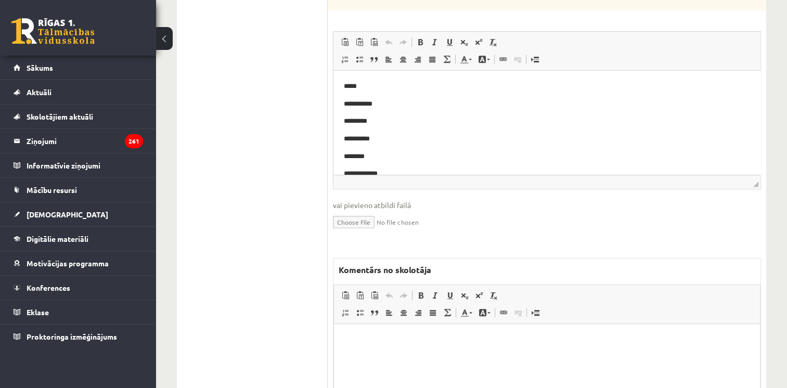
scroll to position [368, 0]
click at [480, 350] on html at bounding box center [547, 339] width 426 height 32
